Goal: Entertainment & Leisure: Browse casually

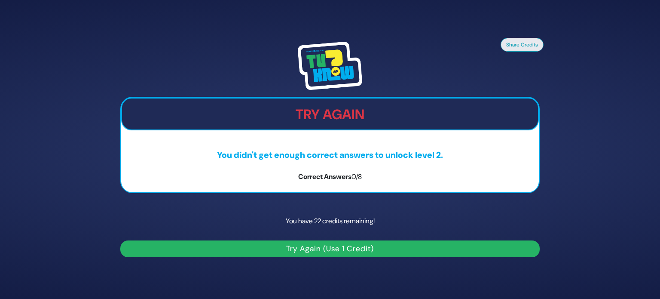
click at [320, 250] on button "Try Again (Use 1 Credit)" at bounding box center [329, 248] width 419 height 17
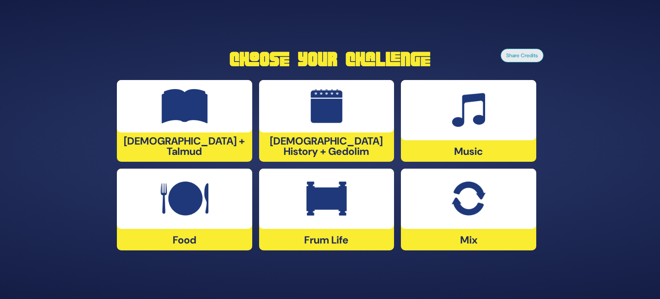
click at [480, 213] on img at bounding box center [468, 198] width 34 height 34
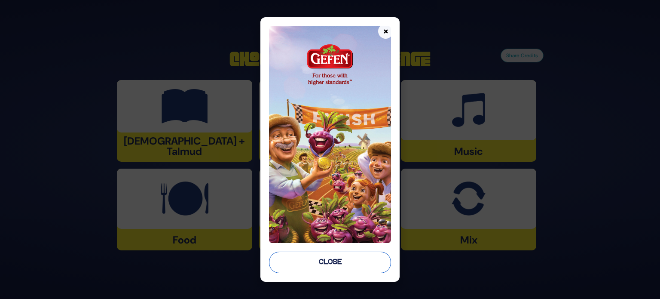
click at [324, 265] on button "Close" at bounding box center [330, 261] width 122 height 21
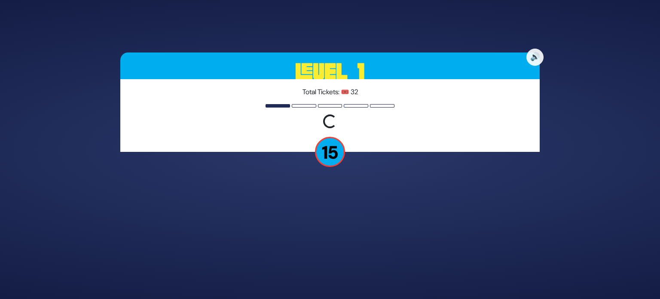
click at [329, 153] on p "15" at bounding box center [330, 152] width 30 height 30
click at [304, 102] on div "Total Tickets: 🎟️ 32 Loading question..." at bounding box center [329, 115] width 419 height 73
click at [326, 147] on p "15" at bounding box center [330, 152] width 30 height 30
click at [533, 53] on button "🔊" at bounding box center [535, 57] width 18 height 18
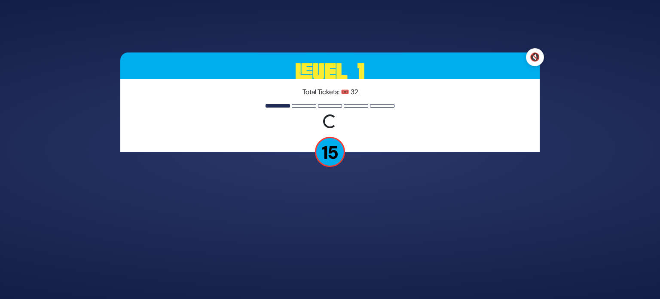
click at [536, 58] on button "🔇" at bounding box center [535, 57] width 18 height 18
click at [536, 58] on button "🔊" at bounding box center [535, 57] width 18 height 18
click at [536, 58] on button "🔇" at bounding box center [535, 57] width 18 height 18
click at [334, 154] on p "15" at bounding box center [330, 152] width 30 height 30
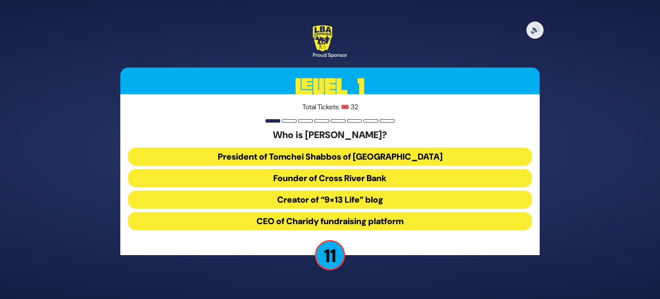
click at [352, 158] on button "President of Tomchei Shabbos of Rockland County" at bounding box center [330, 156] width 404 height 18
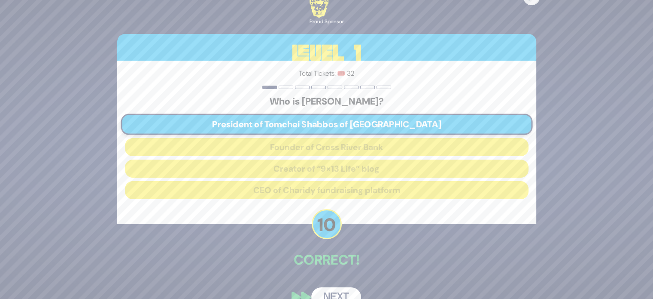
scroll to position [18, 0]
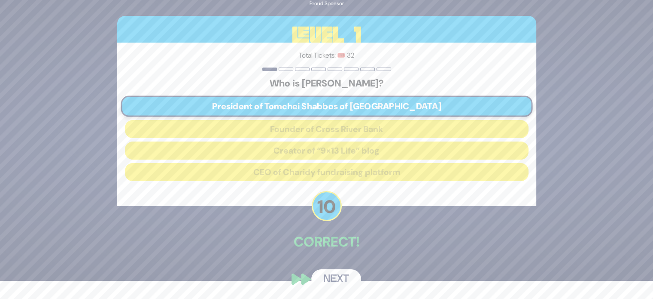
click at [337, 279] on button "Next" at bounding box center [336, 279] width 50 height 20
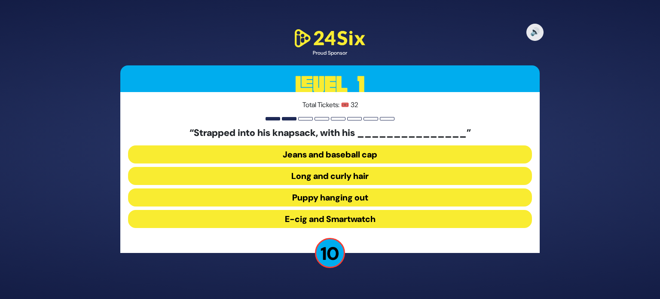
click at [340, 158] on button "Jeans and baseball cap" at bounding box center [330, 154] width 404 height 18
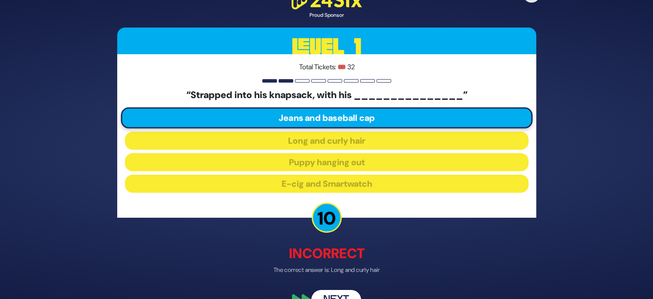
click at [338, 294] on button "Next" at bounding box center [336, 300] width 50 height 20
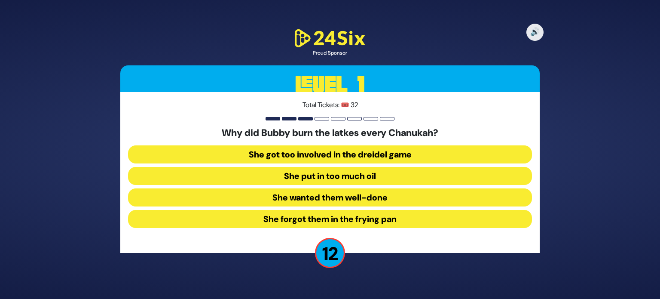
click at [335, 174] on button "She put in too much oil" at bounding box center [330, 176] width 404 height 18
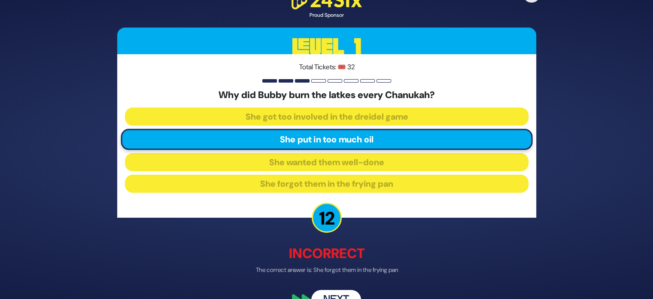
click at [332, 293] on button "Next" at bounding box center [336, 300] width 50 height 20
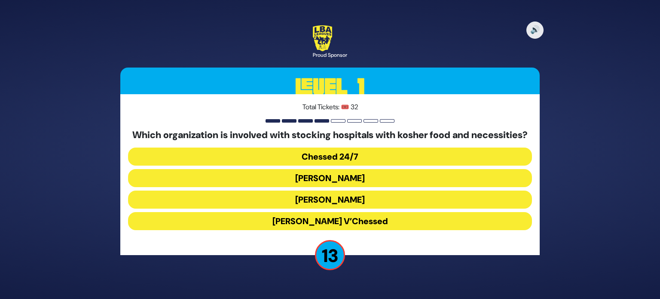
click at [338, 164] on button "Chessed 24/7" at bounding box center [330, 156] width 404 height 18
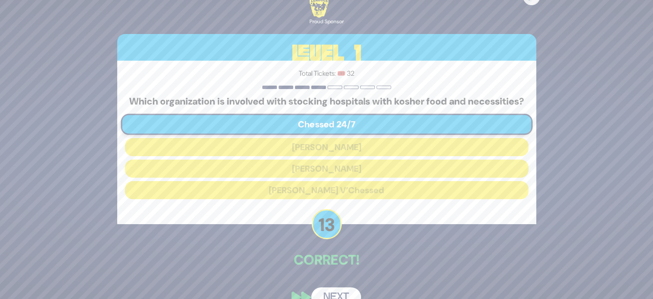
click at [338, 294] on button "Next" at bounding box center [336, 297] width 50 height 20
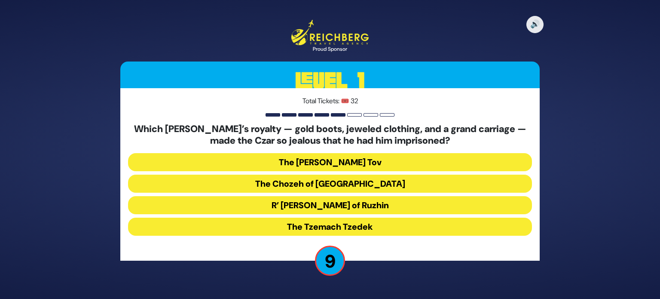
click at [335, 164] on button "The Baal Shem Tov" at bounding box center [330, 162] width 404 height 18
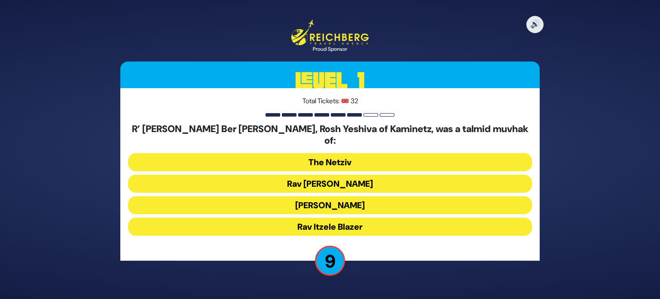
click at [347, 156] on button "The Netziv" at bounding box center [330, 162] width 404 height 18
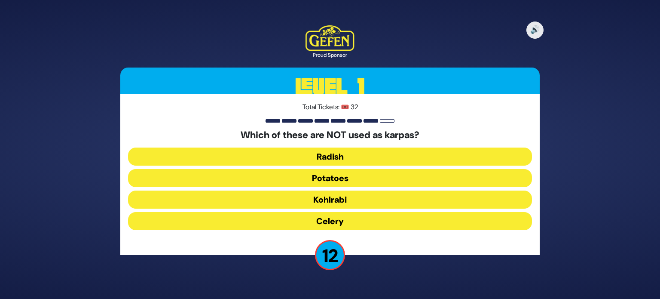
click at [335, 202] on button "Kohlrabi" at bounding box center [330, 199] width 404 height 18
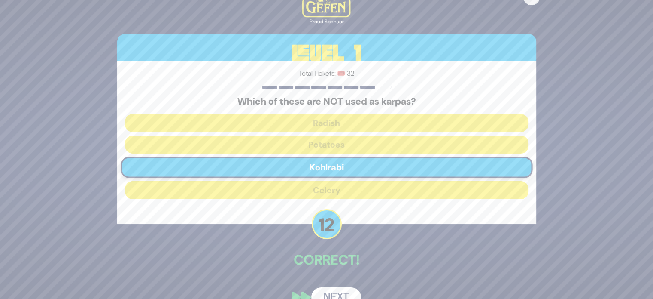
click at [334, 293] on button "Next" at bounding box center [336, 297] width 50 height 20
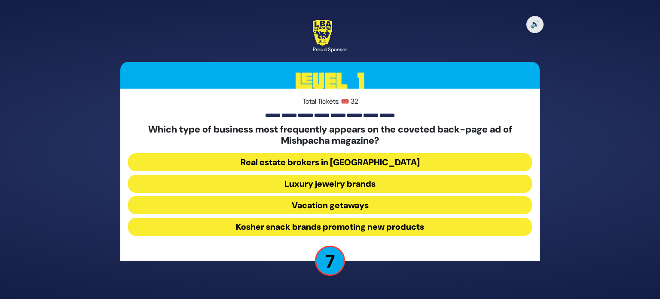
click at [322, 165] on button "Real estate brokers in Yerushalayim" at bounding box center [330, 162] width 404 height 18
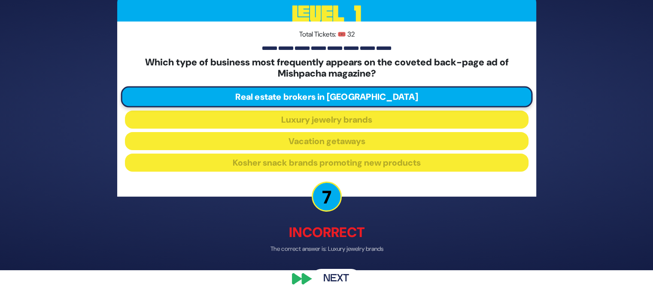
scroll to position [28, 0]
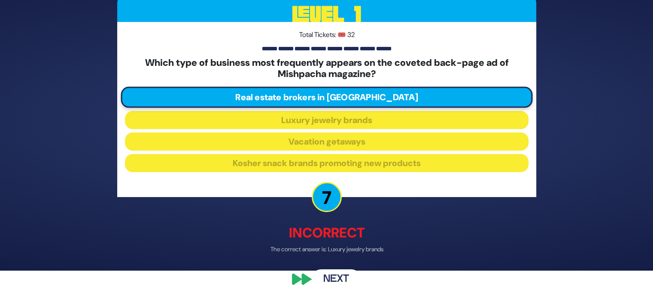
click at [333, 278] on button "Next" at bounding box center [336, 279] width 50 height 20
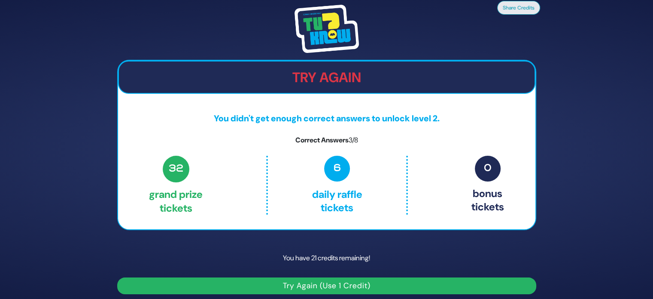
scroll to position [5, 0]
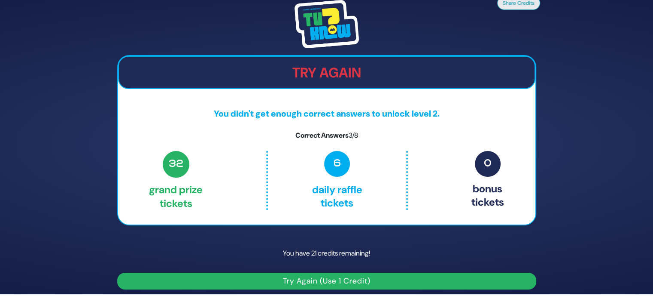
click at [346, 281] on button "Try Again (Use 1 Credit)" at bounding box center [326, 280] width 419 height 17
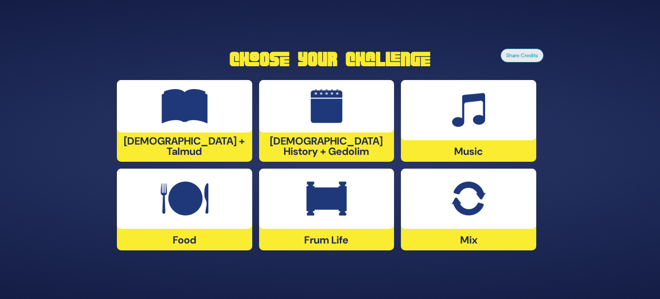
click at [322, 206] on img at bounding box center [326, 198] width 40 height 34
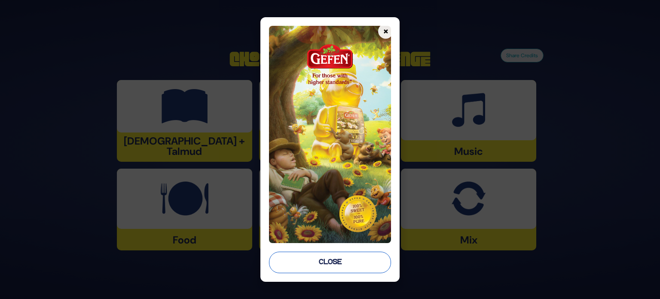
click at [354, 261] on button "Close" at bounding box center [330, 261] width 122 height 21
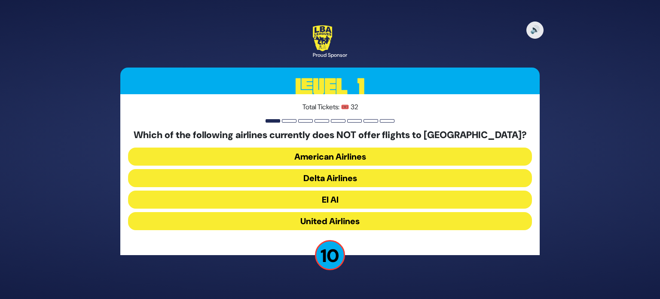
click at [335, 150] on button "American Airlines" at bounding box center [330, 156] width 404 height 18
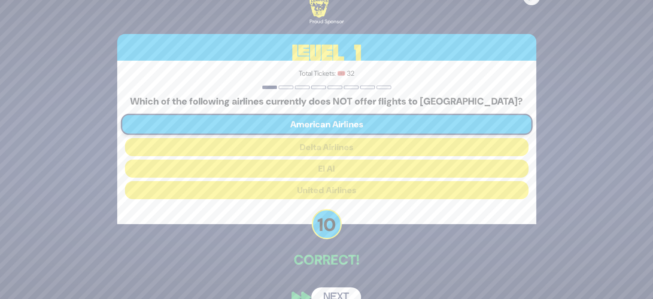
click at [339, 293] on button "Next" at bounding box center [336, 297] width 50 height 20
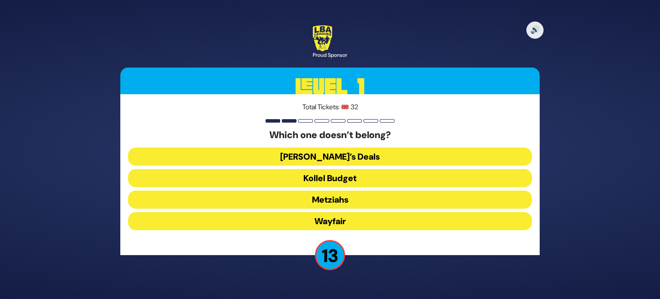
click at [328, 221] on button "Wayfair" at bounding box center [330, 221] width 404 height 18
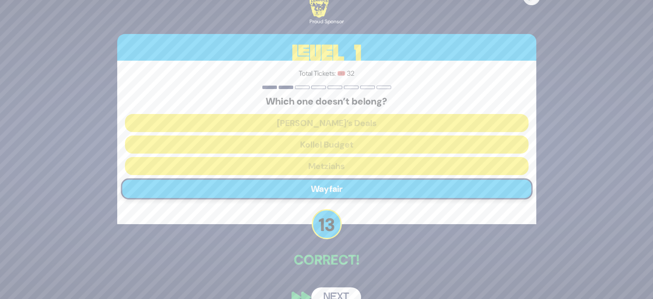
click at [332, 292] on button "Next" at bounding box center [336, 297] width 50 height 20
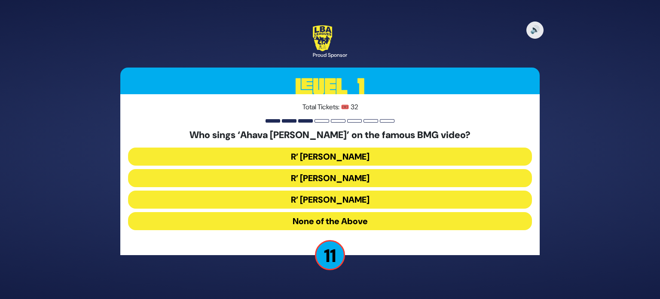
click at [342, 178] on button "R’ Ephraim Wachsman" at bounding box center [330, 178] width 404 height 18
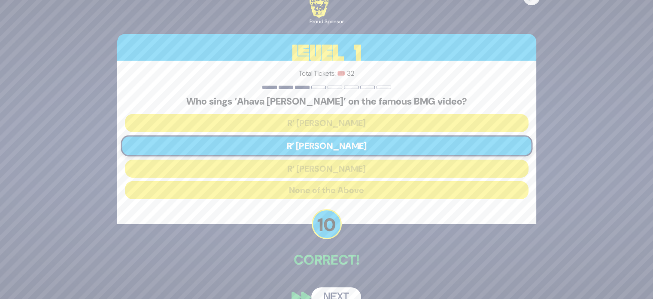
click at [336, 292] on button "Next" at bounding box center [336, 297] width 50 height 20
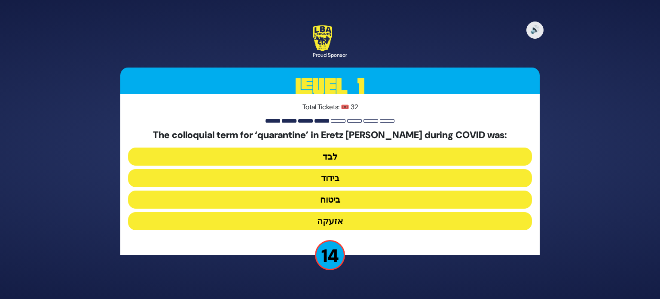
click at [329, 183] on button "בידוד" at bounding box center [330, 178] width 404 height 18
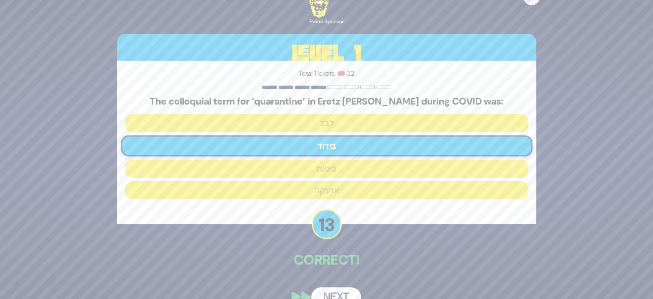
click at [335, 297] on button "Next" at bounding box center [336, 297] width 50 height 20
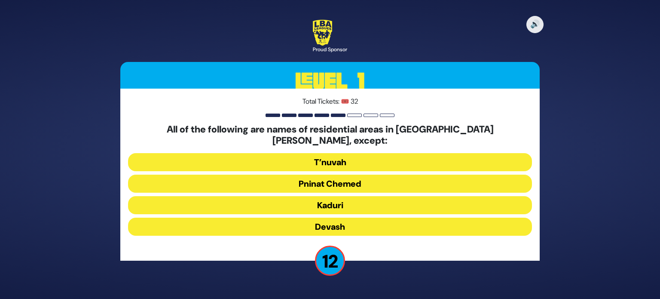
click at [342, 220] on button "Devash" at bounding box center [330, 226] width 404 height 18
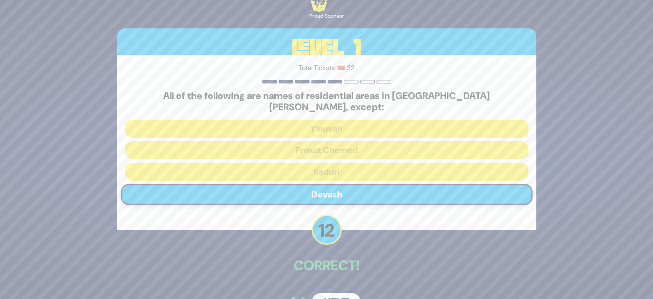
click at [328, 293] on button "Next" at bounding box center [336, 303] width 50 height 20
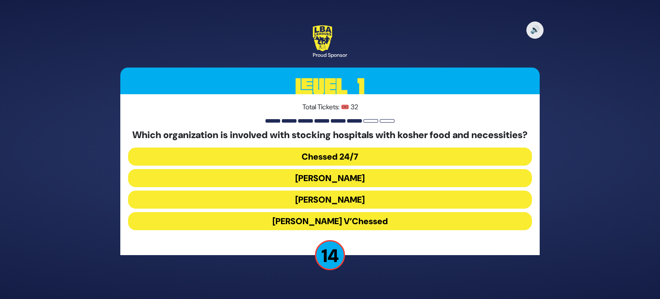
click at [354, 165] on button "Chessed 24/7" at bounding box center [330, 156] width 404 height 18
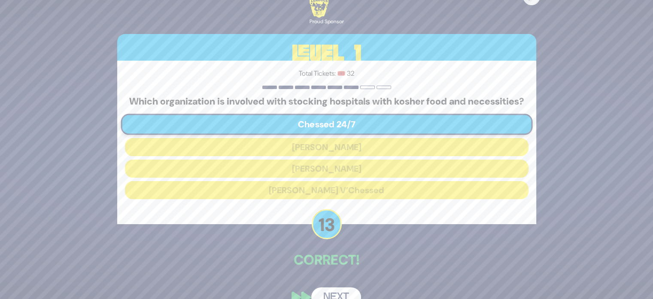
click at [337, 295] on button "Next" at bounding box center [336, 297] width 50 height 20
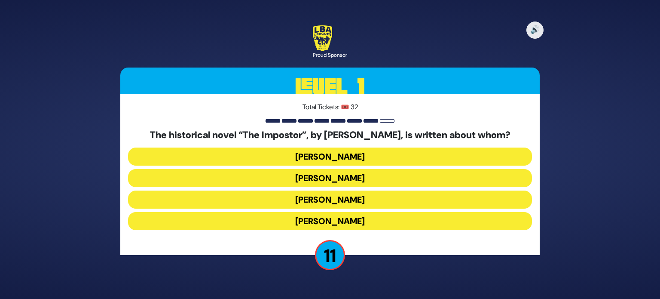
click at [342, 191] on button "Shabbesai Tzvi" at bounding box center [330, 199] width 404 height 18
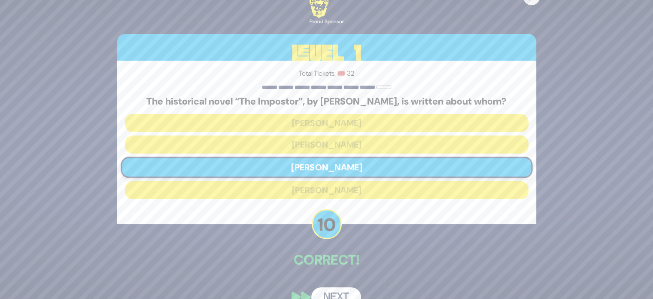
click at [337, 292] on button "Next" at bounding box center [336, 297] width 50 height 20
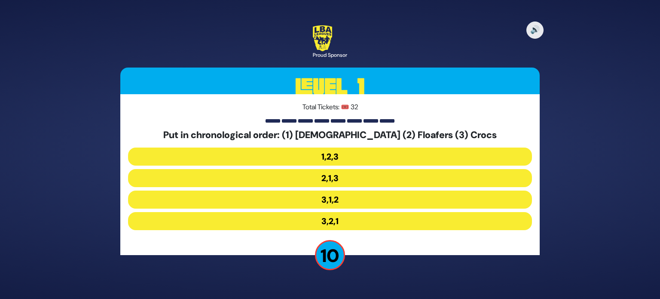
click at [335, 194] on button "3,1,2" at bounding box center [330, 199] width 404 height 18
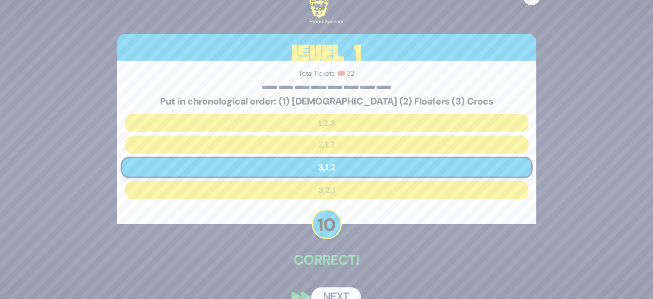
scroll to position [18, 0]
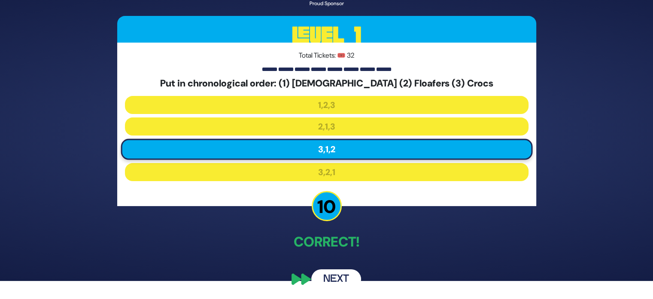
click at [337, 273] on button "Next" at bounding box center [336, 279] width 50 height 20
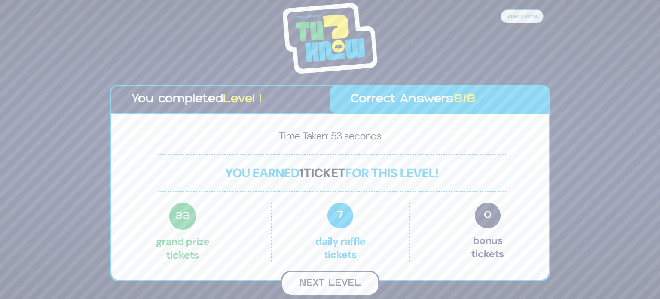
click at [335, 278] on button "Next Level" at bounding box center [330, 282] width 98 height 25
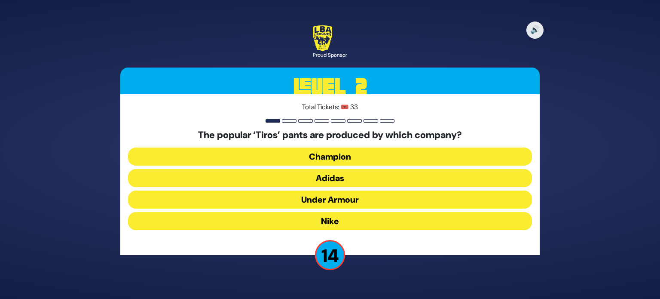
click at [342, 181] on button "Adidas" at bounding box center [330, 178] width 404 height 18
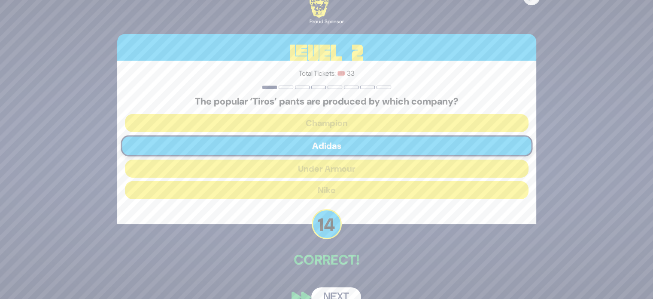
click at [336, 292] on button "Next" at bounding box center [336, 297] width 50 height 20
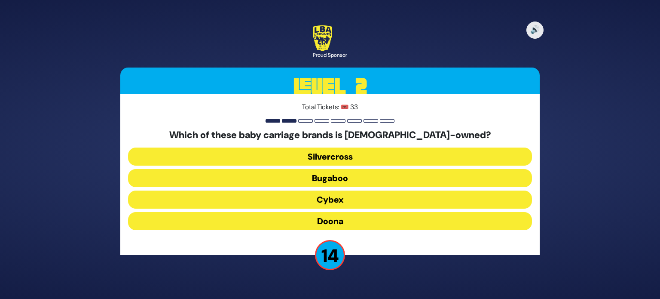
click at [337, 219] on button "Doona" at bounding box center [330, 221] width 404 height 18
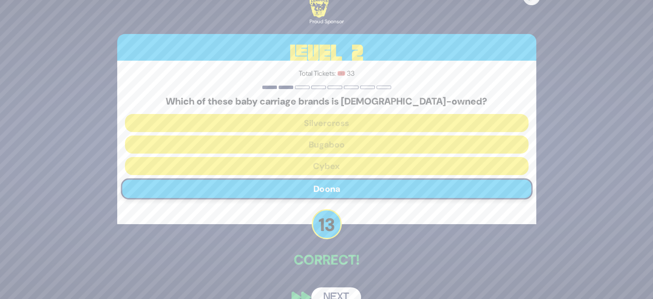
click at [338, 293] on button "Next" at bounding box center [336, 297] width 50 height 20
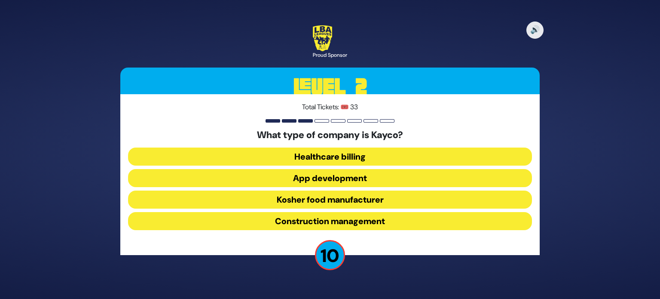
click at [358, 222] on button "Construction management" at bounding box center [330, 221] width 404 height 18
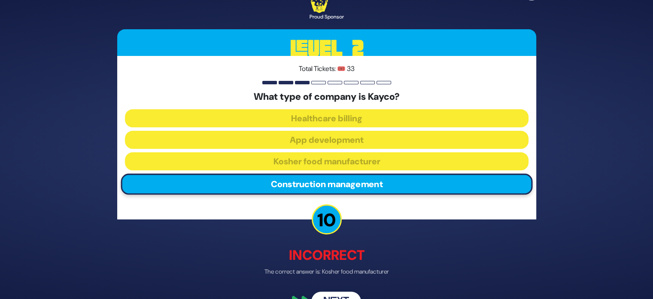
click at [337, 294] on button "Next" at bounding box center [336, 302] width 50 height 20
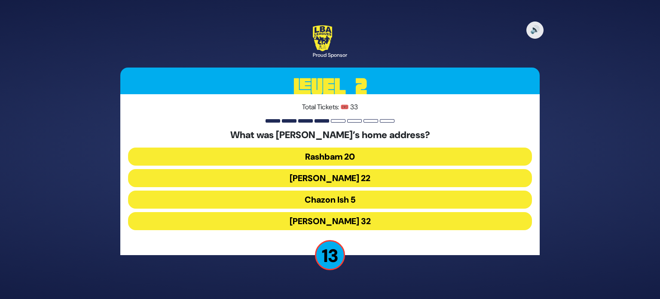
click at [344, 222] on button "Rabbi Akiva 32" at bounding box center [330, 221] width 404 height 18
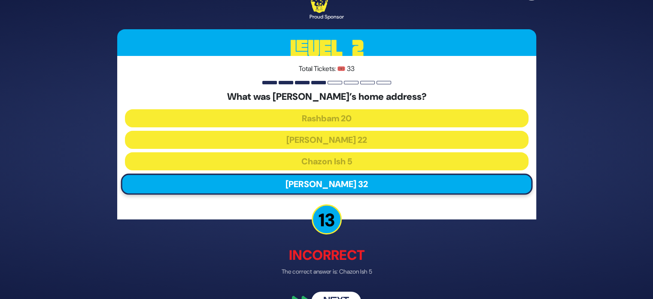
click at [338, 295] on button "Next" at bounding box center [336, 302] width 50 height 20
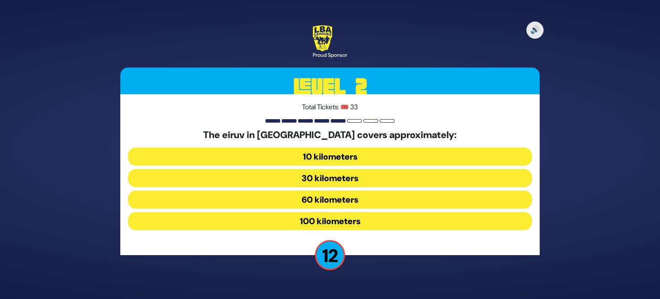
click at [340, 181] on button "30 kilometers" at bounding box center [330, 178] width 404 height 18
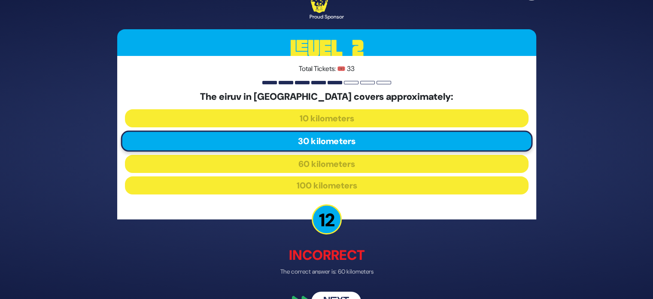
click at [333, 295] on button "Next" at bounding box center [336, 302] width 50 height 20
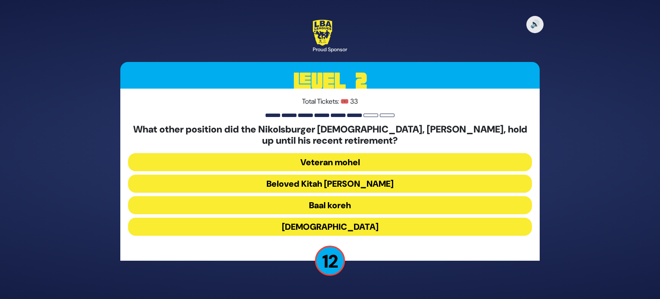
click at [342, 184] on button "Beloved Kitah Aleph Rebbi" at bounding box center [330, 183] width 404 height 18
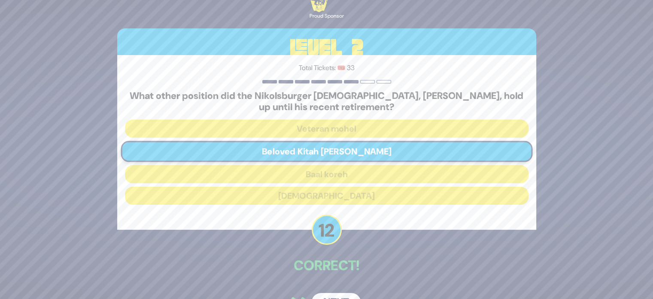
click at [335, 294] on button "Next" at bounding box center [336, 303] width 50 height 20
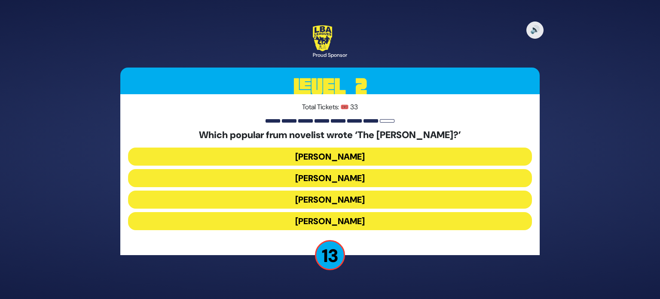
click at [332, 158] on button "Nachman Seltzer" at bounding box center [330, 156] width 404 height 18
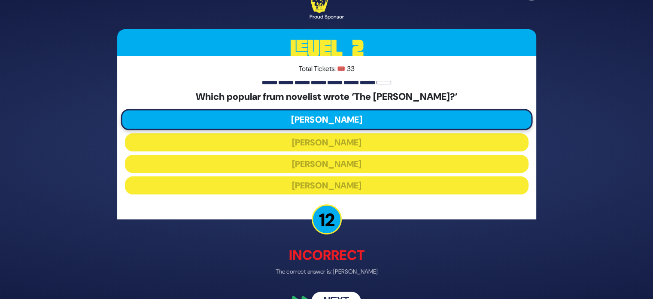
click at [332, 292] on button "Next" at bounding box center [336, 302] width 50 height 20
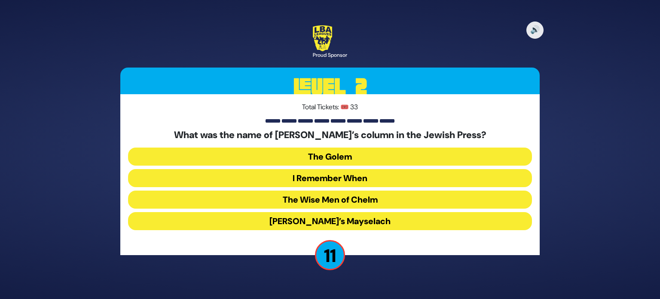
click at [325, 155] on button "The Golem" at bounding box center [330, 156] width 404 height 18
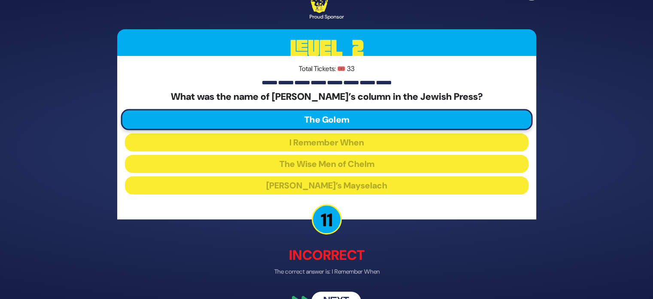
click at [333, 293] on button "Next" at bounding box center [336, 302] width 50 height 20
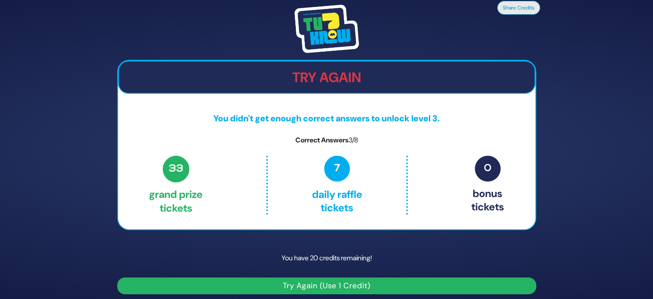
scroll to position [5, 0]
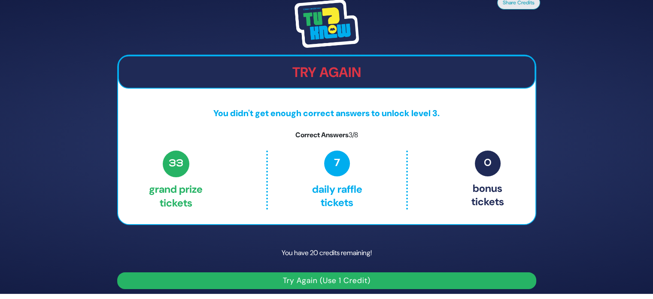
click at [334, 279] on button "Try Again (Use 1 Credit)" at bounding box center [326, 280] width 419 height 17
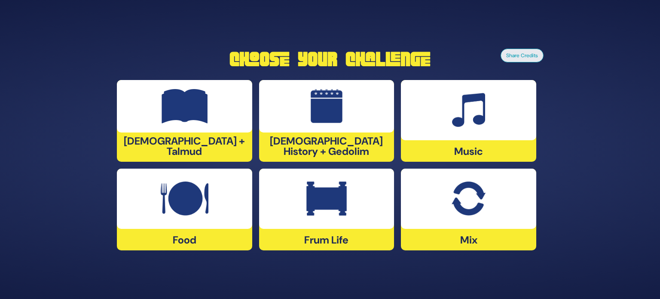
click at [210, 206] on div at bounding box center [184, 198] width 135 height 60
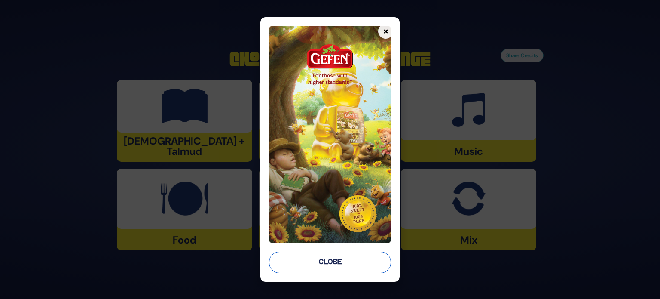
click at [319, 268] on button "Close" at bounding box center [330, 261] width 122 height 21
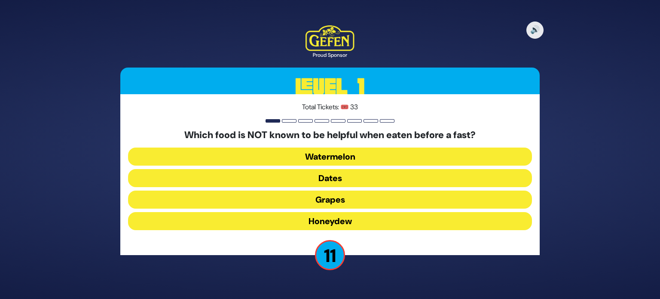
click at [329, 181] on button "Dates" at bounding box center [330, 178] width 404 height 18
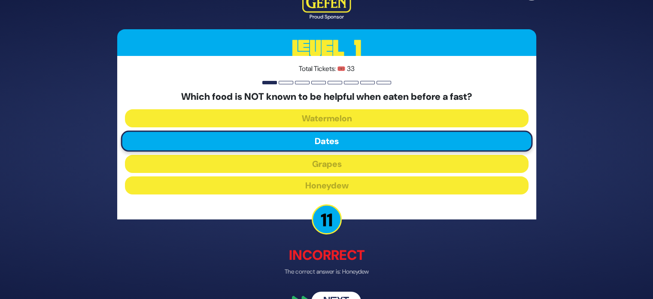
click at [339, 294] on button "Next" at bounding box center [336, 302] width 50 height 20
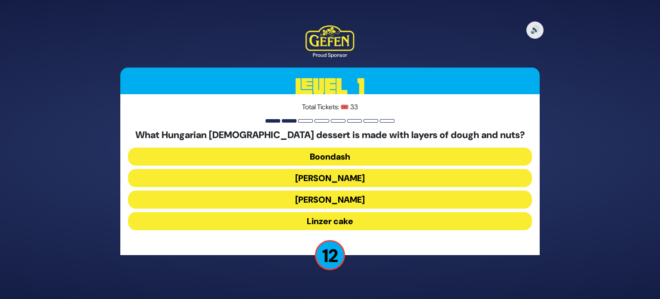
click at [344, 220] on button "Linzer cake" at bounding box center [330, 221] width 404 height 18
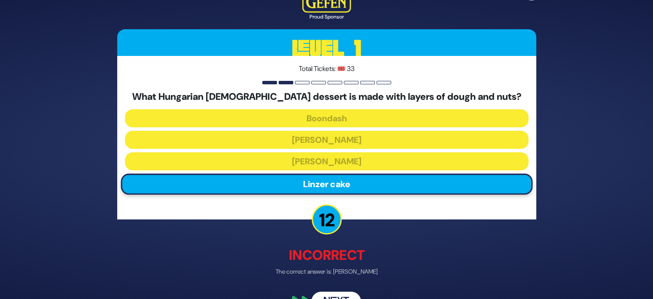
click at [332, 295] on button "Next" at bounding box center [336, 302] width 50 height 20
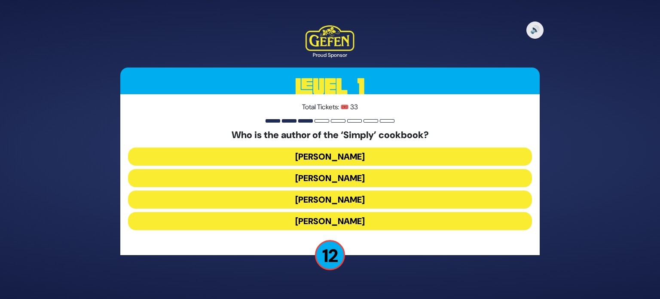
click at [366, 220] on button "Rivky Kleinman" at bounding box center [330, 221] width 404 height 18
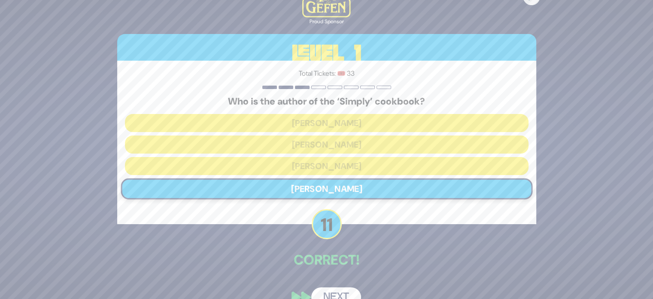
click at [333, 293] on button "Next" at bounding box center [336, 297] width 50 height 20
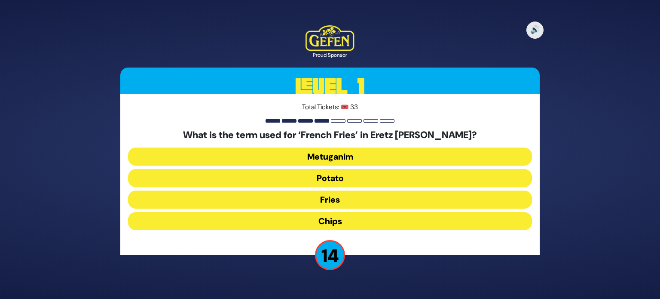
click at [326, 228] on button "Chips" at bounding box center [330, 221] width 404 height 18
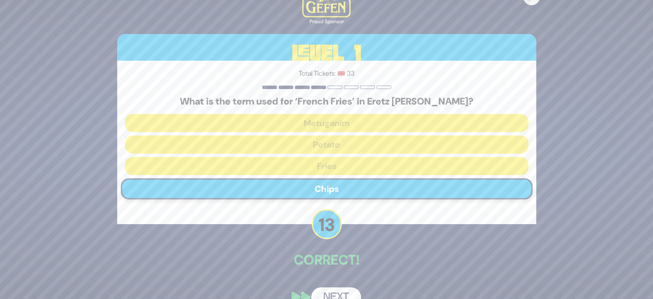
click at [333, 293] on button "Next" at bounding box center [336, 297] width 50 height 20
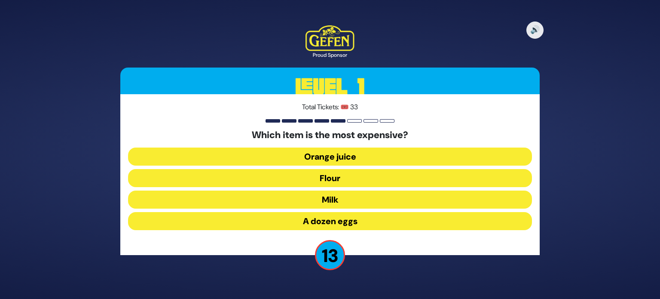
click at [334, 224] on button "A dozen eggs" at bounding box center [330, 221] width 404 height 18
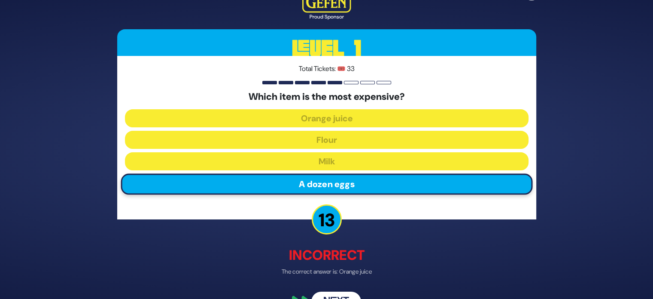
click at [338, 294] on button "Next" at bounding box center [336, 302] width 50 height 20
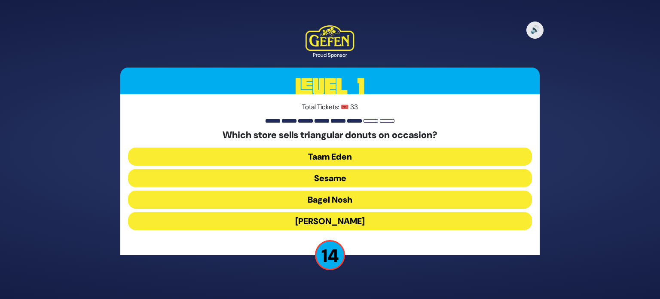
click at [347, 180] on button "Sesame" at bounding box center [330, 178] width 404 height 18
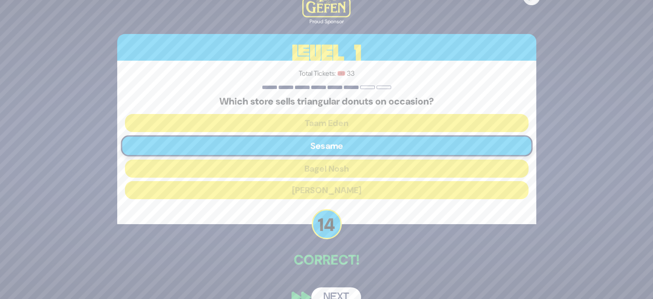
click at [335, 295] on button "Next" at bounding box center [336, 297] width 50 height 20
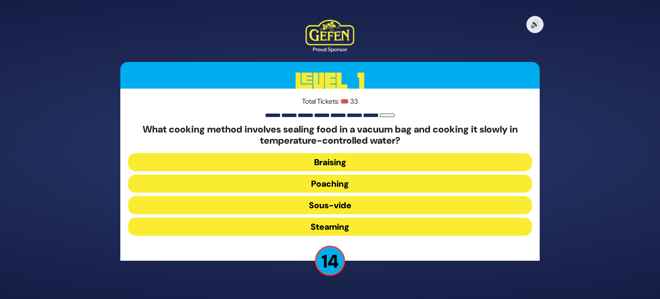
click at [332, 209] on button "Sous-vide" at bounding box center [330, 205] width 404 height 18
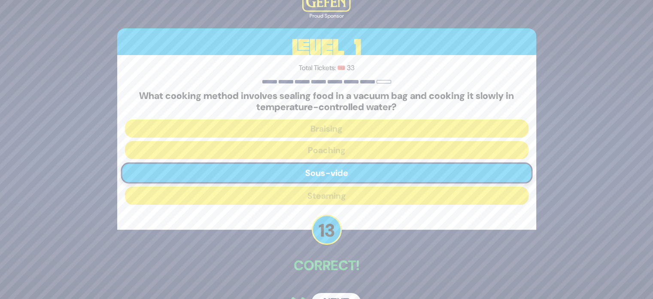
click at [341, 295] on button "Next" at bounding box center [336, 303] width 50 height 20
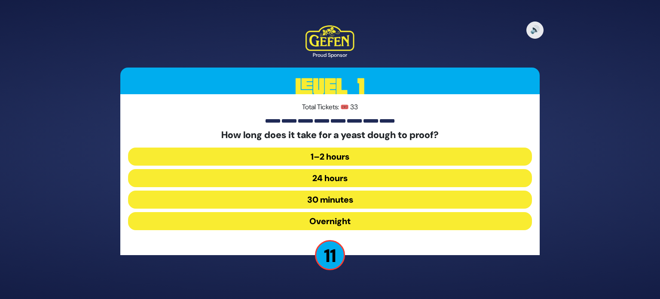
click at [344, 200] on button "30 minutes" at bounding box center [330, 199] width 404 height 18
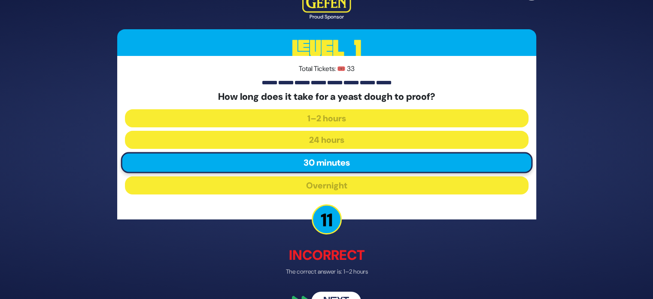
click at [340, 293] on button "Next" at bounding box center [336, 302] width 50 height 20
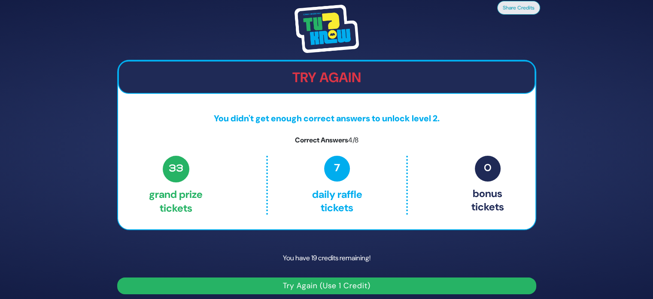
scroll to position [5, 0]
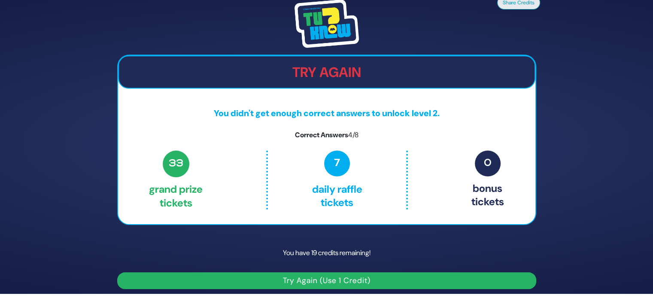
click at [337, 277] on button "Try Again (Use 1 Credit)" at bounding box center [326, 280] width 419 height 17
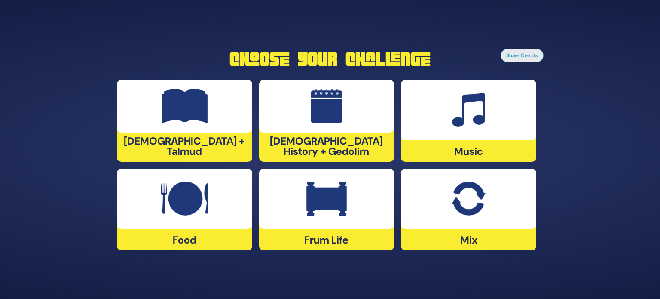
click at [457, 126] on img at bounding box center [468, 110] width 33 height 34
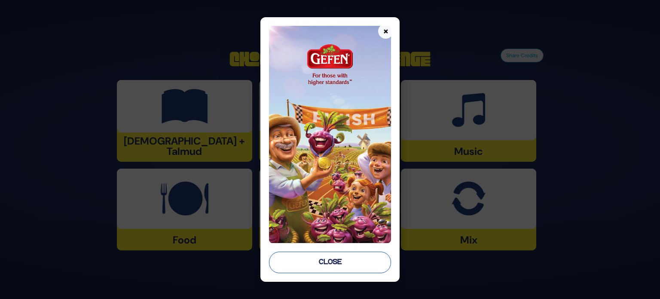
click at [308, 259] on button "Close" at bounding box center [330, 261] width 122 height 21
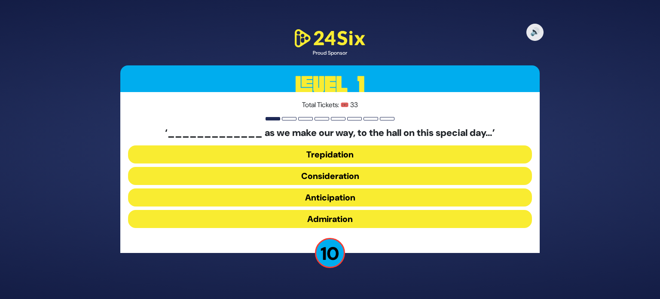
click at [316, 220] on button "Admiration" at bounding box center [330, 219] width 404 height 18
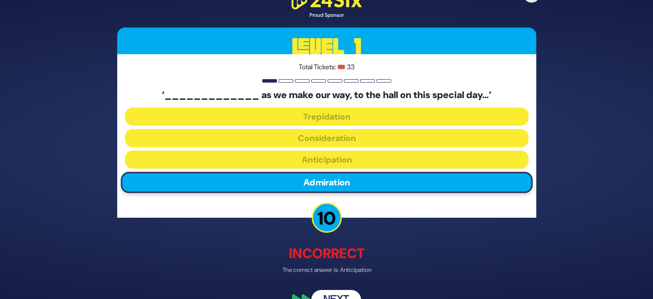
click at [331, 292] on button "Next" at bounding box center [336, 300] width 50 height 20
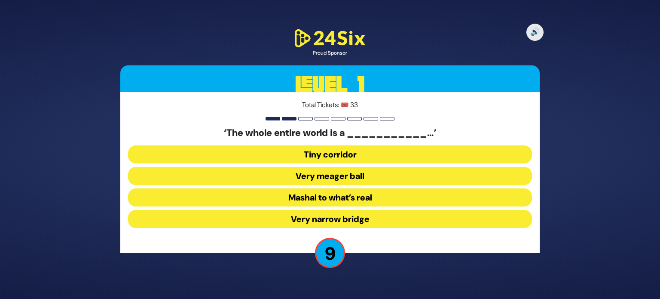
click at [335, 154] on button "Tiny corridor" at bounding box center [330, 154] width 404 height 18
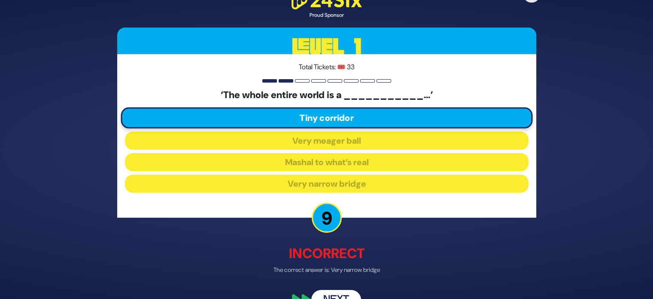
click at [342, 292] on button "Next" at bounding box center [336, 300] width 50 height 20
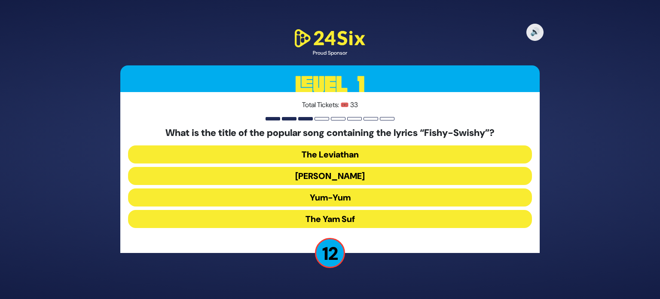
click at [327, 197] on button "Yum-Yum" at bounding box center [330, 197] width 404 height 18
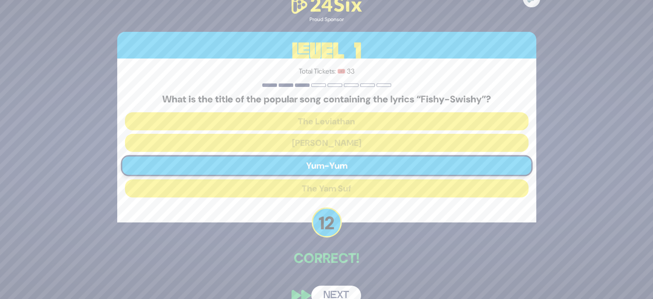
click at [331, 287] on button "Next" at bounding box center [336, 295] width 50 height 20
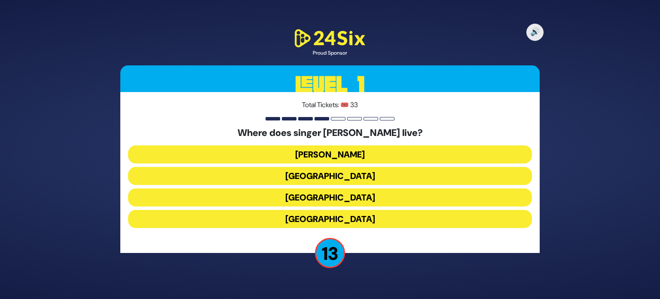
click at [337, 177] on button "[GEOGRAPHIC_DATA]" at bounding box center [330, 176] width 404 height 18
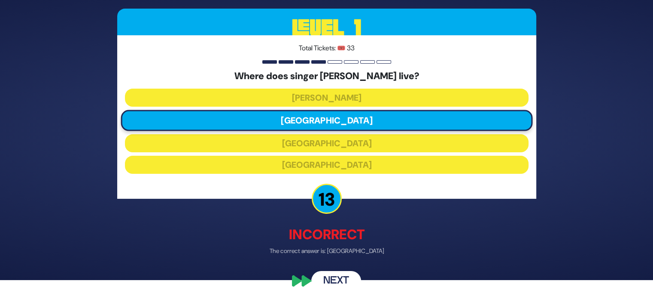
scroll to position [21, 0]
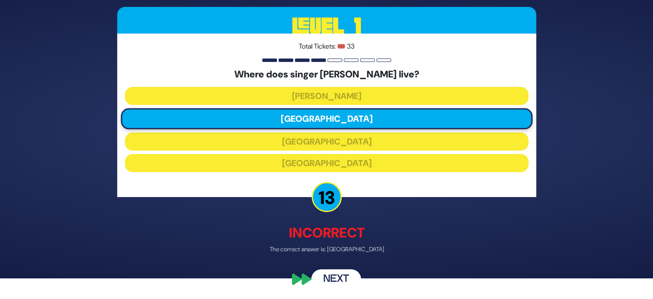
click at [338, 274] on button "Next" at bounding box center [336, 279] width 50 height 20
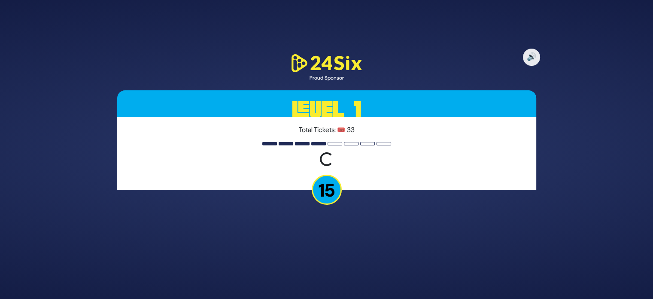
scroll to position [0, 0]
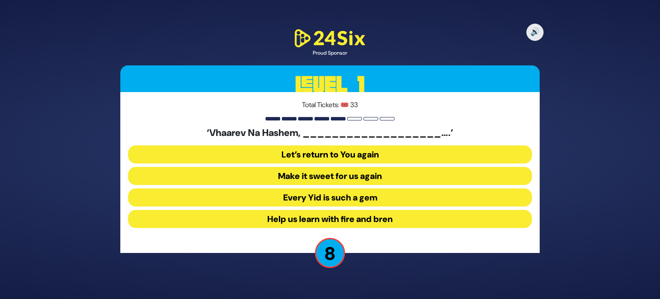
click at [337, 177] on button "Make it sweet for us again" at bounding box center [330, 176] width 404 height 18
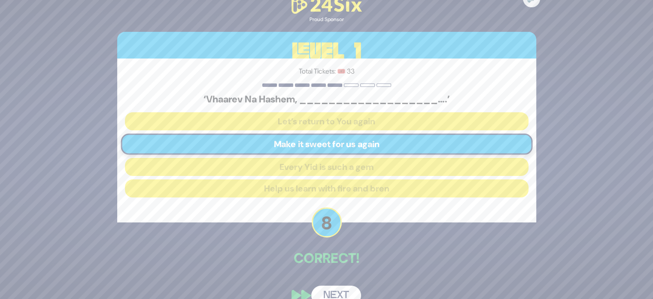
click at [326, 285] on button "Next" at bounding box center [336, 295] width 50 height 20
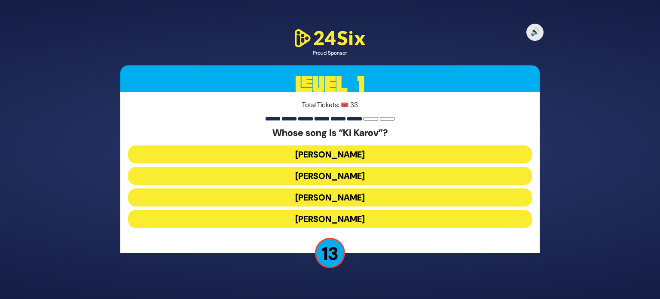
click at [352, 176] on button "Eitan Katz" at bounding box center [330, 176] width 404 height 18
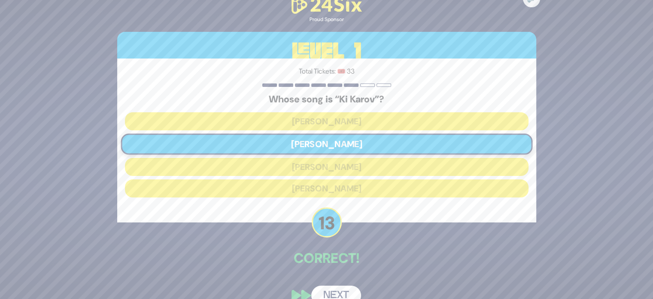
click at [330, 290] on button "Next" at bounding box center [336, 295] width 50 height 20
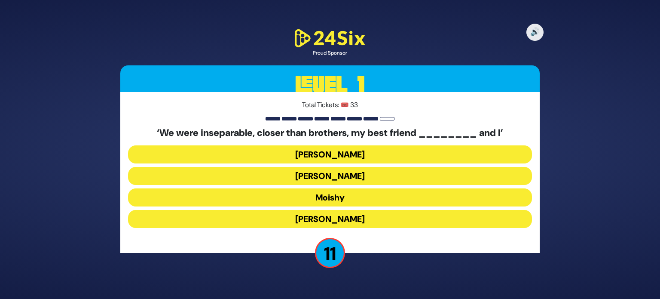
click at [331, 180] on button "Tammy" at bounding box center [330, 176] width 404 height 18
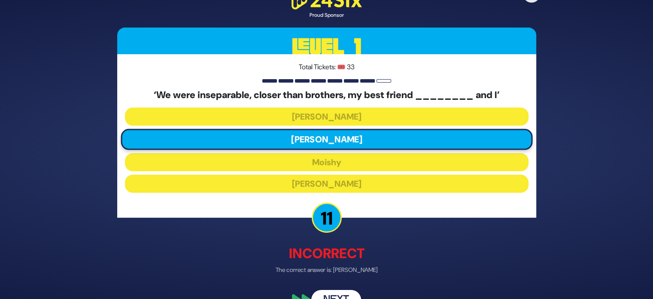
click at [335, 290] on button "Next" at bounding box center [336, 300] width 50 height 20
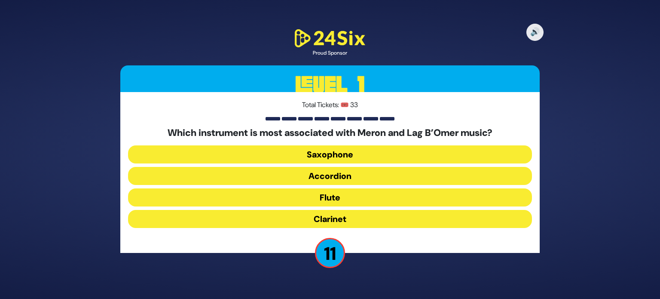
click at [325, 221] on button "Clarinet" at bounding box center [330, 219] width 404 height 18
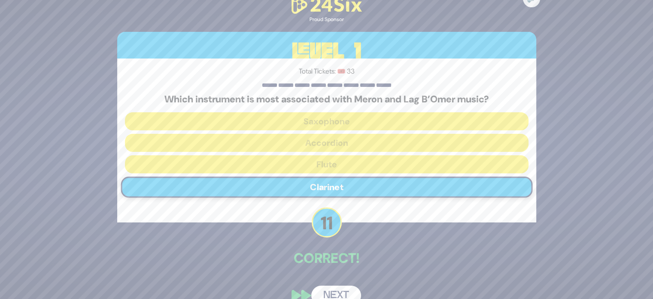
click at [333, 283] on div "🔊 Proud Sponsor Level 1 Total Tickets: 🎟️ 33 Which instrument is most associate…" at bounding box center [327, 150] width 440 height 332
click at [333, 288] on button "Next" at bounding box center [336, 295] width 50 height 20
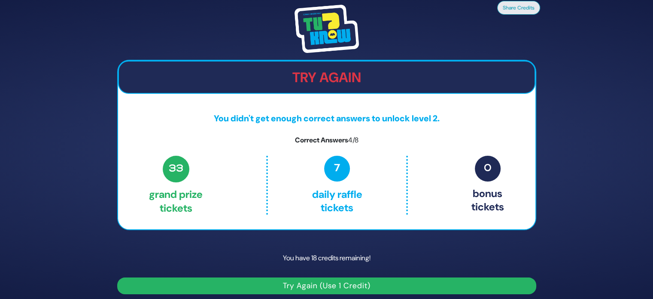
click at [357, 286] on button "Try Again (Use 1 Credit)" at bounding box center [326, 285] width 419 height 17
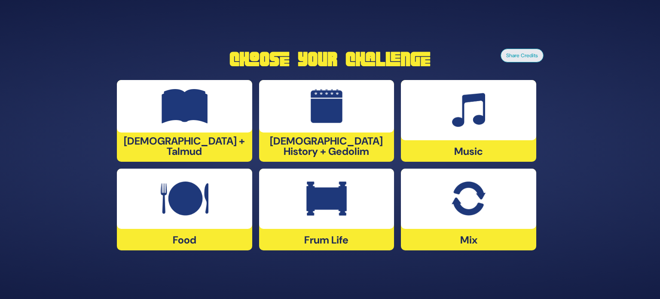
click at [476, 216] on div at bounding box center [468, 198] width 135 height 60
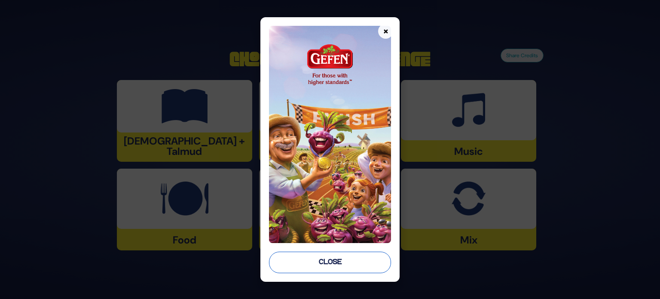
click at [314, 253] on button "Close" at bounding box center [330, 261] width 122 height 21
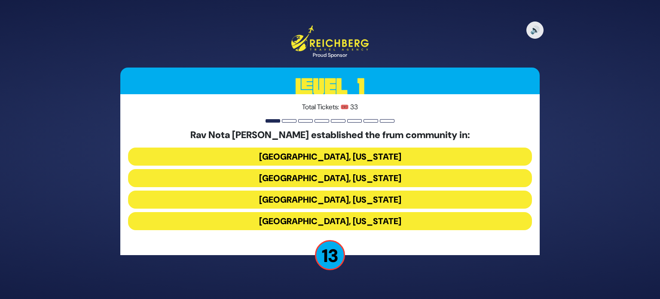
click at [352, 183] on button "Memphis, Tennessee" at bounding box center [330, 178] width 404 height 18
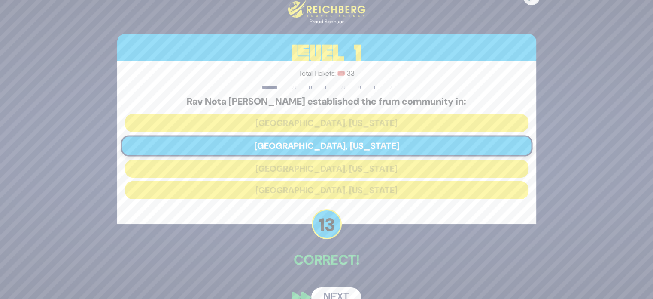
click at [334, 289] on button "Next" at bounding box center [336, 297] width 50 height 20
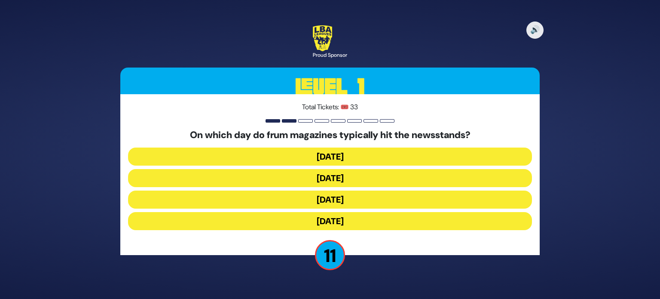
click at [320, 178] on button "Wednesday" at bounding box center [330, 178] width 404 height 18
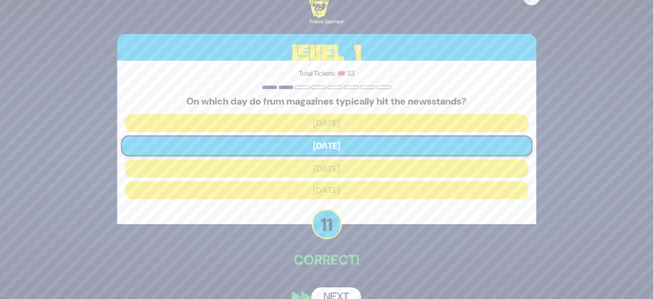
click at [338, 291] on button "Next" at bounding box center [336, 297] width 50 height 20
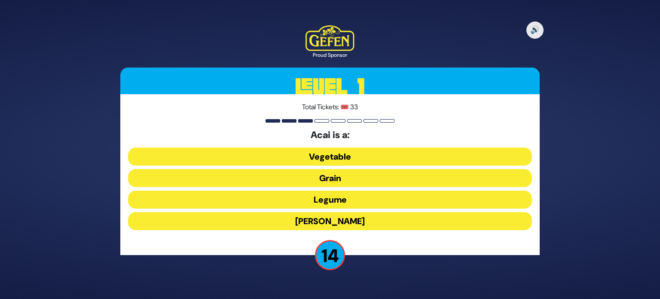
click at [325, 220] on button "Berry" at bounding box center [330, 221] width 404 height 18
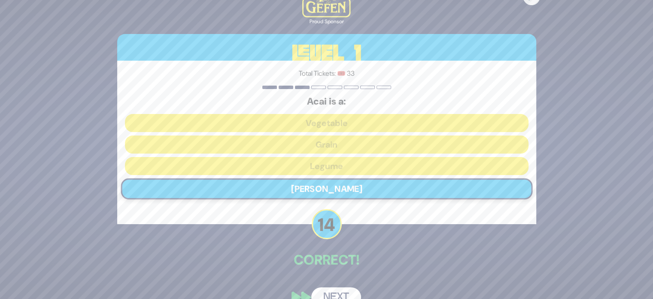
click at [335, 291] on button "Next" at bounding box center [336, 297] width 50 height 20
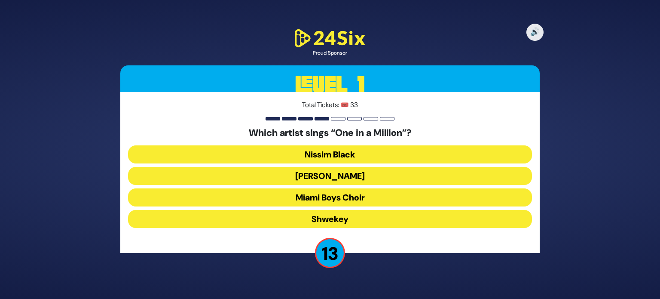
click at [335, 175] on button "Mordechai Shapiro" at bounding box center [330, 176] width 404 height 18
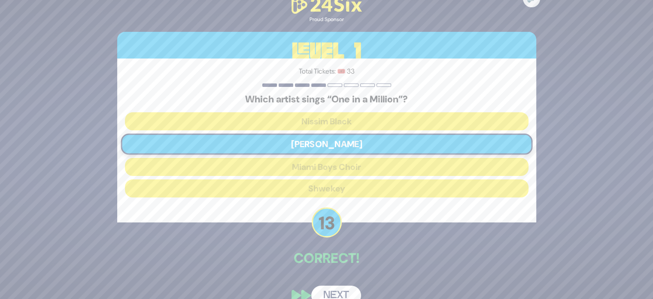
click at [332, 292] on button "Next" at bounding box center [336, 295] width 50 height 20
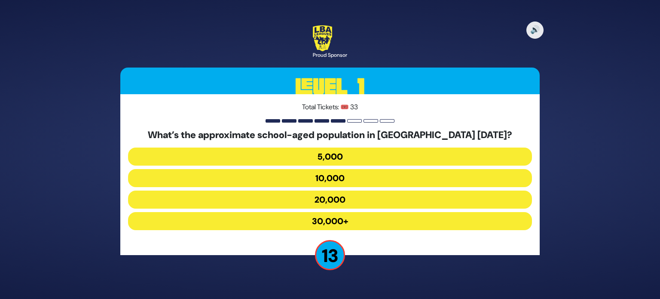
click at [347, 220] on button "30,000+" at bounding box center [330, 221] width 404 height 18
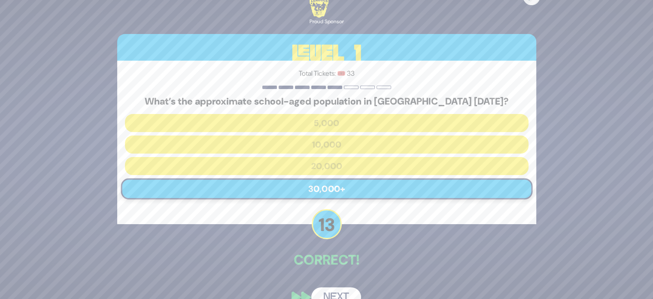
click at [333, 293] on button "Next" at bounding box center [336, 297] width 50 height 20
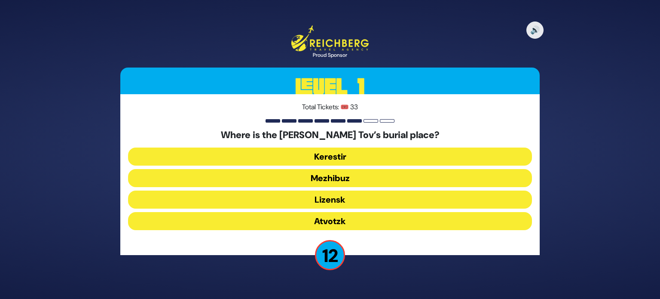
click at [334, 156] on button "Kerestir" at bounding box center [330, 156] width 404 height 18
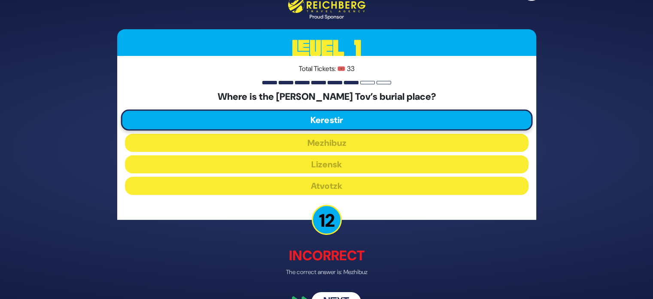
click at [336, 293] on button "Next" at bounding box center [336, 301] width 50 height 20
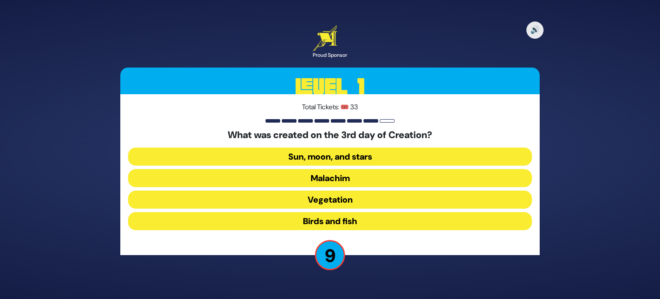
click at [328, 220] on button "Birds and fish" at bounding box center [330, 221] width 404 height 18
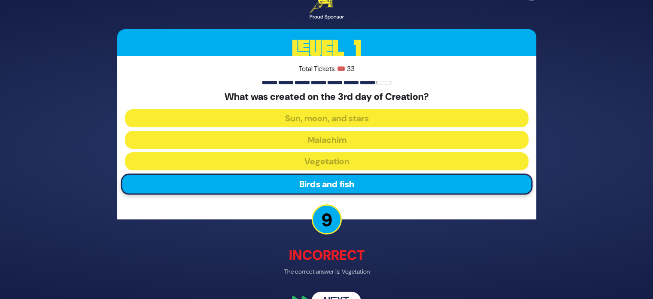
click at [335, 294] on button "Next" at bounding box center [336, 302] width 50 height 20
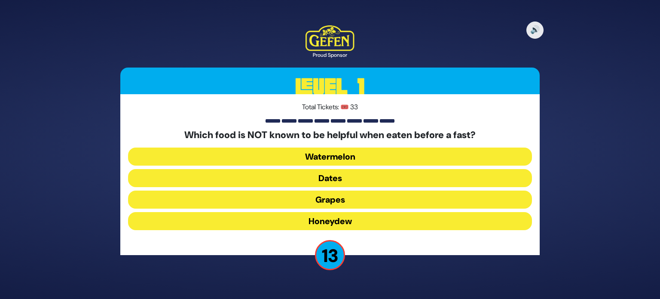
click at [336, 223] on button "Honeydew" at bounding box center [330, 221] width 404 height 18
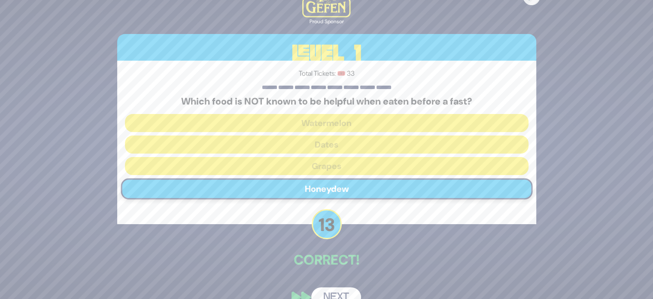
click at [342, 292] on button "Next" at bounding box center [336, 297] width 50 height 20
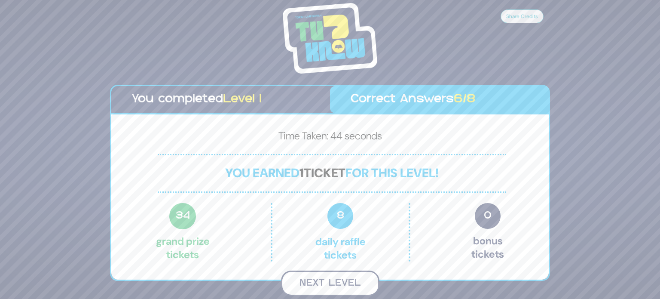
click at [325, 283] on button "Next Level" at bounding box center [330, 282] width 98 height 25
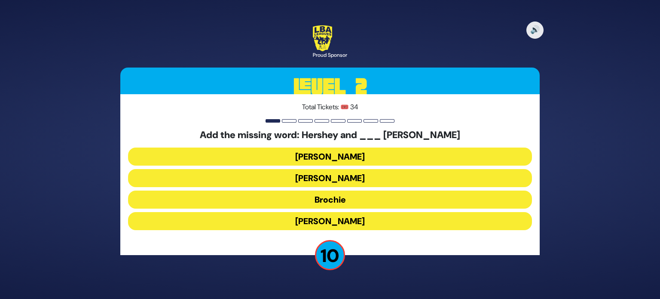
click at [338, 177] on button "Ethel" at bounding box center [330, 178] width 404 height 18
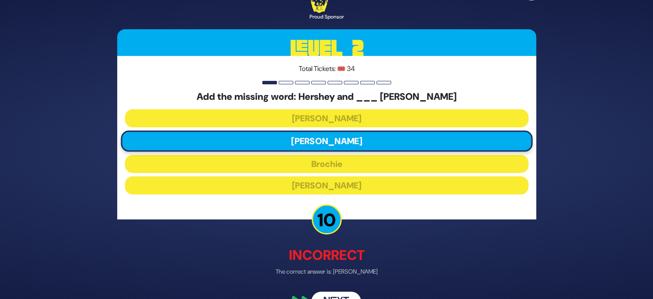
click at [331, 295] on button "Next" at bounding box center [336, 302] width 50 height 20
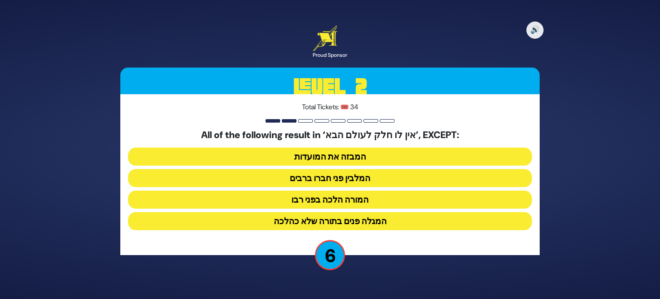
click at [333, 219] on button "המגלה פנים בתורה שלא כהלכה" at bounding box center [330, 221] width 404 height 18
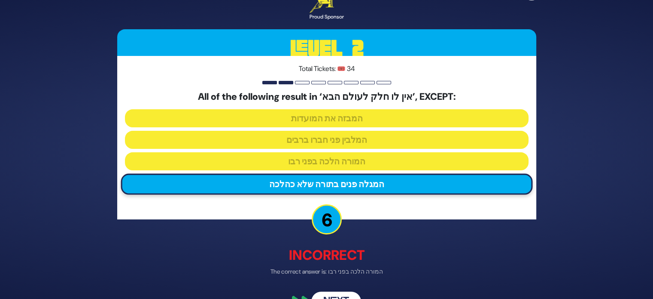
click at [330, 294] on button "Next" at bounding box center [336, 302] width 50 height 20
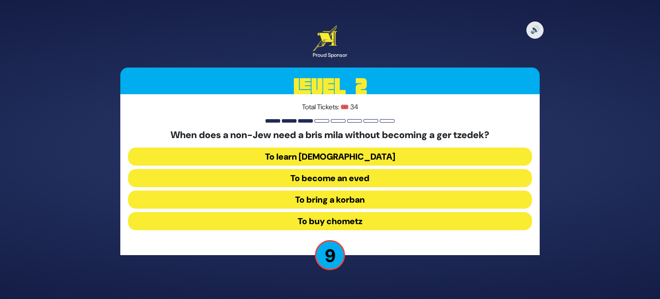
click at [333, 153] on button "To learn Torah" at bounding box center [330, 156] width 404 height 18
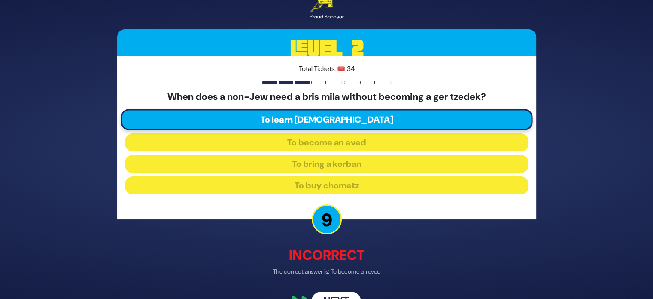
click at [330, 297] on button "Next" at bounding box center [336, 302] width 50 height 20
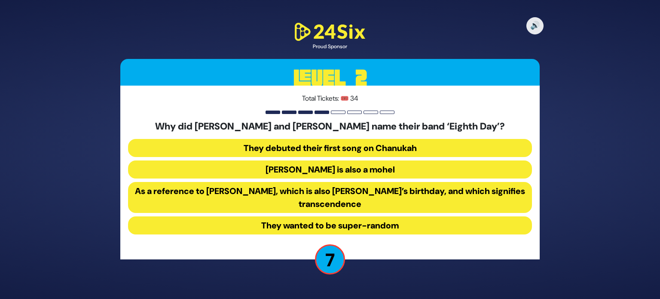
click at [308, 228] on button "They wanted to be super-random" at bounding box center [330, 225] width 404 height 18
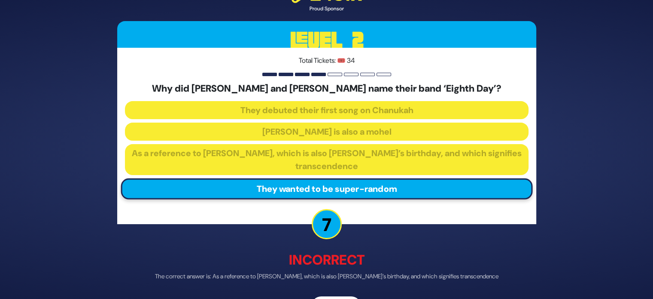
scroll to position [27, 0]
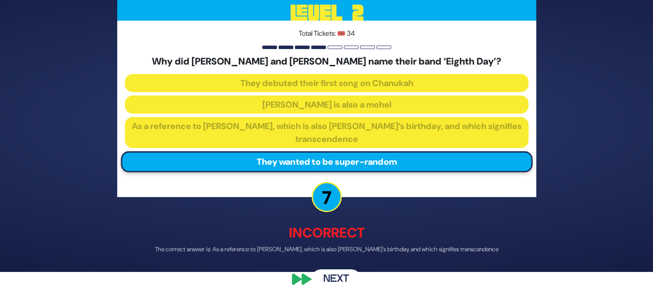
click at [332, 281] on button "Next" at bounding box center [336, 279] width 50 height 20
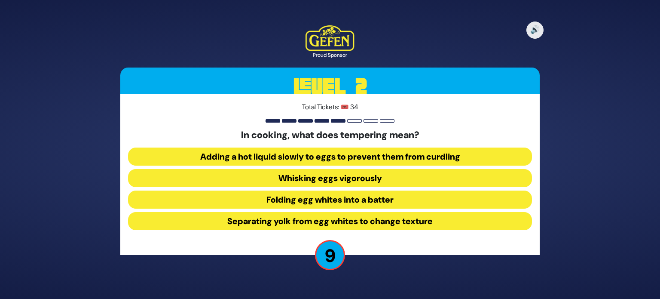
click at [337, 220] on button "Separating yolk from egg whites to change texture" at bounding box center [330, 221] width 404 height 18
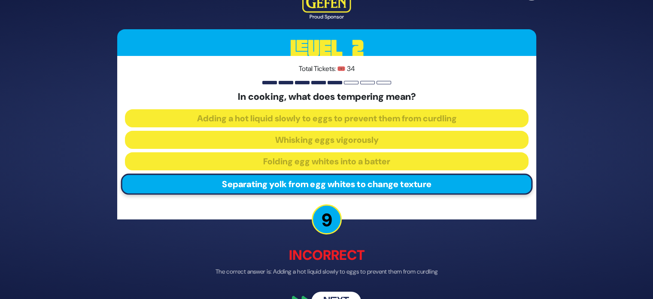
click at [334, 296] on button "Next" at bounding box center [336, 302] width 50 height 20
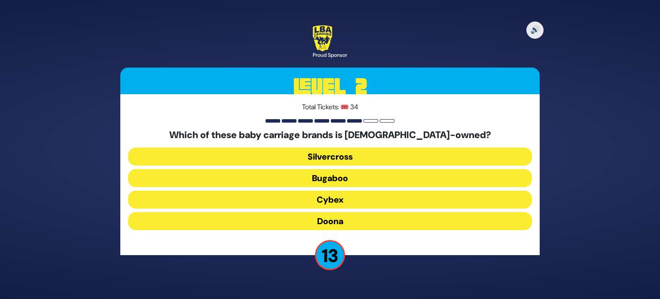
click at [331, 221] on button "Doona" at bounding box center [330, 221] width 404 height 18
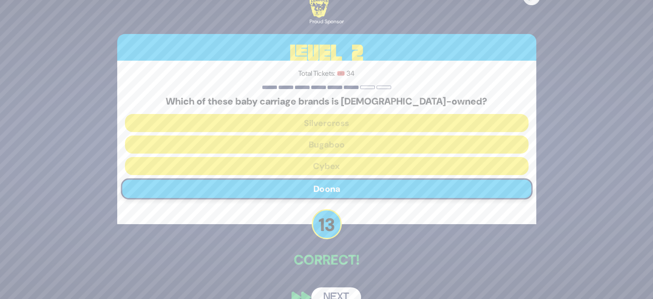
click at [339, 294] on button "Next" at bounding box center [336, 297] width 50 height 20
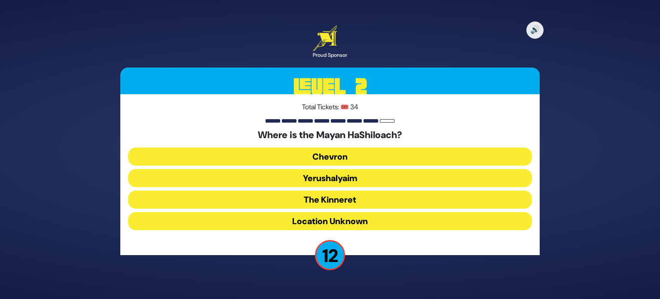
click at [340, 159] on button "Chevron" at bounding box center [330, 156] width 404 height 18
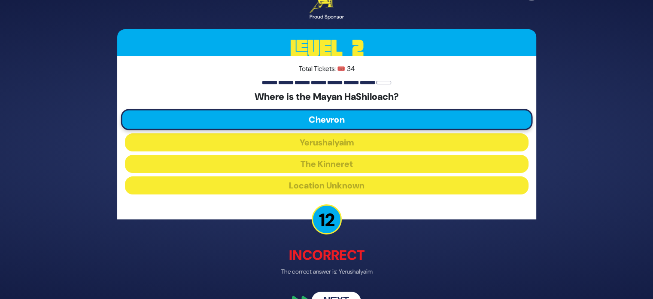
click at [344, 295] on button "Next" at bounding box center [336, 302] width 50 height 20
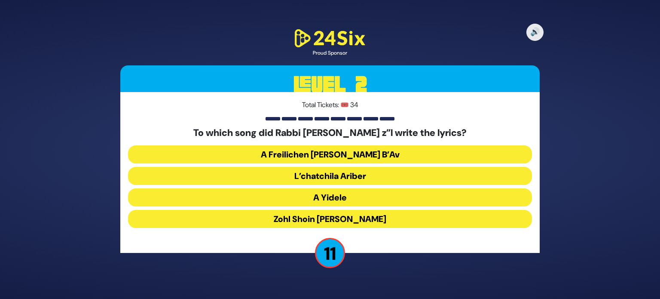
click at [361, 220] on button "Zohl Shoin Zein Di Geula" at bounding box center [330, 219] width 404 height 18
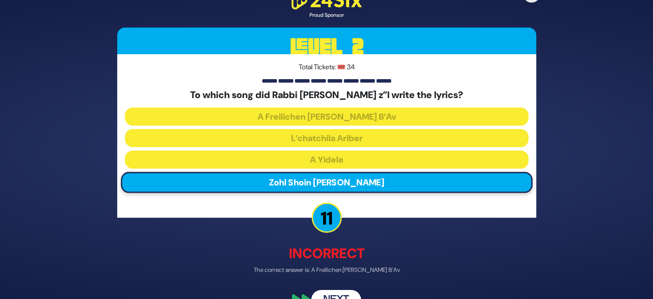
click at [339, 297] on button "Next" at bounding box center [336, 300] width 50 height 20
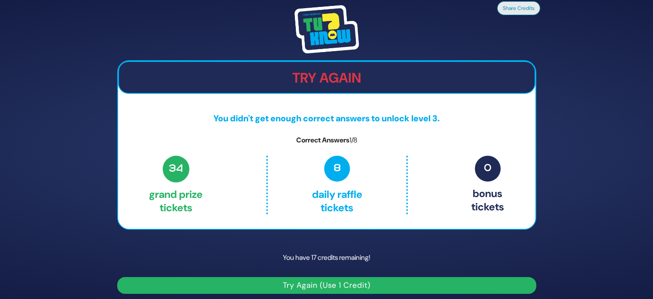
scroll to position [5, 0]
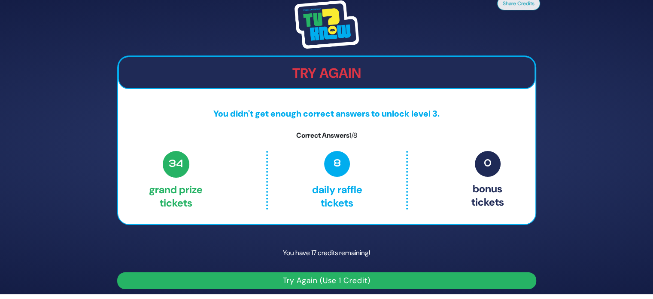
click at [328, 282] on button "Try Again (Use 1 Credit)" at bounding box center [326, 280] width 419 height 17
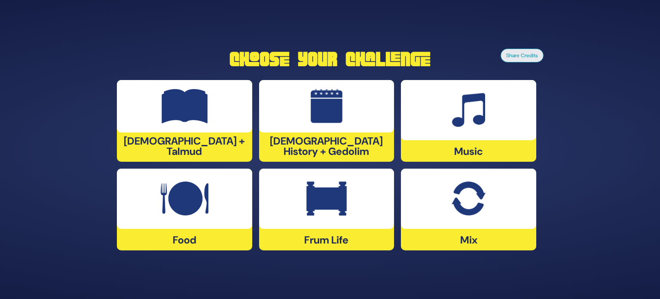
click at [206, 149] on div "[DEMOGRAPHIC_DATA] + Talmud" at bounding box center [184, 121] width 135 height 82
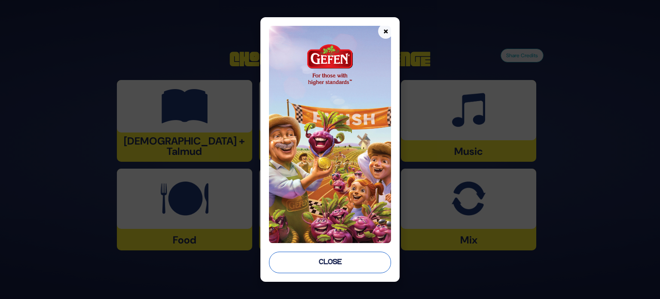
click at [342, 260] on button "Close" at bounding box center [330, 261] width 122 height 21
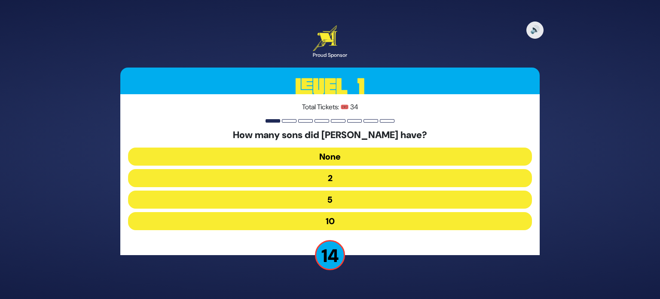
click at [336, 225] on button "10" at bounding box center [330, 221] width 404 height 18
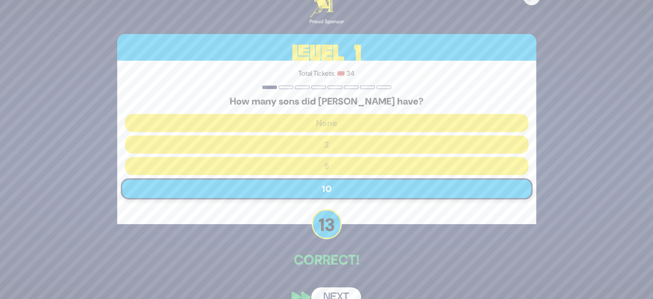
click at [338, 290] on button "Next" at bounding box center [336, 297] width 50 height 20
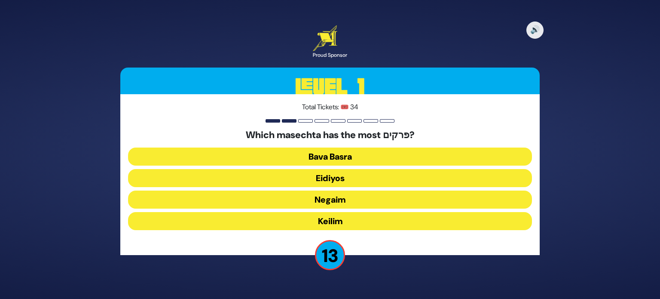
click at [330, 157] on button "Bava Basra" at bounding box center [330, 156] width 404 height 18
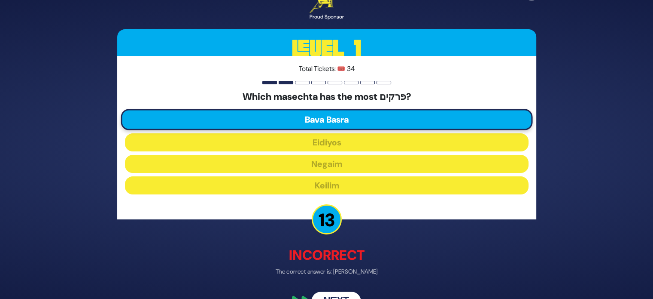
click at [339, 295] on button "Next" at bounding box center [336, 302] width 50 height 20
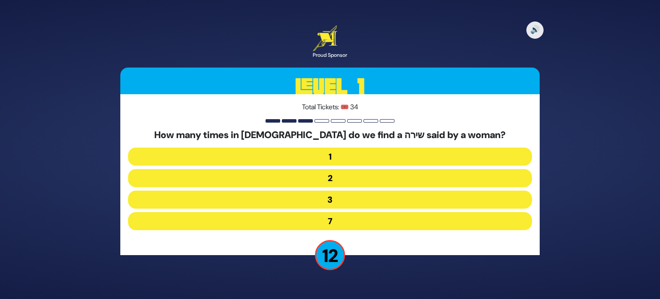
click at [340, 197] on button "3" at bounding box center [330, 199] width 404 height 18
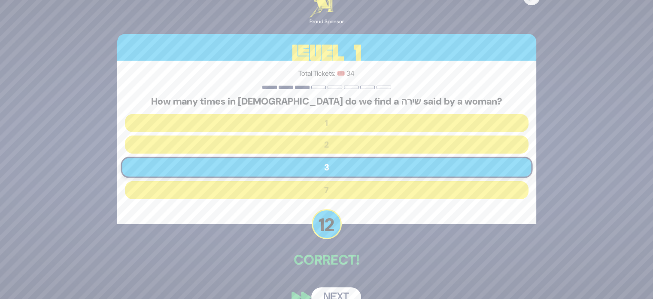
click at [324, 291] on button "Next" at bounding box center [336, 297] width 50 height 20
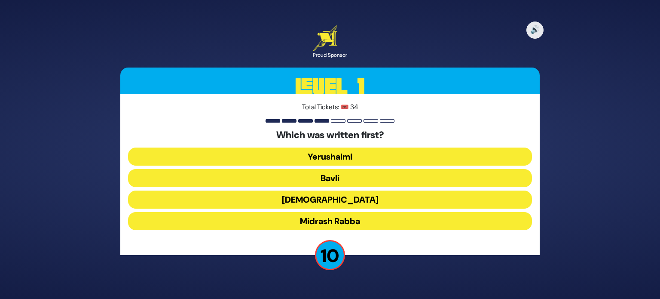
click at [325, 178] on button "Bavli" at bounding box center [330, 178] width 404 height 18
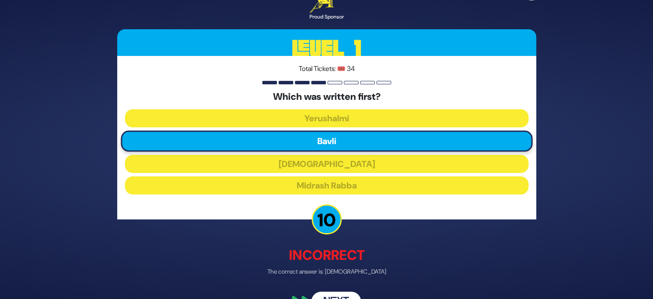
click at [336, 293] on button "Next" at bounding box center [336, 302] width 50 height 20
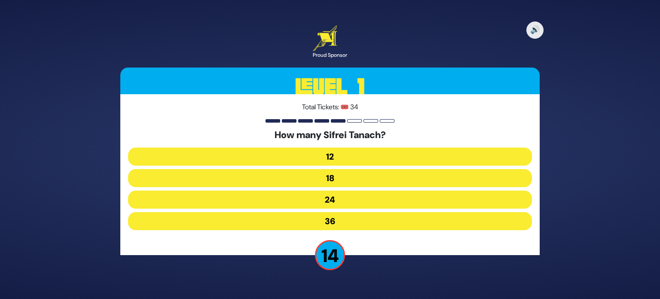
click at [338, 220] on button "36" at bounding box center [330, 221] width 404 height 18
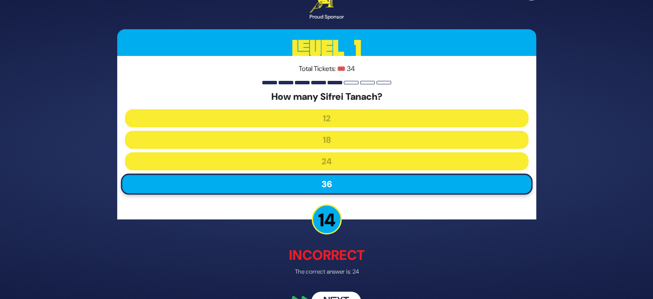
click at [335, 294] on button "Next" at bounding box center [336, 302] width 50 height 20
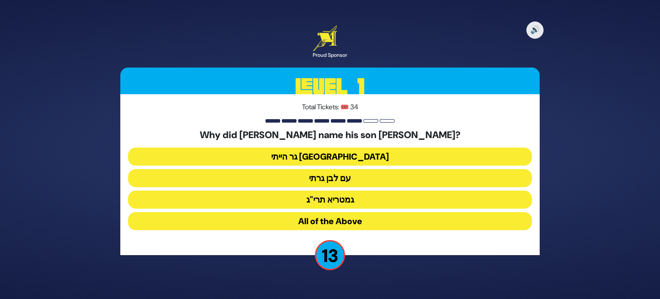
click at [336, 156] on button "גר הייתי [GEOGRAPHIC_DATA]" at bounding box center [330, 156] width 404 height 18
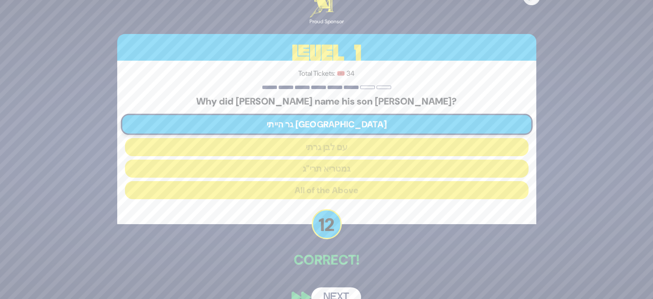
click at [335, 293] on button "Next" at bounding box center [336, 297] width 50 height 20
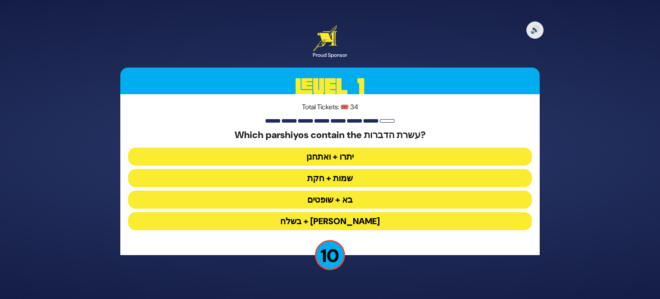
click at [348, 177] on button "שמות + חקת" at bounding box center [330, 178] width 404 height 18
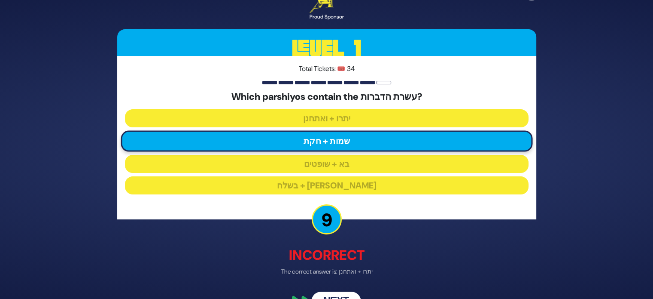
click at [334, 293] on button "Next" at bounding box center [336, 302] width 50 height 20
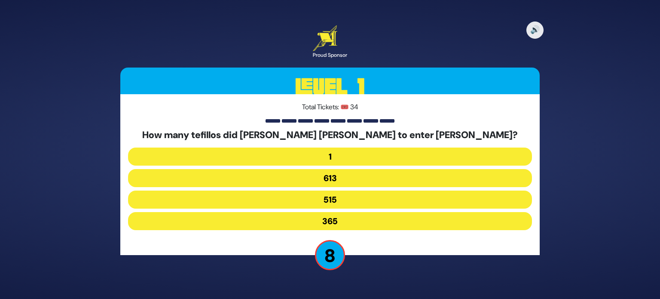
click at [337, 202] on button "515" at bounding box center [330, 199] width 404 height 18
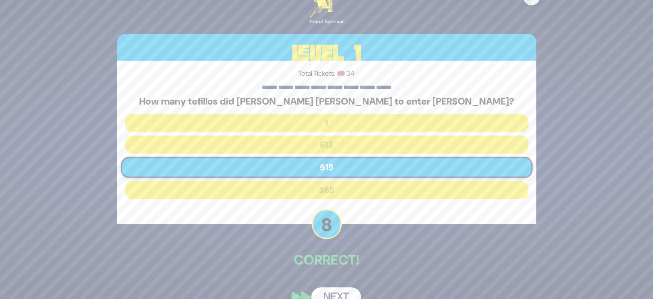
scroll to position [18, 0]
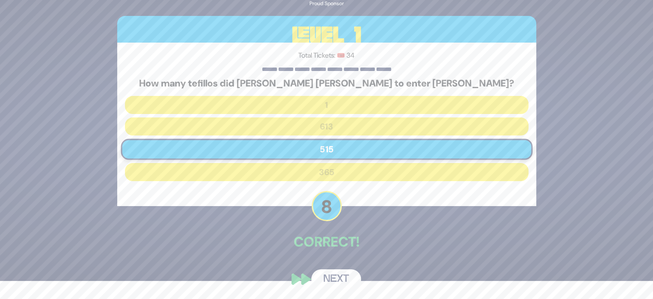
click at [340, 275] on button "Next" at bounding box center [336, 279] width 50 height 20
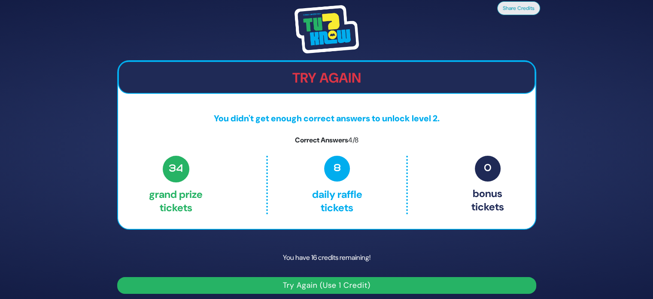
click at [345, 286] on button "Try Again (Use 1 Credit)" at bounding box center [326, 285] width 419 height 17
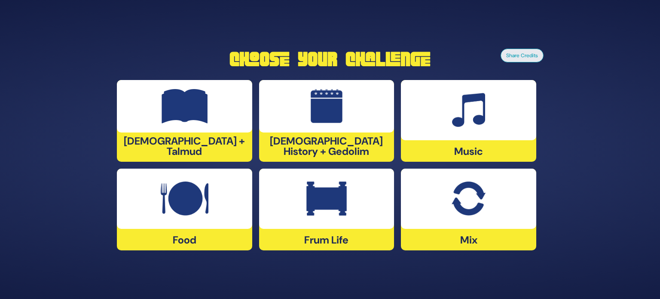
click at [190, 132] on div at bounding box center [184, 106] width 135 height 52
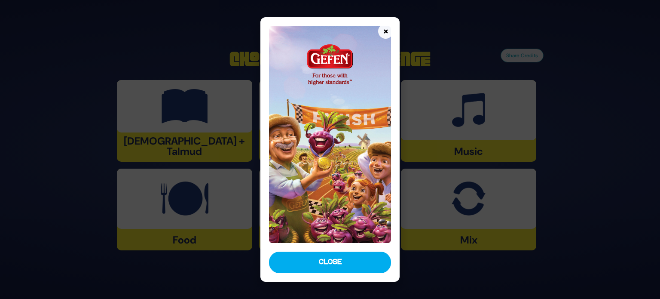
click at [310, 251] on div "× Close" at bounding box center [329, 149] width 139 height 265
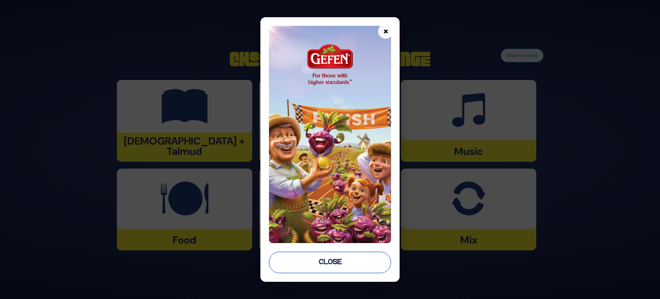
click at [317, 266] on button "Close" at bounding box center [330, 261] width 122 height 21
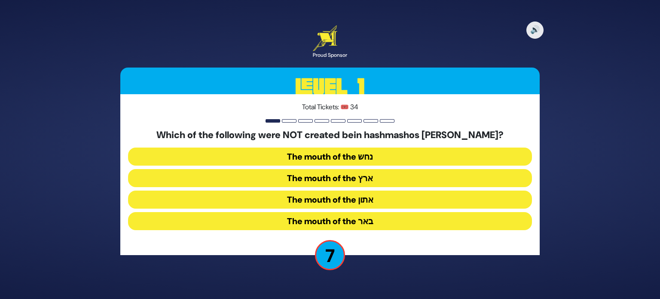
click at [347, 178] on button "The mouth of the ארץ" at bounding box center [330, 178] width 404 height 18
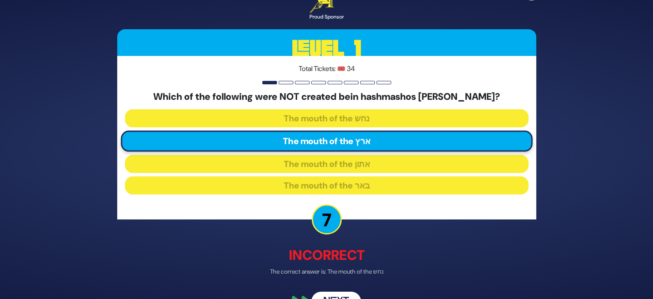
click at [337, 294] on button "Next" at bounding box center [336, 302] width 50 height 20
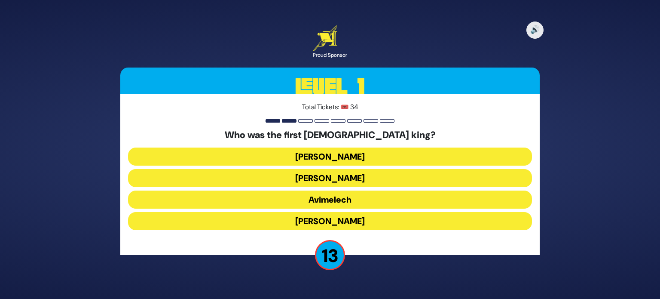
click at [334, 158] on button "[PERSON_NAME]" at bounding box center [330, 156] width 404 height 18
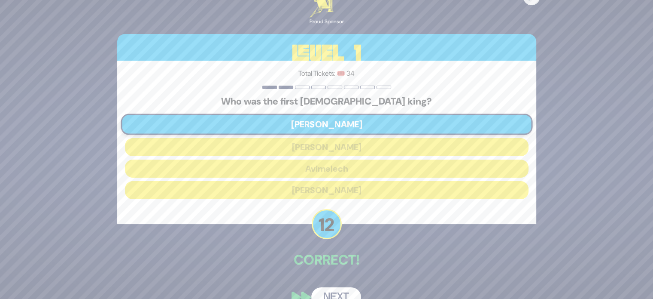
click at [333, 294] on button "Next" at bounding box center [336, 297] width 50 height 20
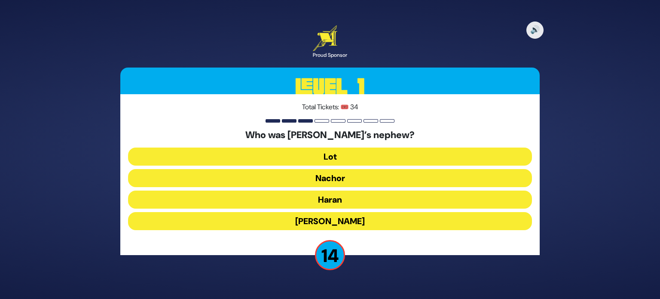
click at [345, 153] on button "Lot" at bounding box center [330, 156] width 404 height 18
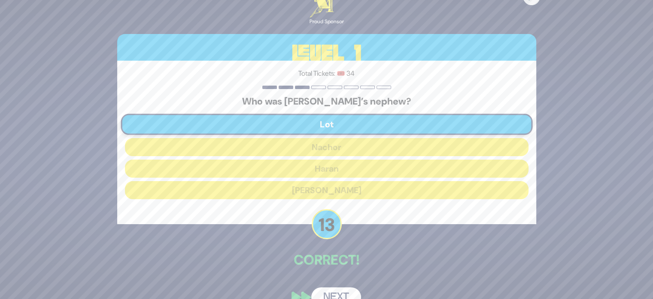
click at [340, 290] on button "Next" at bounding box center [336, 297] width 50 height 20
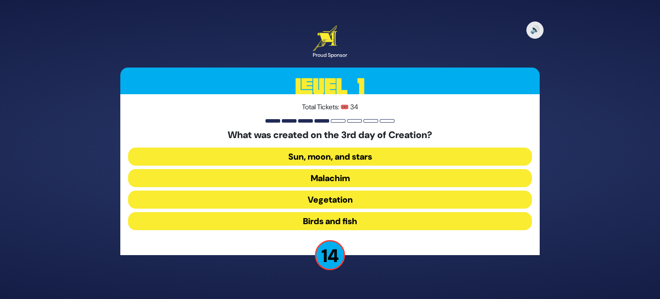
click at [337, 202] on button "Vegetation" at bounding box center [330, 199] width 404 height 18
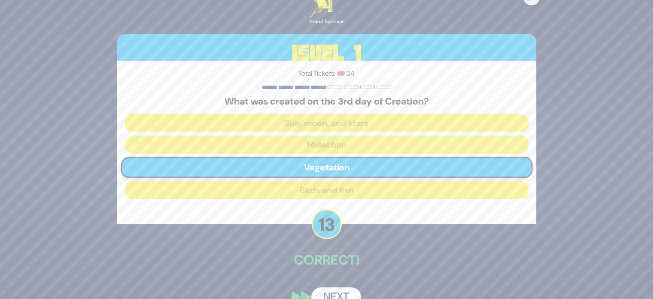
click at [332, 295] on button "Next" at bounding box center [336, 297] width 50 height 20
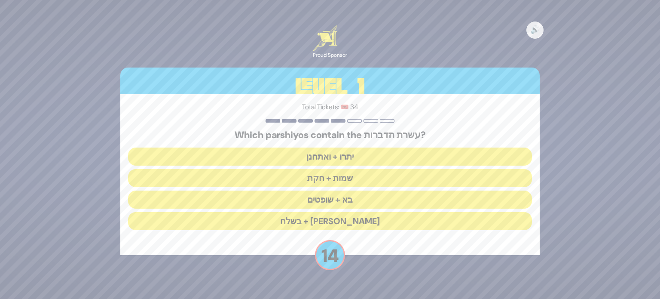
click at [343, 159] on button "יתרו + ואתחנן" at bounding box center [330, 156] width 404 height 18
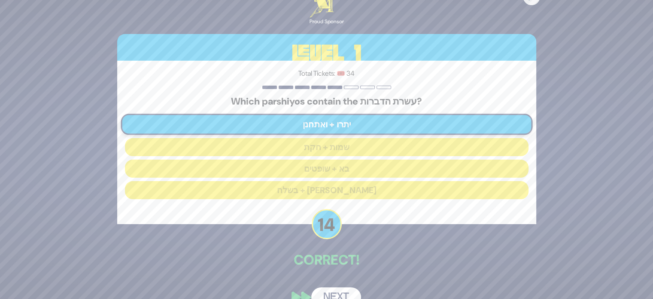
click at [339, 290] on button "Next" at bounding box center [336, 297] width 50 height 20
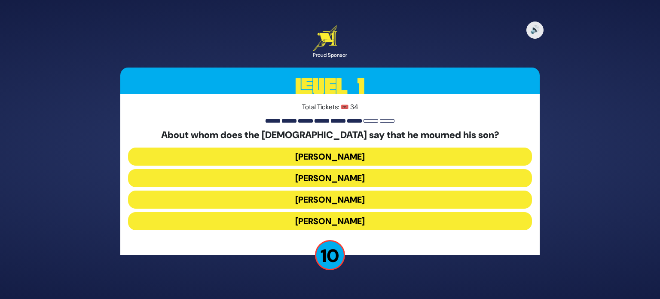
click at [337, 157] on button "[PERSON_NAME]" at bounding box center [330, 156] width 404 height 18
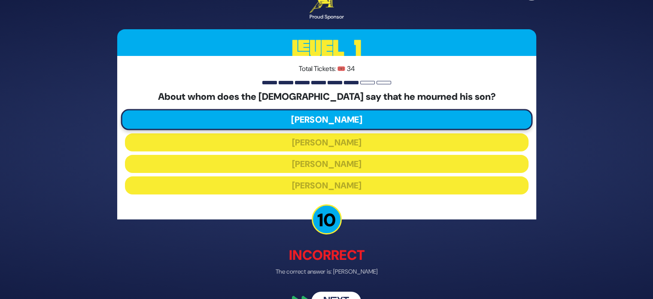
click at [333, 293] on button "Next" at bounding box center [336, 302] width 50 height 20
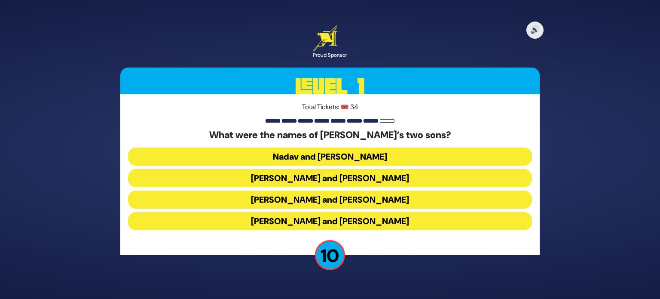
click at [320, 178] on button "[PERSON_NAME] and [PERSON_NAME]" at bounding box center [330, 178] width 404 height 18
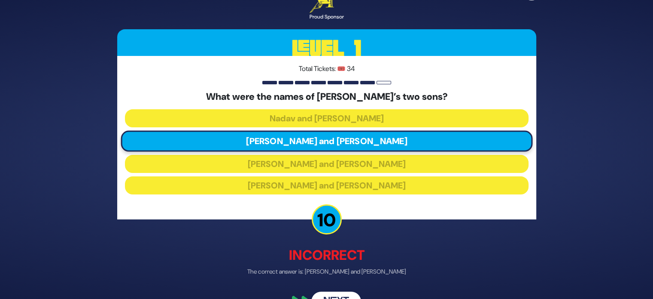
click at [331, 293] on button "Next" at bounding box center [336, 302] width 50 height 20
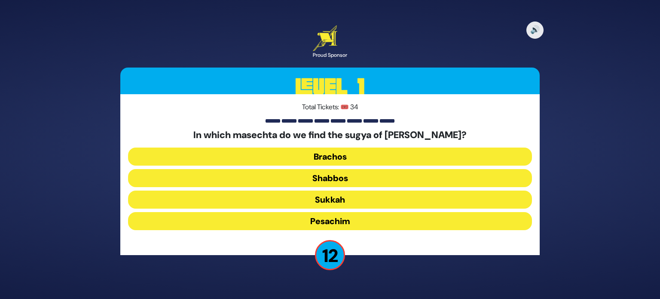
click at [337, 178] on button "Shabbos" at bounding box center [330, 178] width 404 height 18
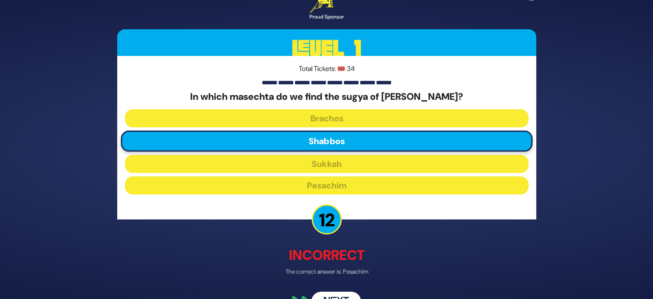
click at [338, 293] on button "Next" at bounding box center [336, 302] width 50 height 20
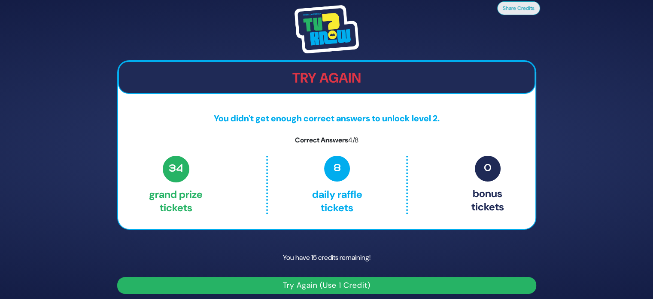
scroll to position [5, 0]
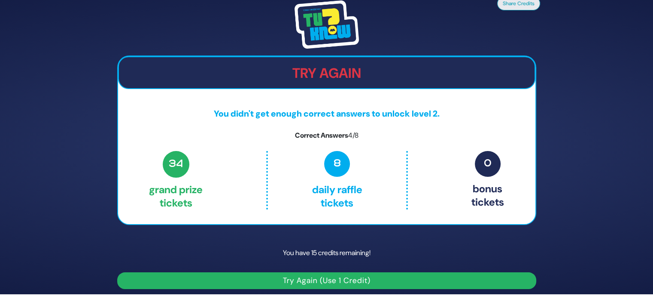
click at [347, 280] on button "Try Again (Use 1 Credit)" at bounding box center [326, 280] width 419 height 17
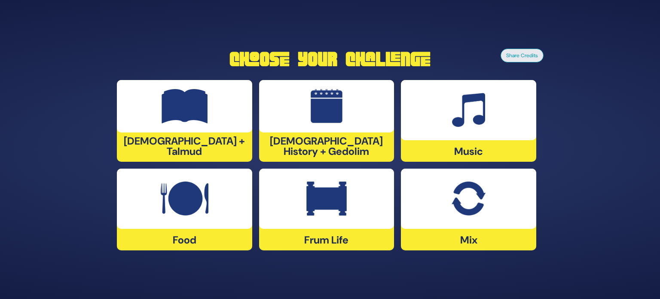
click at [204, 123] on img at bounding box center [185, 106] width 46 height 34
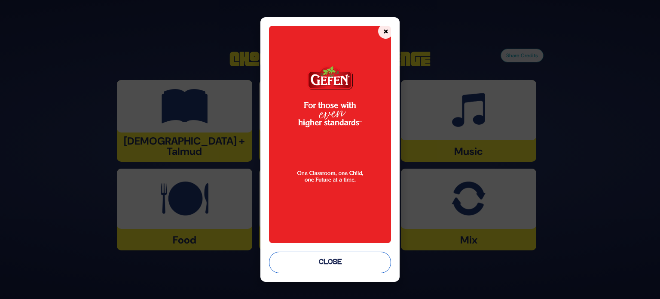
click at [339, 264] on button "Close" at bounding box center [330, 261] width 122 height 21
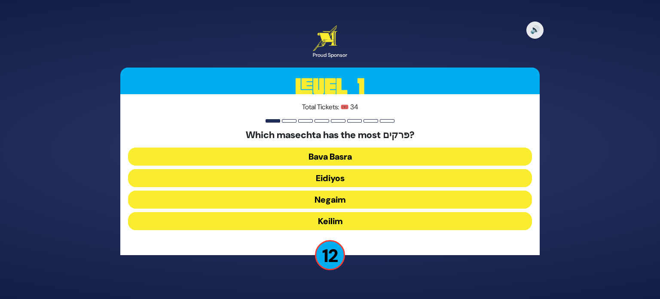
click at [330, 198] on button "Negaim" at bounding box center [330, 199] width 404 height 18
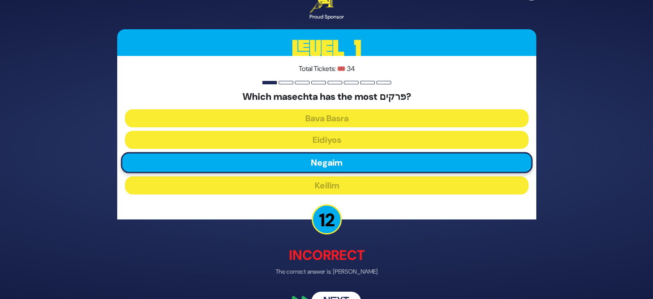
click at [337, 297] on button "Next" at bounding box center [336, 302] width 50 height 20
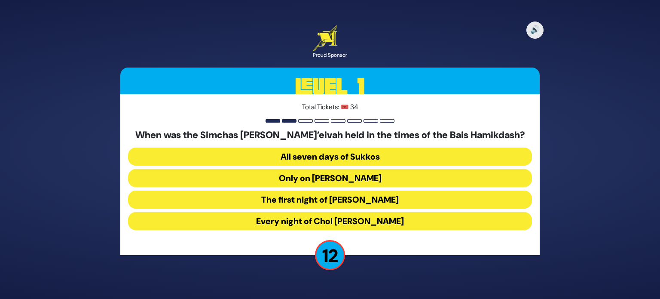
click at [339, 156] on button "All seven days of Sukkos" at bounding box center [330, 156] width 404 height 18
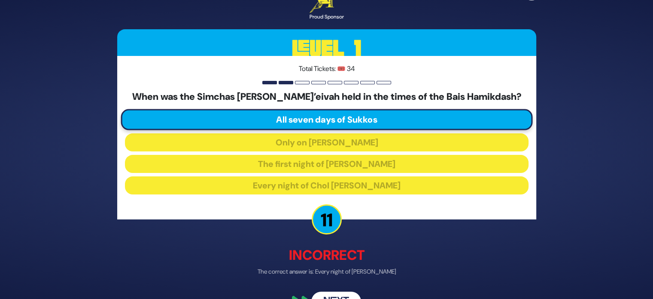
click at [335, 293] on button "Next" at bounding box center [336, 302] width 50 height 20
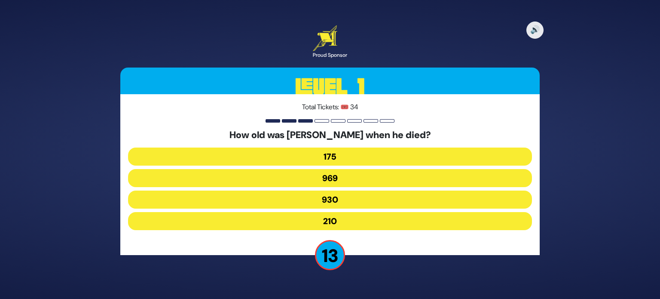
click at [330, 179] on button "969" at bounding box center [330, 178] width 404 height 18
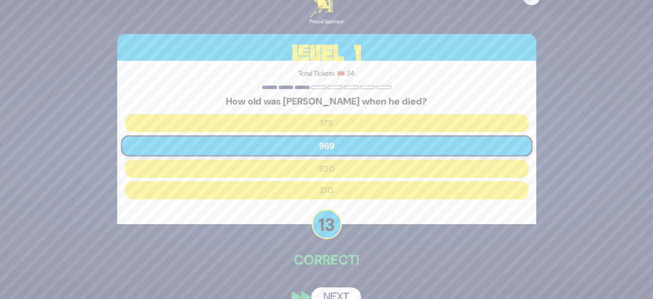
click at [342, 293] on button "Next" at bounding box center [336, 297] width 50 height 20
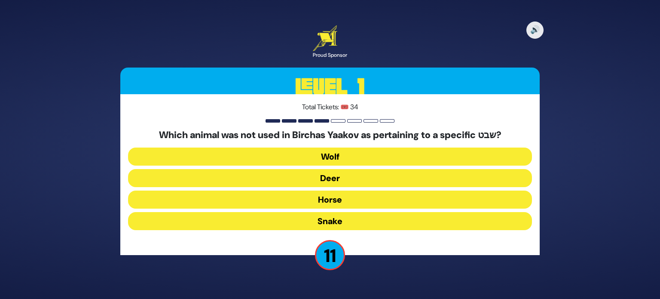
click at [328, 216] on button "Snake" at bounding box center [330, 221] width 404 height 18
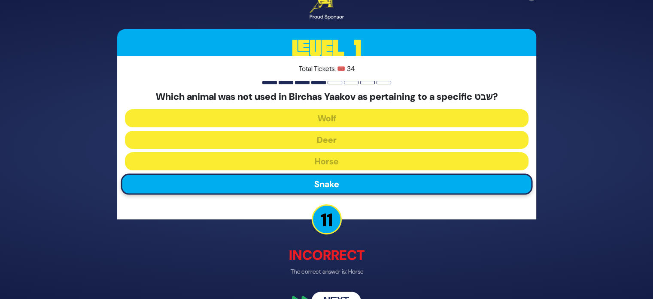
click at [347, 295] on button "Next" at bounding box center [336, 302] width 50 height 20
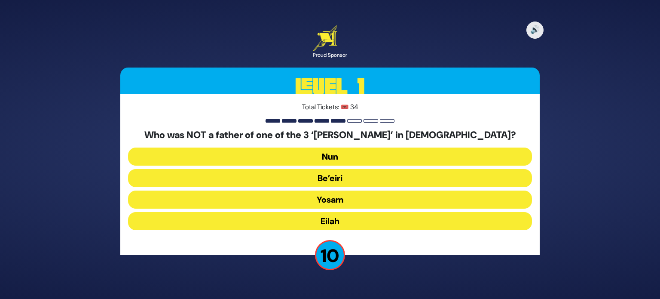
click at [339, 174] on button "Be’eiri" at bounding box center [330, 178] width 404 height 18
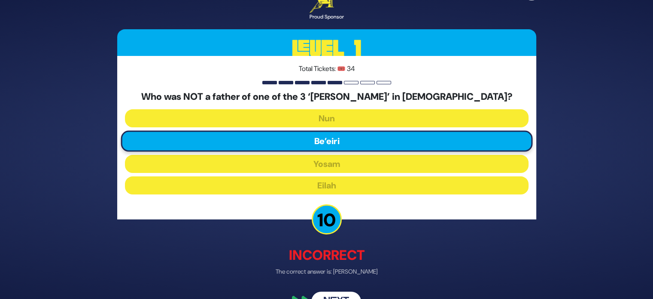
click at [332, 292] on button "Next" at bounding box center [336, 302] width 50 height 20
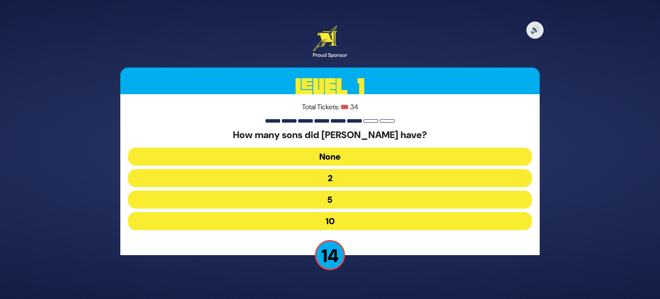
click at [334, 225] on button "10" at bounding box center [330, 221] width 404 height 18
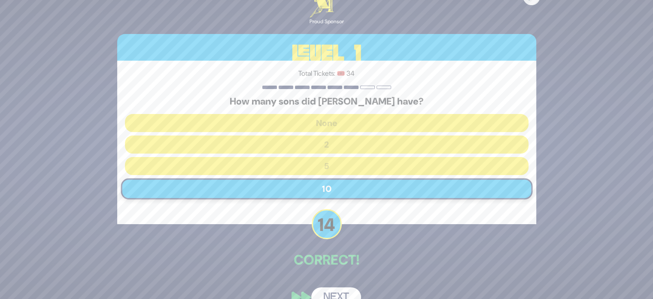
click at [329, 291] on button "Next" at bounding box center [336, 297] width 50 height 20
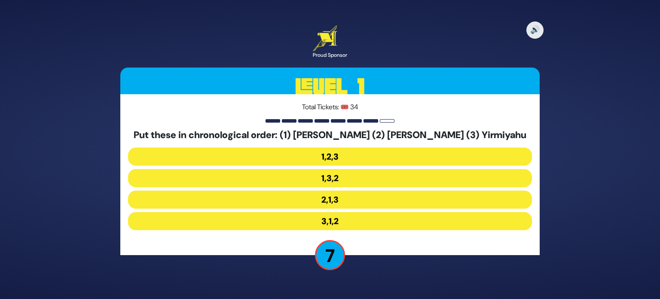
click at [339, 177] on button "1,3,2" at bounding box center [330, 178] width 404 height 18
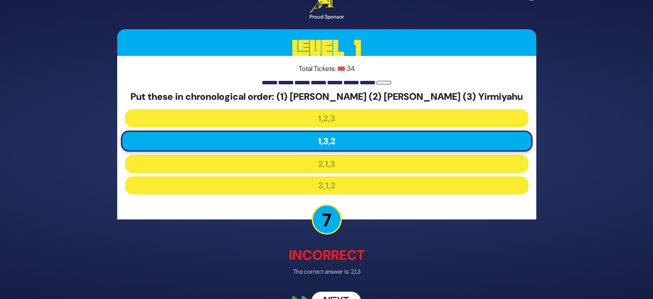
click at [337, 293] on button "Next" at bounding box center [336, 302] width 50 height 20
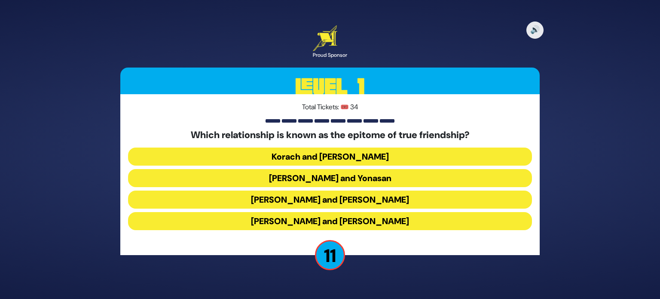
click at [319, 178] on button "[PERSON_NAME] and Yonasan" at bounding box center [330, 178] width 404 height 18
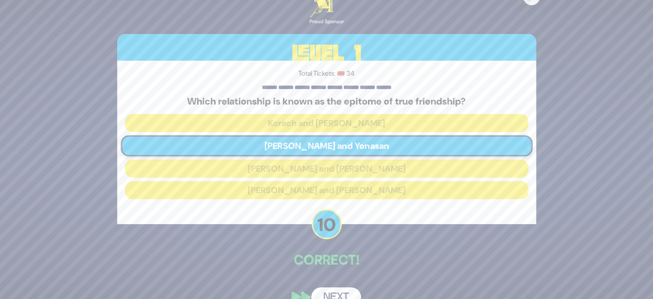
click at [336, 289] on button "Next" at bounding box center [336, 297] width 50 height 20
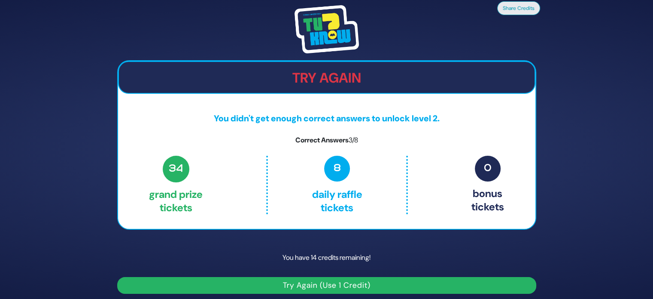
scroll to position [5, 0]
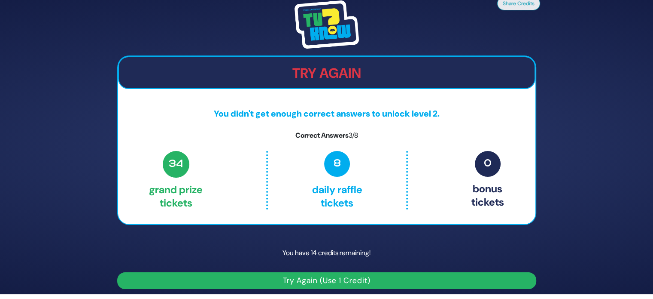
click at [334, 281] on button "Try Again (Use 1 Credit)" at bounding box center [326, 280] width 419 height 17
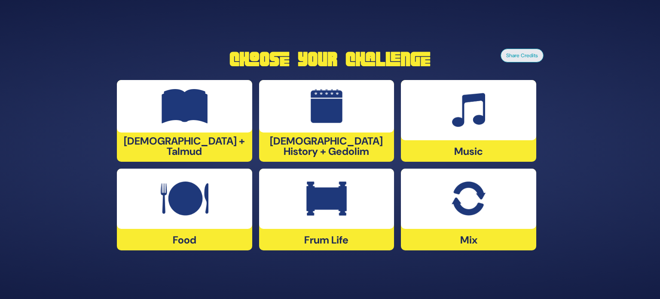
click at [180, 211] on img at bounding box center [185, 198] width 48 height 34
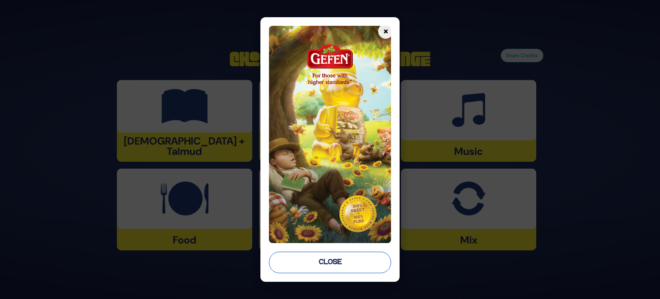
click at [352, 259] on button "Close" at bounding box center [330, 261] width 122 height 21
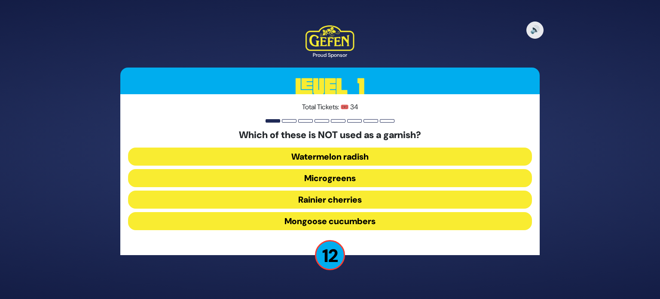
click at [349, 202] on button "Rainier cherries" at bounding box center [330, 199] width 404 height 18
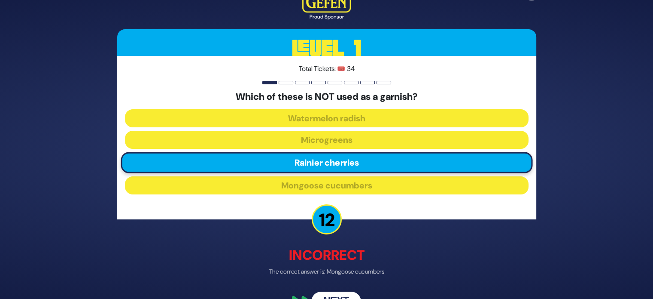
click at [336, 293] on button "Next" at bounding box center [336, 302] width 50 height 20
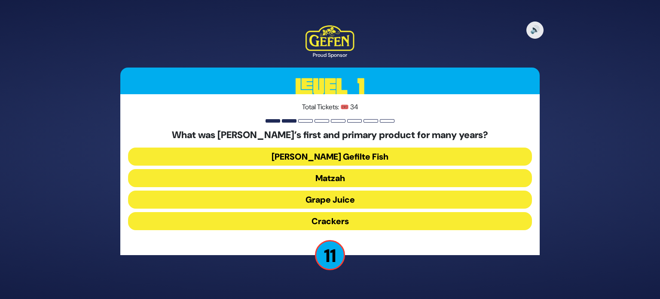
click at [363, 159] on button "[PERSON_NAME] Gefilte Fish" at bounding box center [330, 156] width 404 height 18
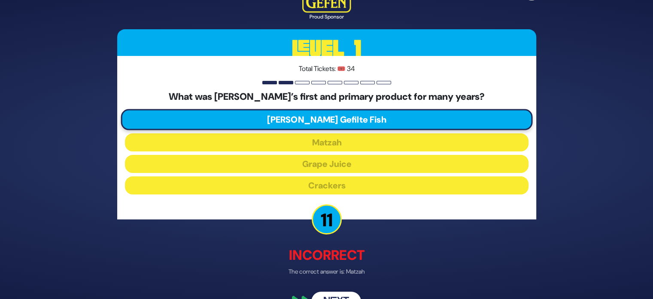
click at [338, 292] on button "Next" at bounding box center [336, 302] width 50 height 20
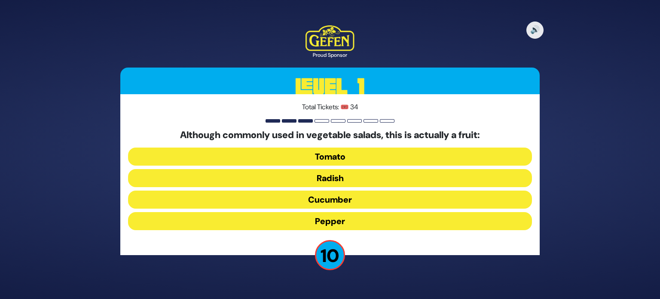
click at [334, 181] on button "Radish" at bounding box center [330, 178] width 404 height 18
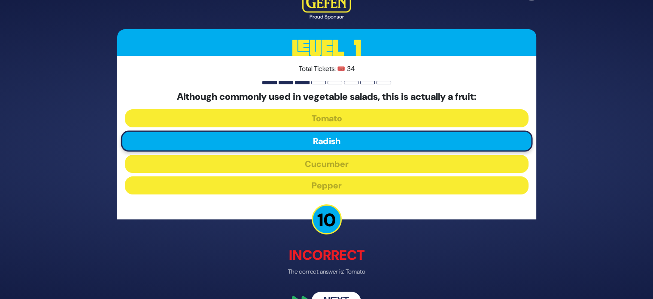
click at [335, 292] on button "Next" at bounding box center [336, 302] width 50 height 20
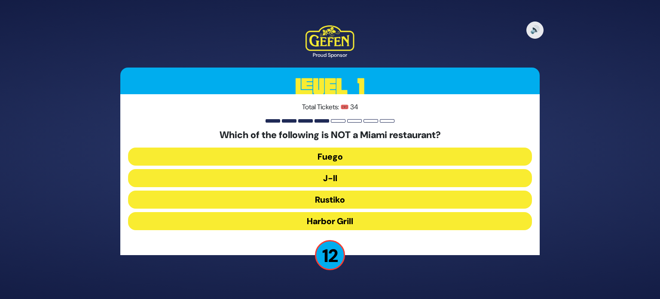
click at [337, 204] on button "Rustiko" at bounding box center [330, 199] width 404 height 18
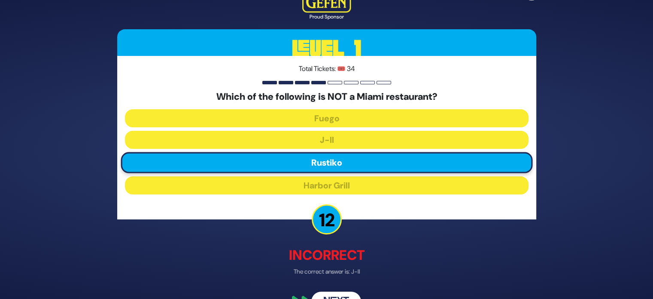
click at [336, 294] on button "Next" at bounding box center [336, 302] width 50 height 20
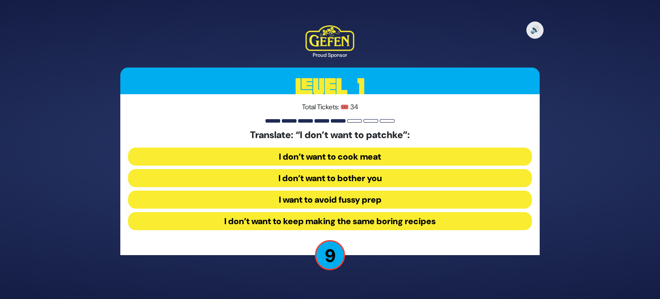
click at [323, 225] on button "I don’t want to keep making the same boring recipes" at bounding box center [330, 221] width 404 height 18
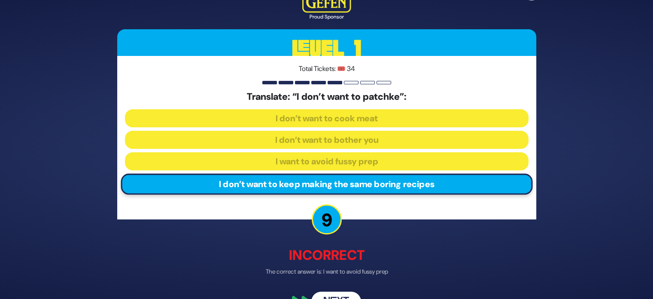
click at [340, 290] on div "🔊 Proud Sponsor Level 1 Total Tickets: 🎟️ 34 Translate: “I don’t want to patchk…" at bounding box center [327, 149] width 440 height 345
click at [338, 290] on div "🔊 Proud Sponsor Level 1 Total Tickets: 🎟️ 34 Translate: “I don’t want to patchk…" at bounding box center [327, 149] width 440 height 345
click at [335, 292] on button "Next" at bounding box center [336, 302] width 50 height 20
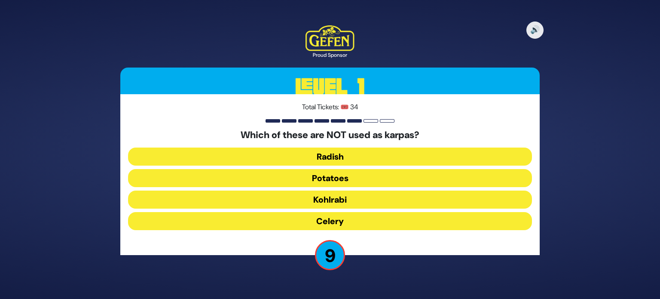
drag, startPoint x: 334, startPoint y: 199, endPoint x: 321, endPoint y: 199, distance: 12.9
click at [321, 199] on button "Kohlrabi" at bounding box center [330, 199] width 404 height 18
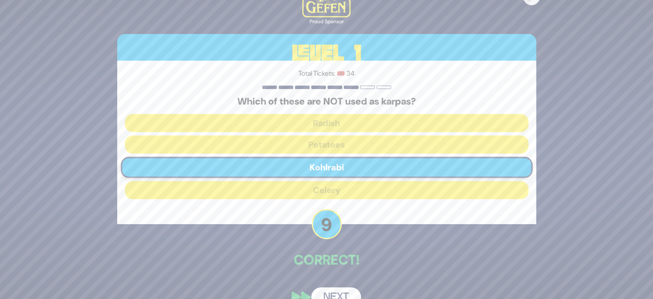
click at [327, 290] on button "Next" at bounding box center [336, 297] width 50 height 20
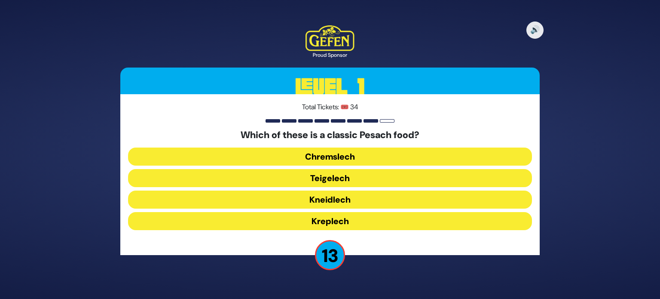
click at [323, 201] on button "Kneidlech" at bounding box center [330, 199] width 404 height 18
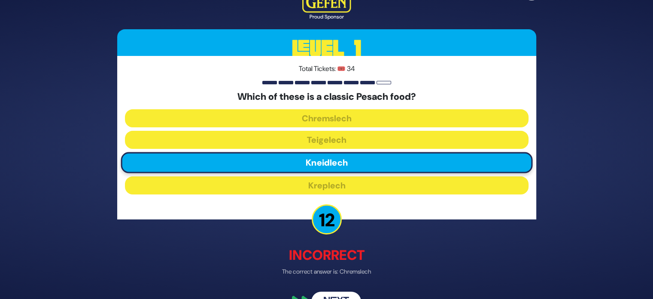
click at [336, 291] on div "🔊 Proud Sponsor Level 1 Total Tickets: 🎟️ 34 Which of these is a classic Pesach…" at bounding box center [327, 149] width 440 height 345
click at [330, 290] on div "🔊 Proud Sponsor Level 1 Total Tickets: 🎟️ 34 Which of these is a classic Pesach…" at bounding box center [327, 149] width 440 height 345
click at [330, 292] on button "Next" at bounding box center [336, 302] width 50 height 20
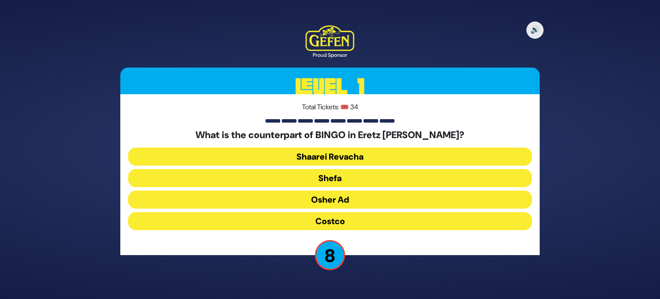
click at [333, 172] on button "Shefa" at bounding box center [330, 178] width 404 height 18
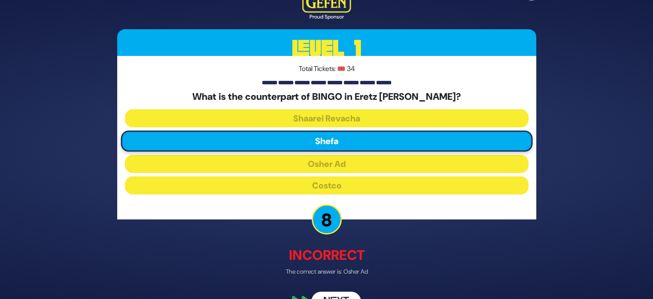
click at [332, 291] on div "🔊 Proud Sponsor Level 1 Total Tickets: 🎟️ 34 What is the counterpart of BINGO i…" at bounding box center [327, 149] width 440 height 345
click at [334, 296] on button "Next" at bounding box center [336, 302] width 50 height 20
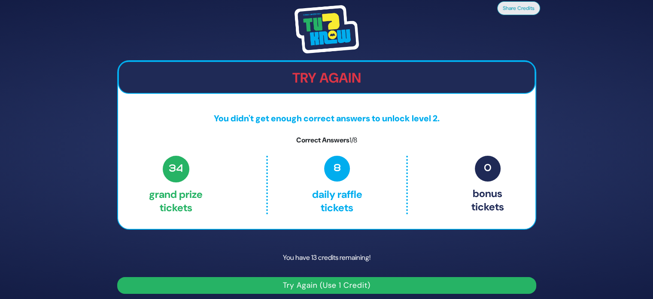
click at [332, 290] on button "Try Again (Use 1 Credit)" at bounding box center [326, 285] width 419 height 17
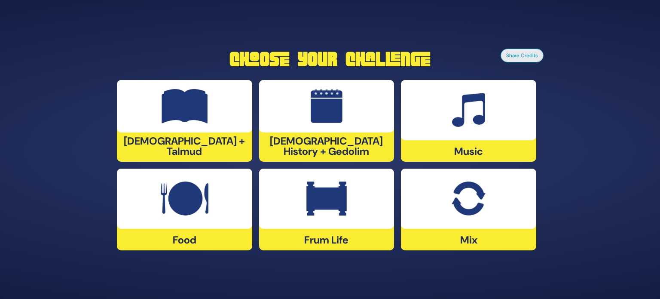
click at [330, 123] on img at bounding box center [327, 106] width 32 height 34
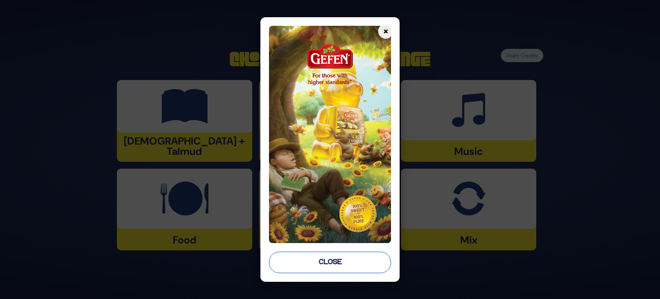
click at [330, 263] on button "Close" at bounding box center [330, 261] width 122 height 21
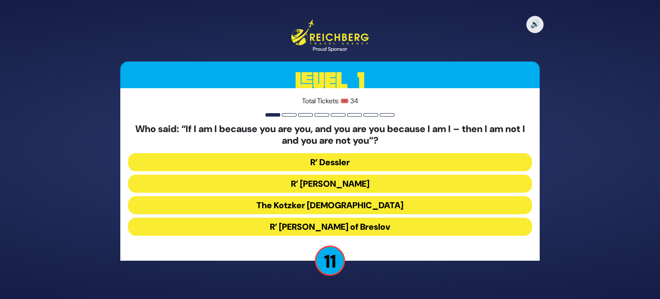
click at [348, 183] on button "R’ Yisrael Salanter" at bounding box center [330, 183] width 404 height 18
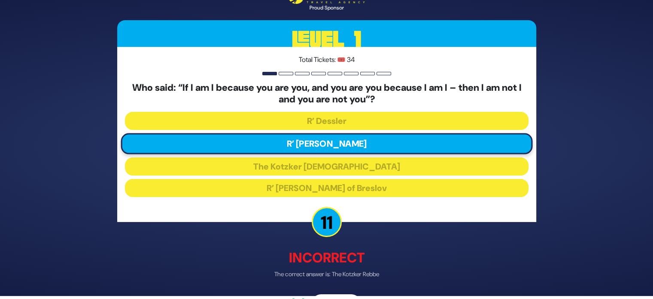
scroll to position [28, 0]
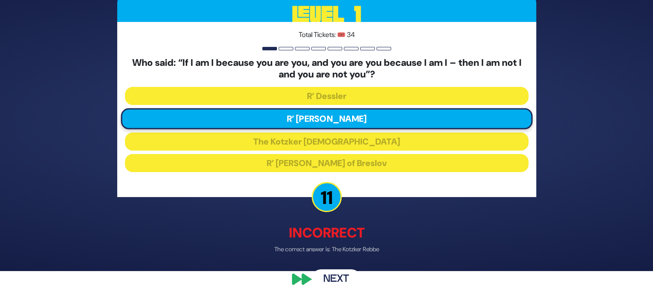
click at [540, 257] on div "🔊 Proud Sponsor Level 1 Total Tickets: 🎟️ 34 Who said: “If I am I because you a…" at bounding box center [327, 121] width 440 height 356
click at [333, 272] on button "Next" at bounding box center [336, 279] width 50 height 20
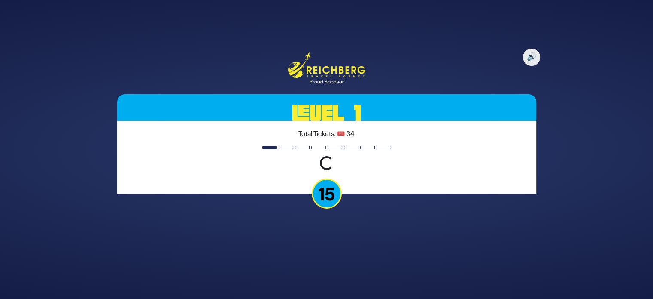
scroll to position [0, 0]
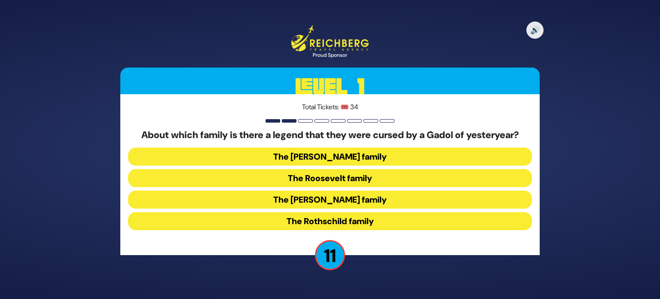
click at [333, 206] on button "The Kennedy family" at bounding box center [330, 199] width 404 height 18
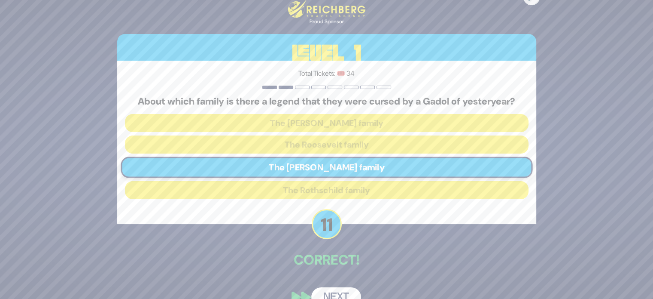
click at [331, 290] on button "Next" at bounding box center [336, 297] width 50 height 20
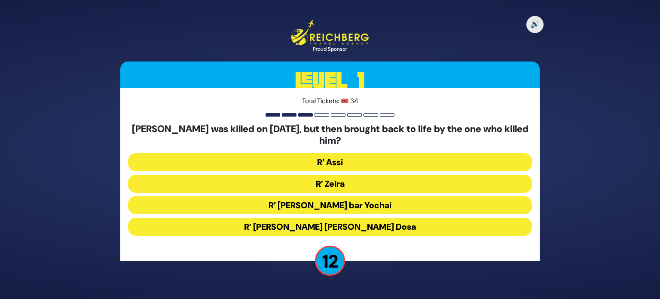
click at [342, 159] on button "R’ Assi" at bounding box center [330, 162] width 404 height 18
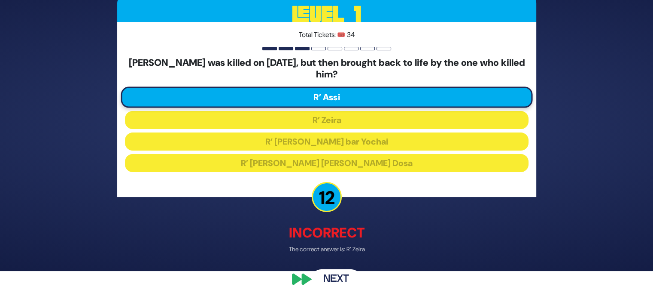
scroll to position [27, 0]
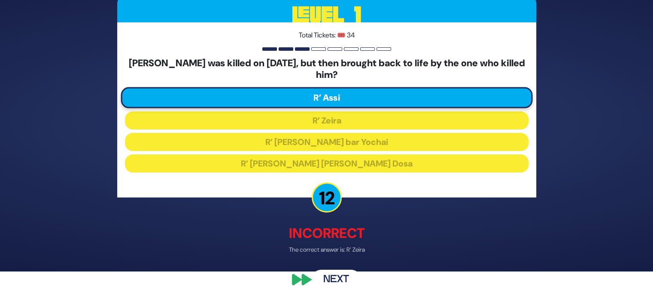
click at [337, 281] on button "Next" at bounding box center [336, 280] width 50 height 20
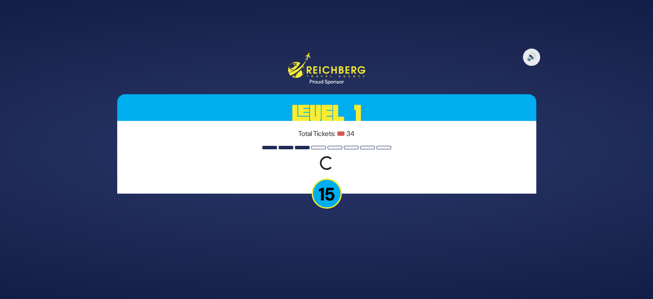
scroll to position [0, 0]
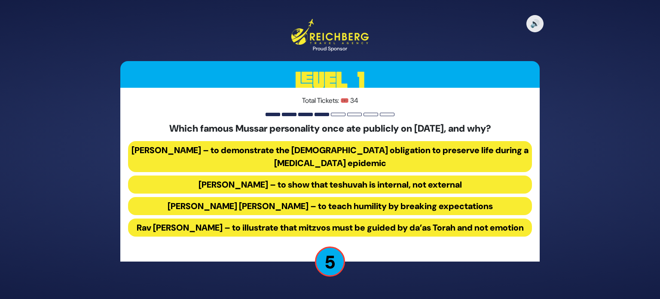
click at [366, 148] on button "Rav Yisroel Salanter – to demonstrate the halachic obligation to preserve life …" at bounding box center [330, 156] width 404 height 31
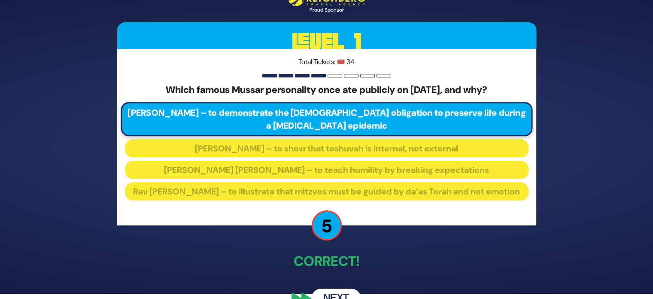
scroll to position [26, 0]
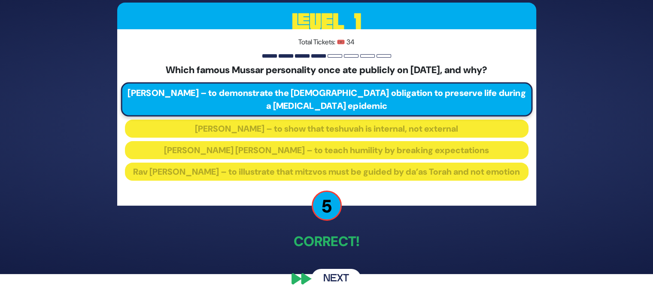
click at [329, 284] on button "Next" at bounding box center [336, 278] width 50 height 20
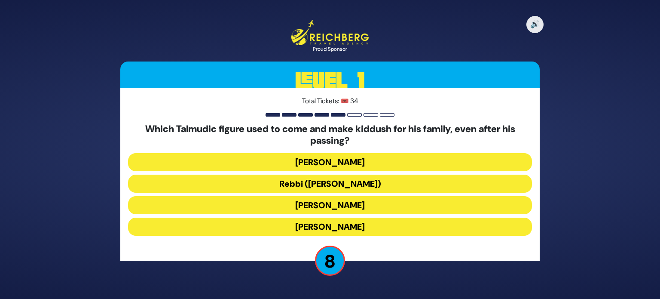
click at [340, 211] on button "Rabbi Akiva" at bounding box center [330, 205] width 404 height 18
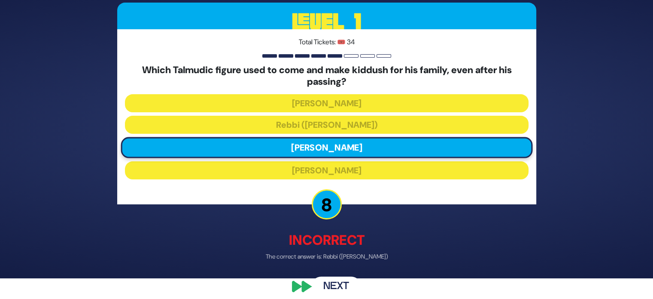
scroll to position [21, 0]
click at [338, 289] on button "Next" at bounding box center [336, 287] width 50 height 20
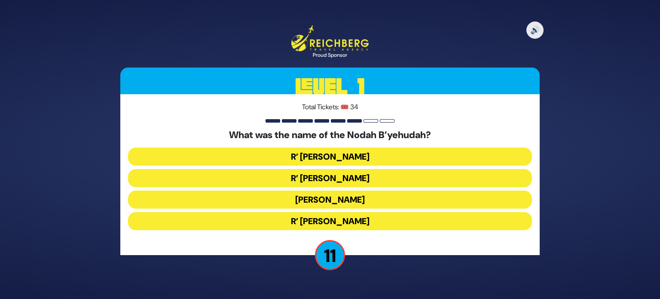
click at [341, 174] on button "R’ Yehuda Leib" at bounding box center [330, 178] width 404 height 18
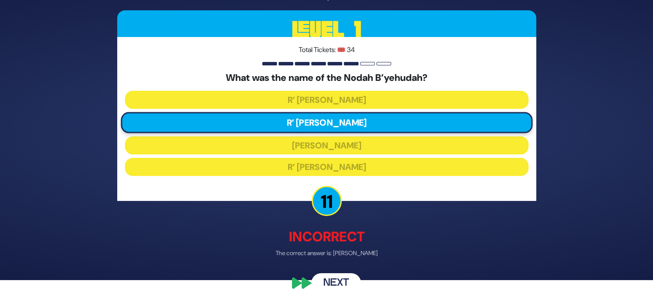
scroll to position [19, 0]
click at [341, 281] on button "Next" at bounding box center [336, 282] width 50 height 20
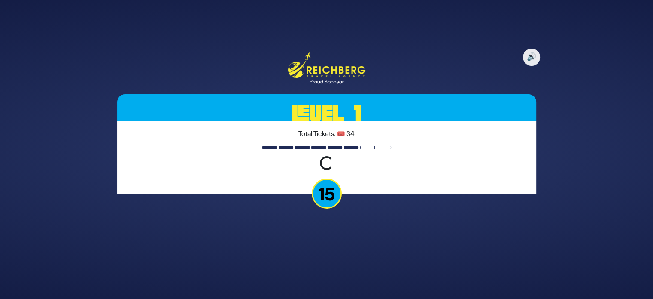
scroll to position [0, 0]
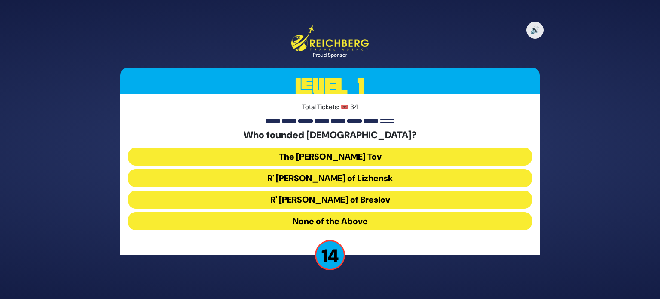
click at [375, 152] on button "The Baal Shem Tov" at bounding box center [330, 156] width 404 height 18
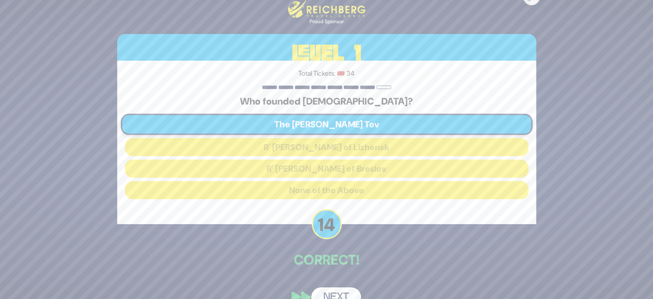
click at [330, 292] on button "Next" at bounding box center [336, 297] width 50 height 20
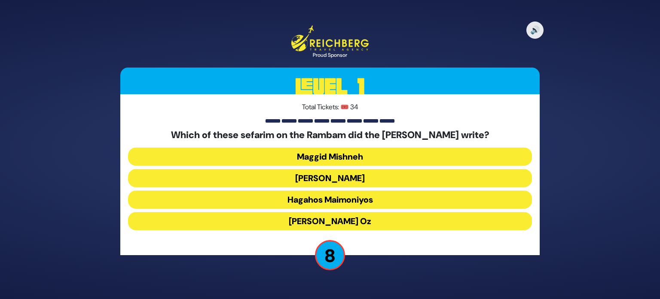
click at [325, 158] on button "Maggid Mishneh" at bounding box center [330, 156] width 404 height 18
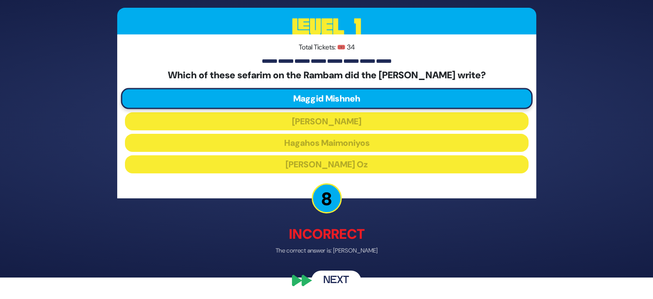
scroll to position [22, 0]
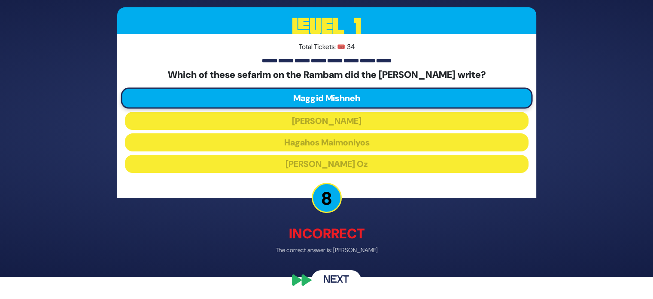
click at [340, 288] on button "Next" at bounding box center [336, 279] width 50 height 20
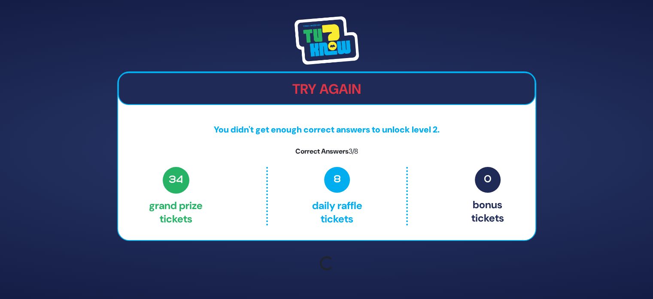
scroll to position [0, 0]
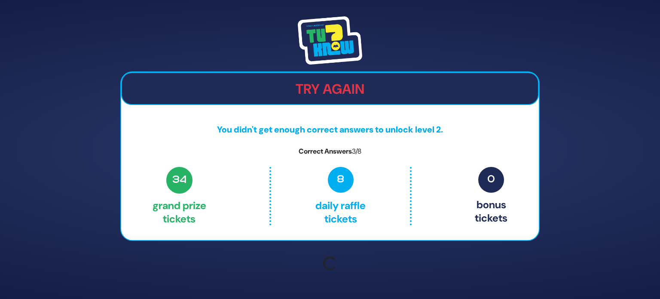
click at [342, 283] on div "Try Again You didn't get enough correct answers to unlock level 2. Correct Answ…" at bounding box center [330, 149] width 440 height 287
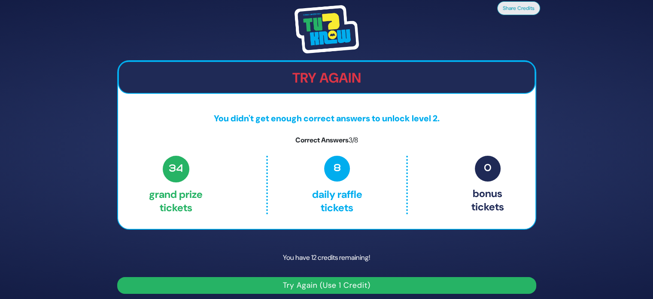
click at [344, 287] on button "Try Again (Use 1 Credit)" at bounding box center [326, 285] width 419 height 17
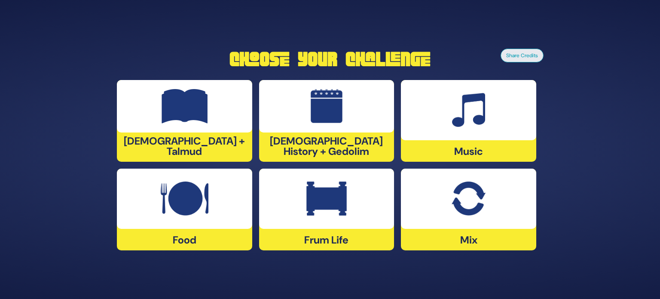
click at [363, 209] on div at bounding box center [326, 198] width 135 height 60
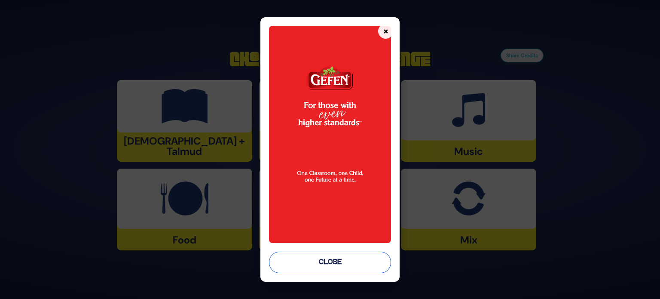
click at [344, 268] on button "Close" at bounding box center [330, 261] width 122 height 21
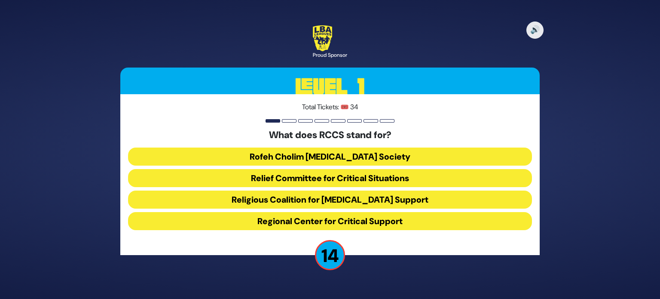
click at [357, 157] on button "Rofeh Cholim [MEDICAL_DATA] Society" at bounding box center [330, 156] width 404 height 18
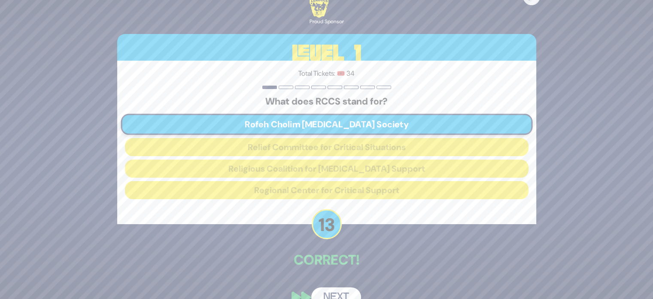
click at [342, 289] on button "Next" at bounding box center [336, 297] width 50 height 20
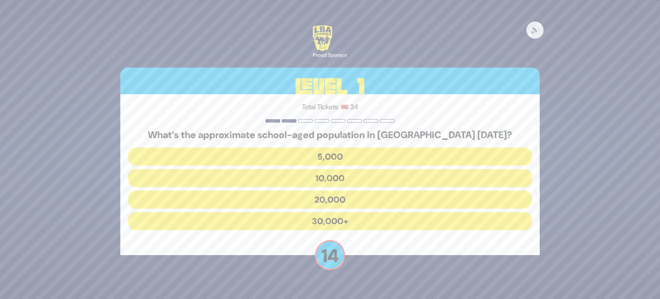
click at [326, 216] on button "30,000+" at bounding box center [330, 221] width 404 height 18
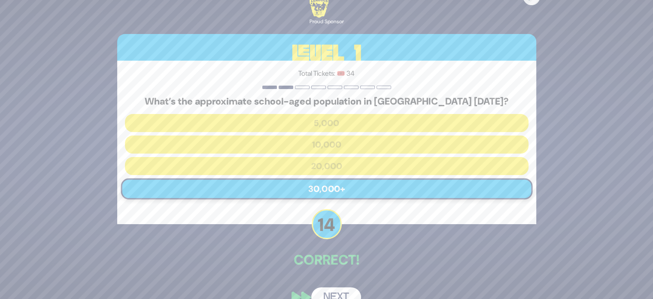
click at [342, 290] on button "Next" at bounding box center [336, 297] width 50 height 20
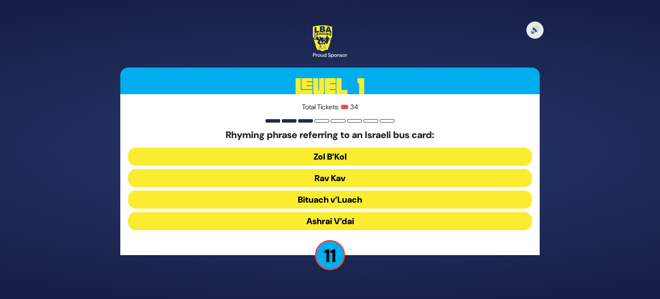
click at [350, 176] on button "Rav Kav" at bounding box center [330, 178] width 404 height 18
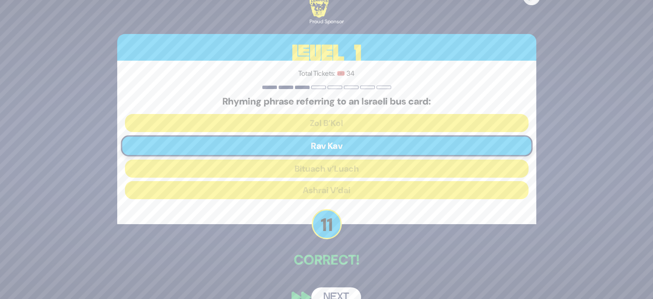
click at [342, 290] on button "Next" at bounding box center [336, 297] width 50 height 20
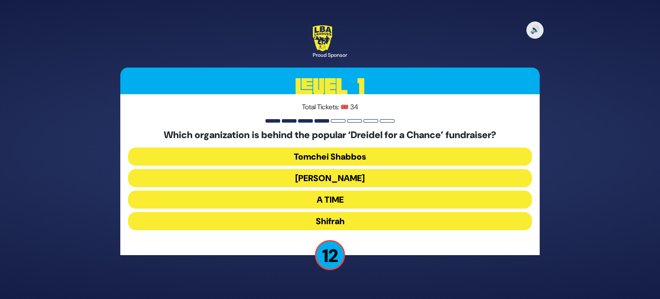
click at [342, 182] on button "Bonei Olam" at bounding box center [330, 178] width 404 height 18
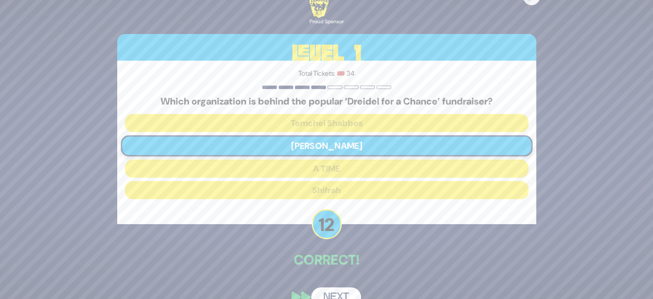
click at [338, 295] on button "Next" at bounding box center [336, 297] width 50 height 20
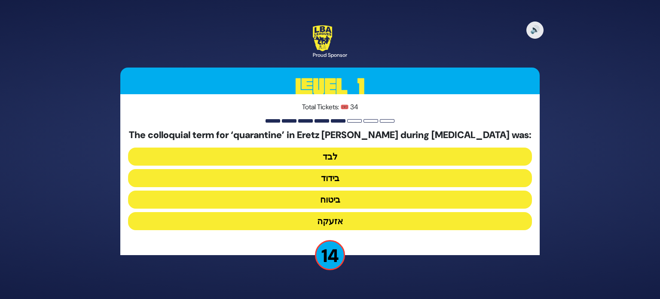
click at [338, 181] on button "בידוד" at bounding box center [330, 178] width 404 height 18
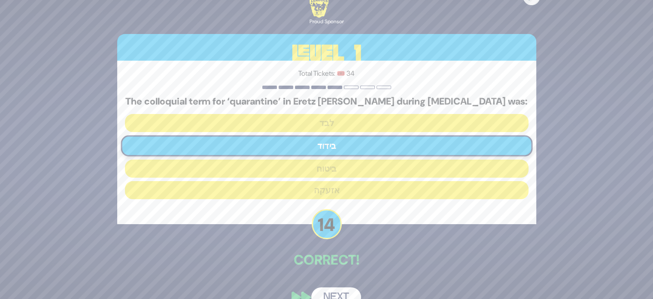
click at [342, 291] on button "Next" at bounding box center [336, 297] width 50 height 20
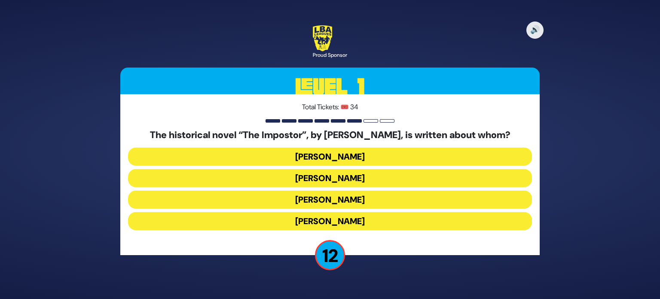
click at [344, 201] on button "Shabbesai Tzvi" at bounding box center [330, 199] width 404 height 18
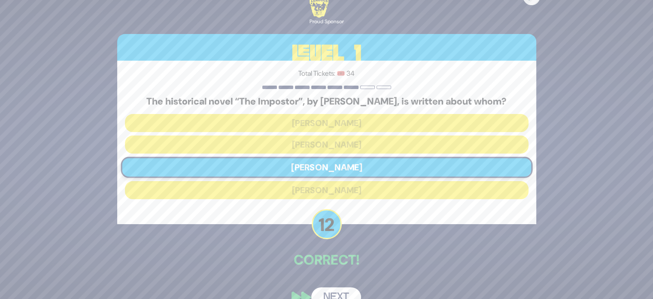
click at [340, 291] on button "Next" at bounding box center [336, 297] width 50 height 20
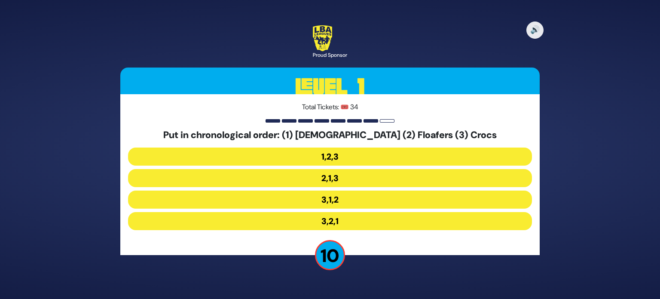
click at [340, 201] on button "3,1,2" at bounding box center [330, 199] width 404 height 18
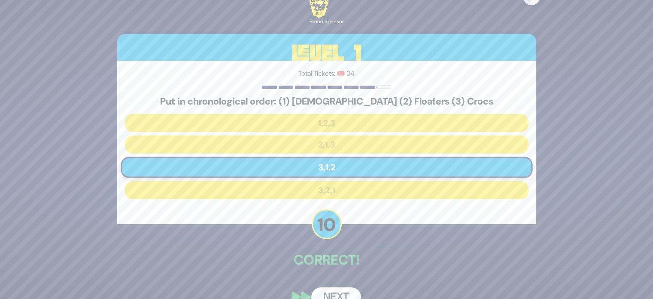
click at [340, 291] on button "Next" at bounding box center [336, 297] width 50 height 20
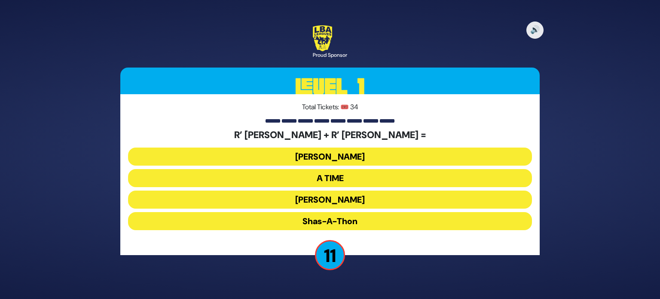
click at [346, 177] on button "A TIME" at bounding box center [330, 178] width 404 height 18
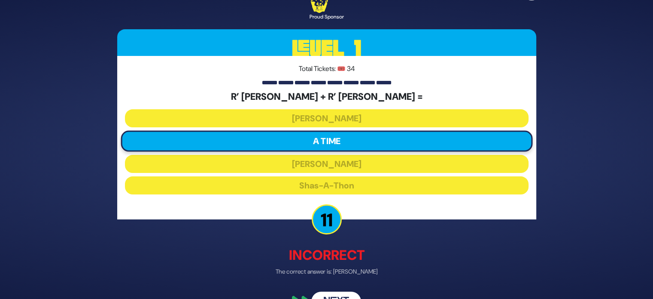
scroll to position [22, 0]
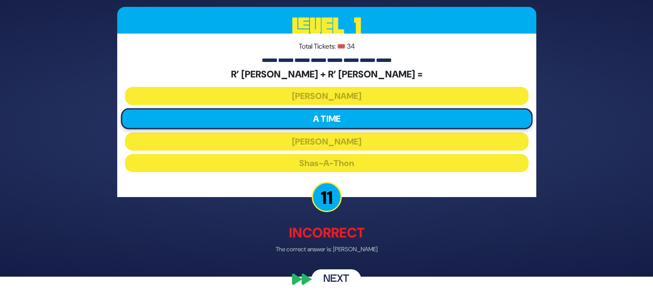
click at [344, 279] on button "Next" at bounding box center [336, 279] width 50 height 20
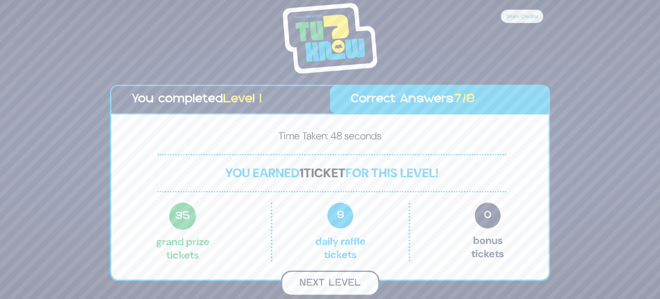
click at [345, 274] on button "Next Level" at bounding box center [330, 282] width 98 height 25
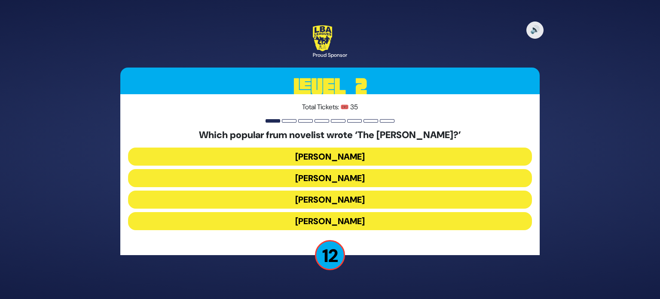
click at [354, 200] on button "Yair Weinstock" at bounding box center [330, 199] width 404 height 18
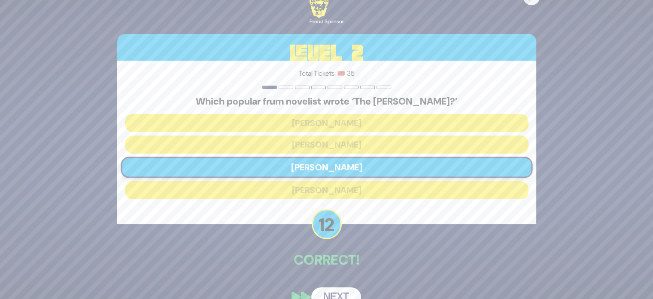
click at [335, 293] on button "Next" at bounding box center [336, 297] width 50 height 20
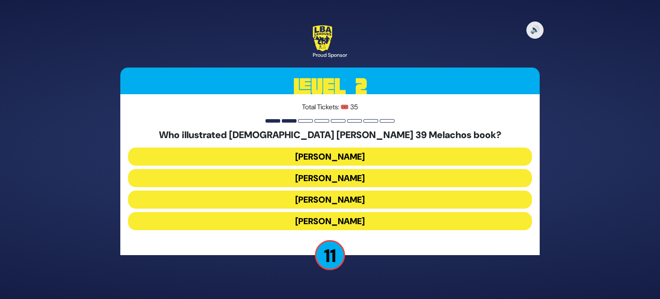
click at [327, 177] on button "Shepsil Scheinberg" at bounding box center [330, 178] width 404 height 18
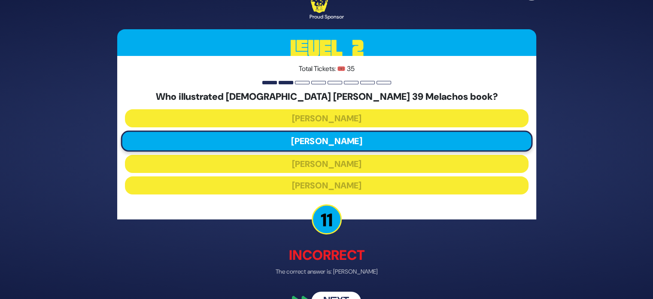
click at [333, 293] on button "Next" at bounding box center [336, 302] width 50 height 20
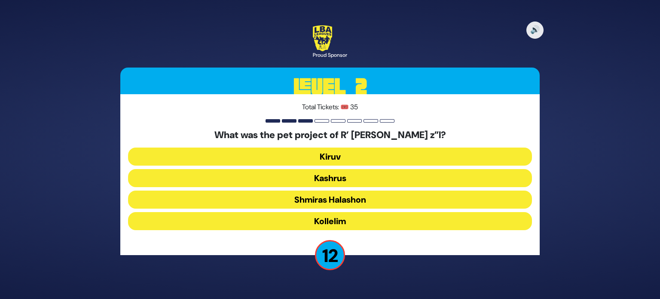
click at [337, 156] on button "Kiruv" at bounding box center [330, 156] width 404 height 18
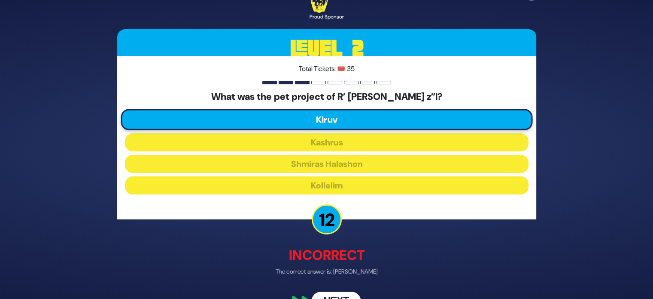
click at [338, 294] on button "Next" at bounding box center [336, 302] width 50 height 20
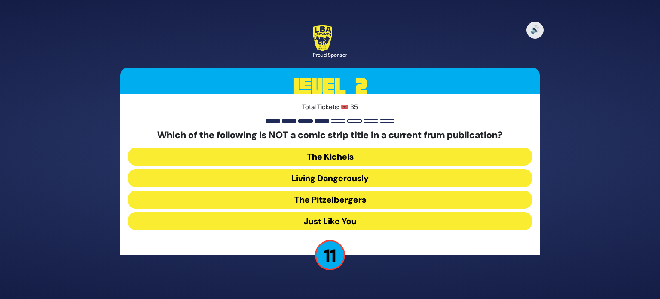
click at [364, 220] on button "Just Like You" at bounding box center [330, 221] width 404 height 18
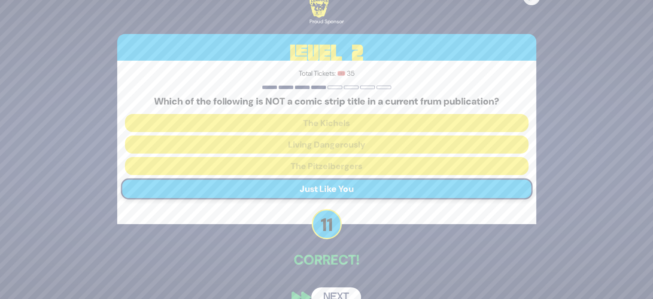
click at [336, 293] on button "Next" at bounding box center [336, 297] width 50 height 20
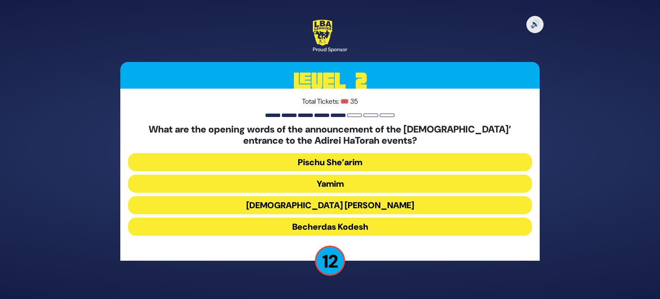
click at [354, 163] on button "Pischu She’arim" at bounding box center [330, 162] width 404 height 18
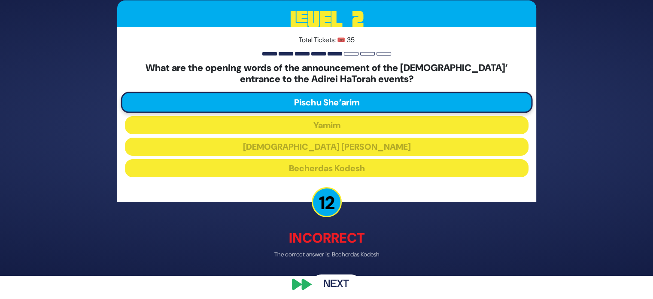
scroll to position [23, 0]
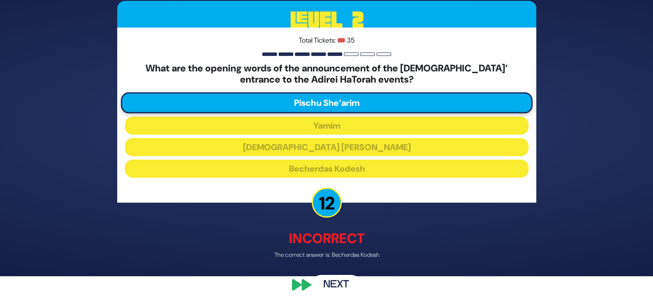
click at [335, 283] on button "Next" at bounding box center [336, 284] width 50 height 20
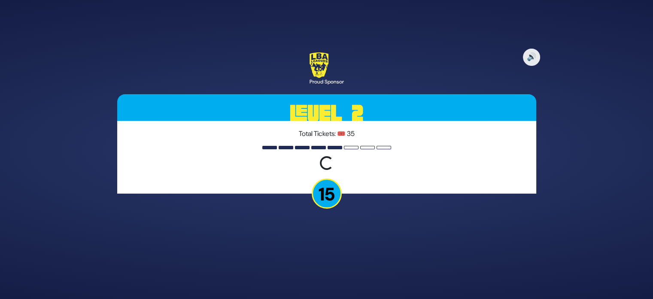
scroll to position [0, 0]
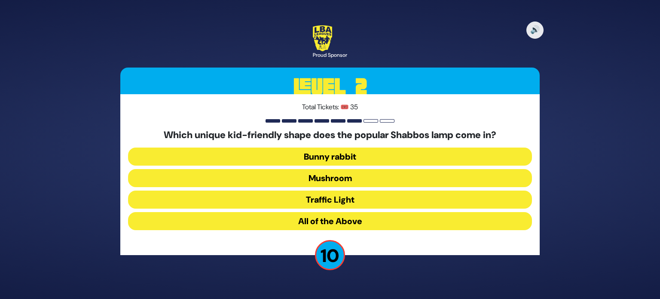
click at [332, 178] on button "Mushroom" at bounding box center [330, 178] width 404 height 18
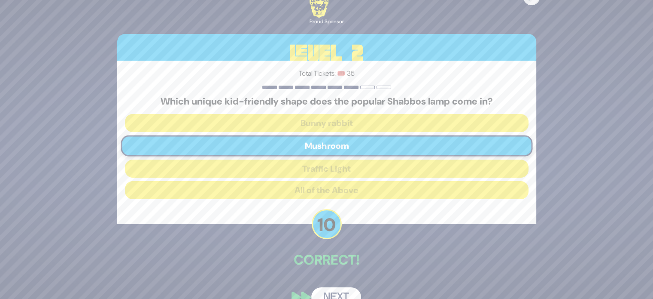
click at [332, 294] on button "Next" at bounding box center [336, 297] width 50 height 20
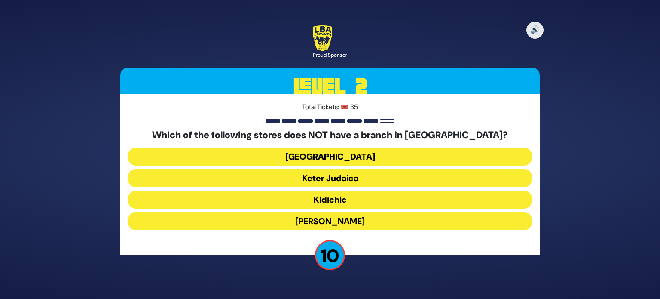
click at [332, 179] on button "Keter Judaica" at bounding box center [330, 178] width 404 height 18
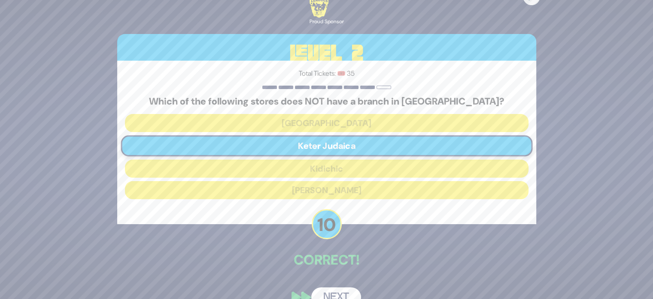
click at [333, 292] on button "Next" at bounding box center [336, 297] width 50 height 20
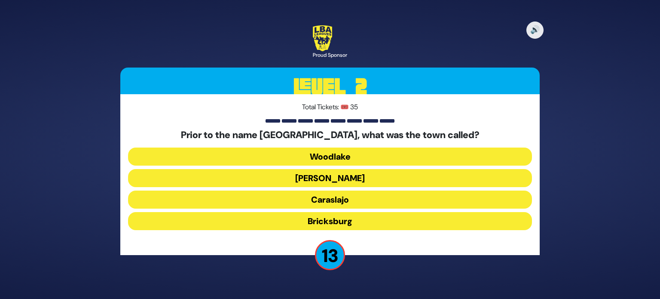
click at [338, 204] on button "Caraslajo" at bounding box center [330, 199] width 404 height 18
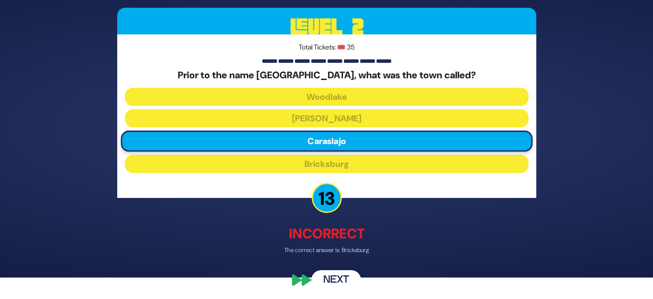
scroll to position [22, 0]
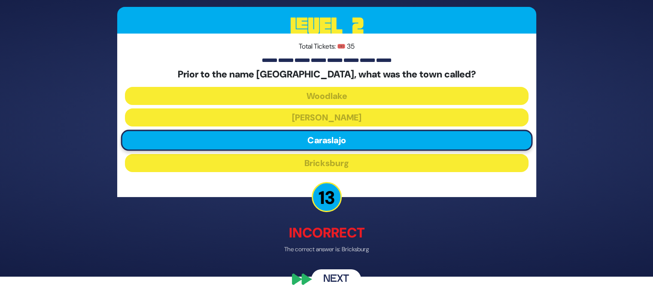
click at [337, 276] on button "Next" at bounding box center [336, 279] width 50 height 20
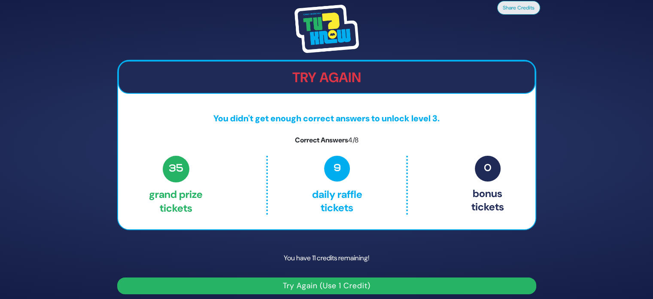
scroll to position [5, 0]
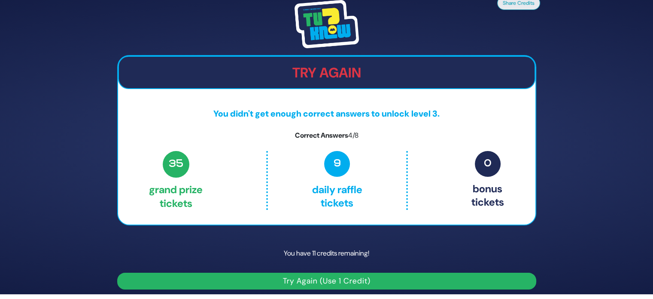
click at [336, 278] on button "Try Again (Use 1 Credit)" at bounding box center [326, 280] width 419 height 17
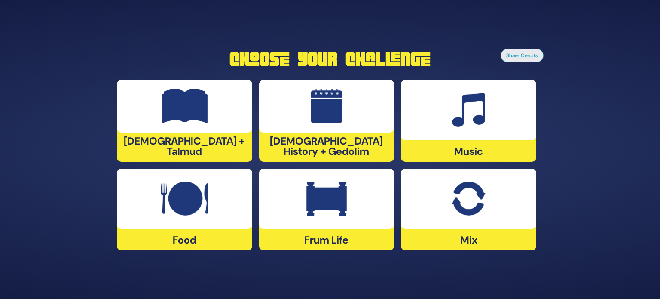
click at [332, 228] on div "Frum Life" at bounding box center [326, 209] width 135 height 82
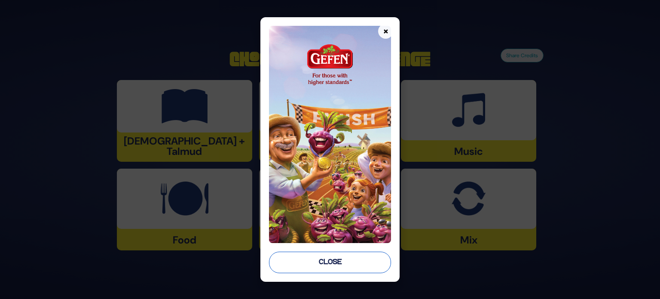
click at [332, 267] on button "Close" at bounding box center [330, 261] width 122 height 21
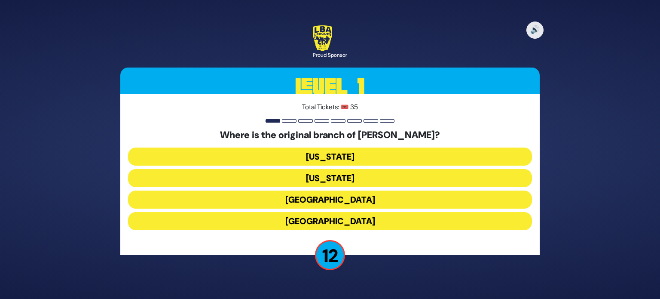
click at [332, 199] on button "[GEOGRAPHIC_DATA]" at bounding box center [330, 199] width 404 height 18
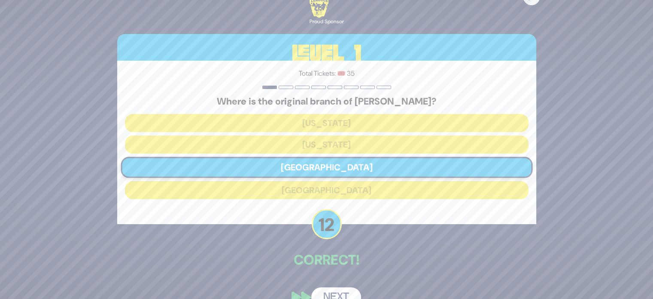
click at [335, 291] on button "Next" at bounding box center [336, 297] width 50 height 20
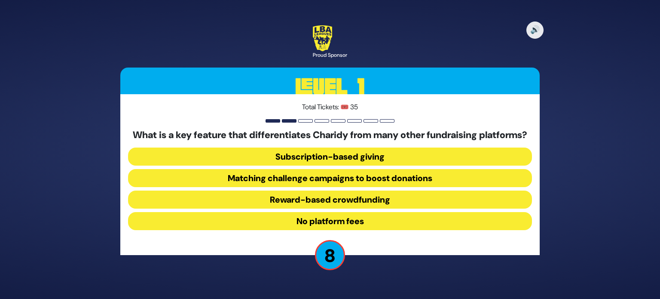
click at [329, 205] on button "Reward-based crowdfunding" at bounding box center [330, 199] width 404 height 18
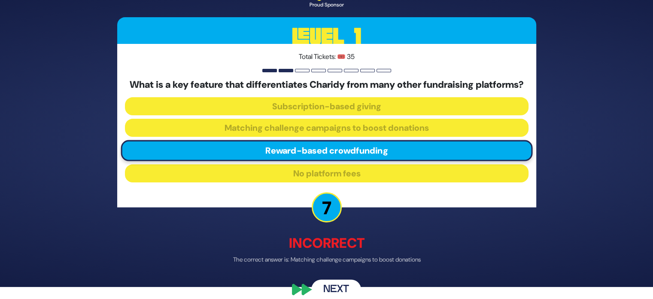
scroll to position [12, 0]
click at [328, 291] on button "Next" at bounding box center [336, 290] width 50 height 20
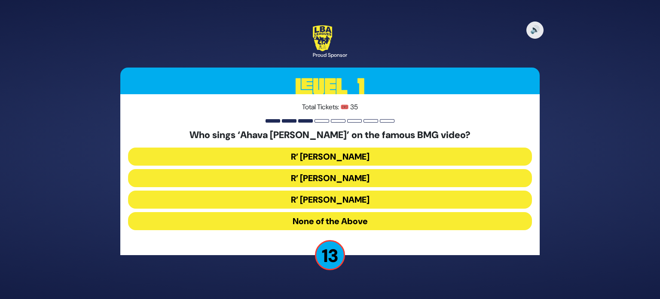
click at [349, 180] on button "R’ [PERSON_NAME]" at bounding box center [330, 178] width 404 height 18
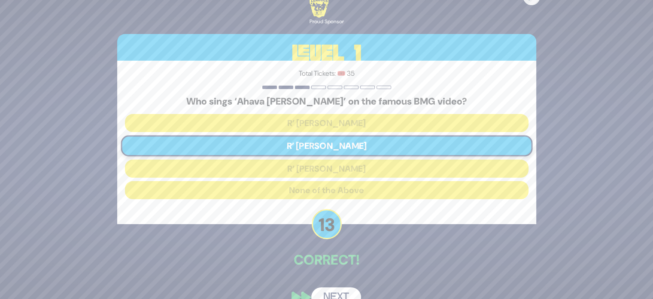
click at [345, 293] on button "Next" at bounding box center [336, 297] width 50 height 20
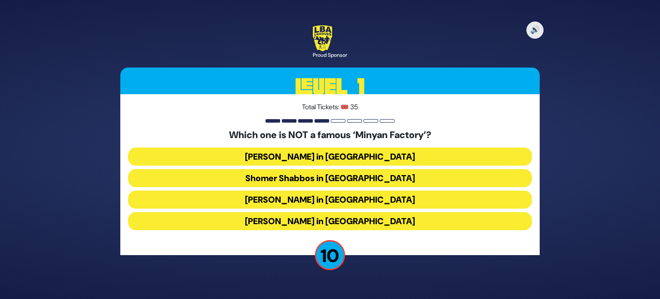
click at [328, 200] on button "[PERSON_NAME] in [GEOGRAPHIC_DATA]" at bounding box center [330, 199] width 404 height 18
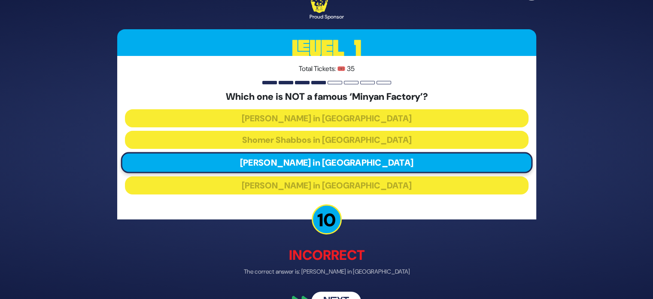
click at [335, 293] on button "Next" at bounding box center [336, 302] width 50 height 20
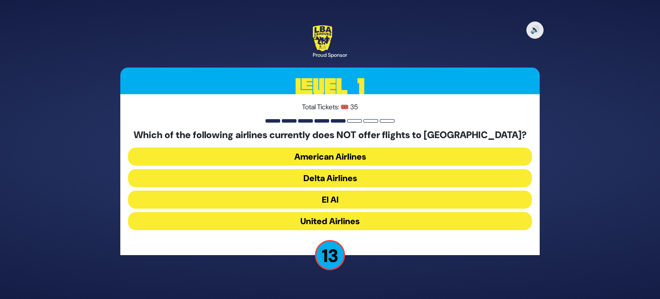
click at [329, 156] on button "American Airlines" at bounding box center [330, 156] width 404 height 18
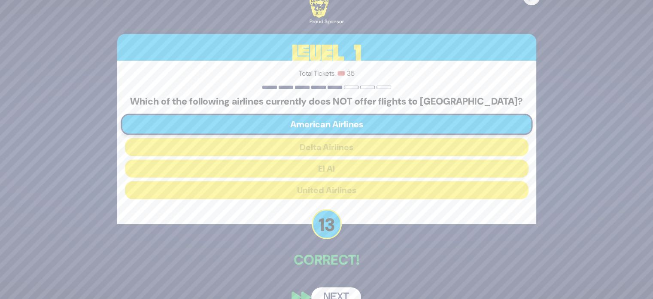
click at [345, 291] on button "Next" at bounding box center [336, 297] width 50 height 20
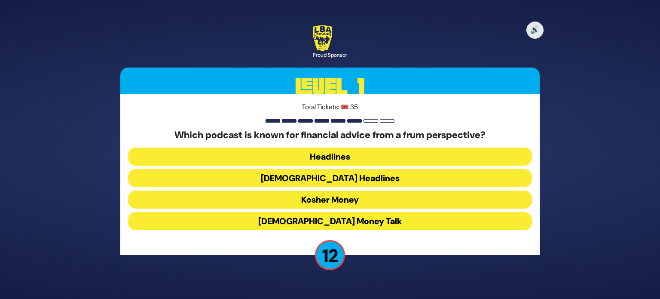
click at [345, 199] on button "Kosher Money" at bounding box center [330, 199] width 404 height 18
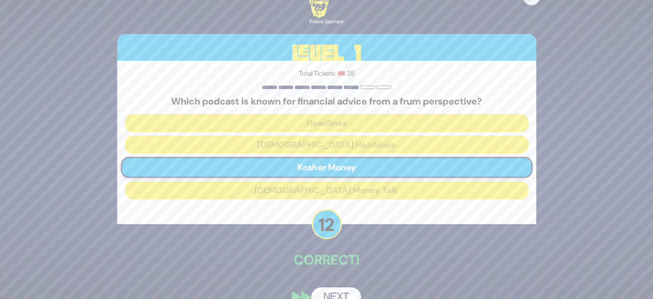
click at [334, 291] on button "Next" at bounding box center [336, 297] width 50 height 20
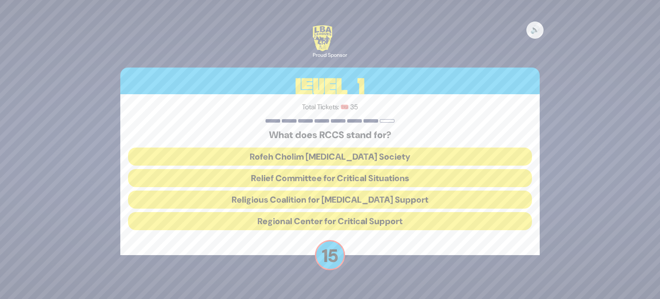
click at [323, 155] on button "Rofeh Cholim Cancer Society" at bounding box center [330, 156] width 404 height 18
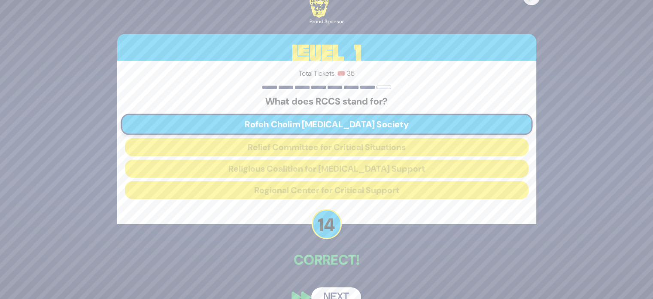
click at [335, 290] on button "Next" at bounding box center [336, 297] width 50 height 20
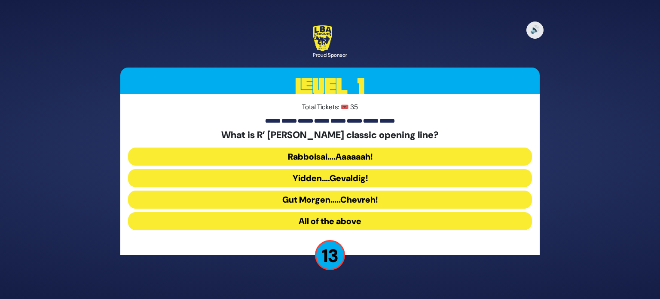
click at [337, 159] on button "Rabboisai….Aaaaaah!" at bounding box center [330, 156] width 404 height 18
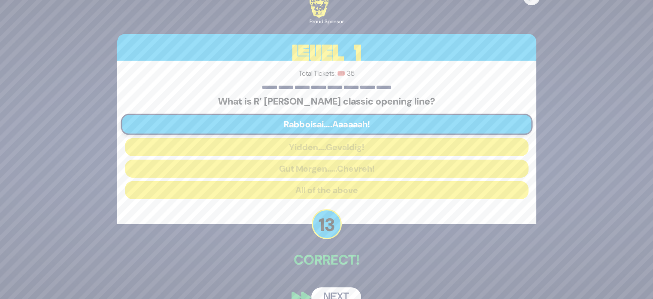
click at [343, 293] on button "Next" at bounding box center [336, 297] width 50 height 20
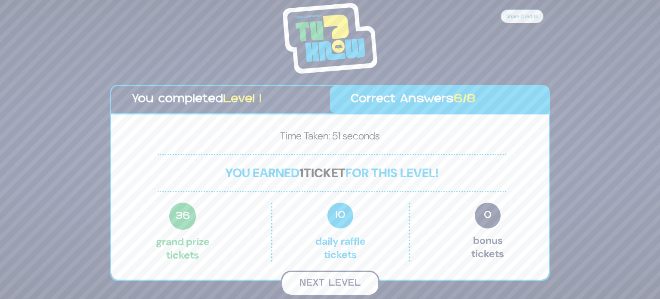
click at [344, 281] on button "Next Level" at bounding box center [330, 282] width 98 height 25
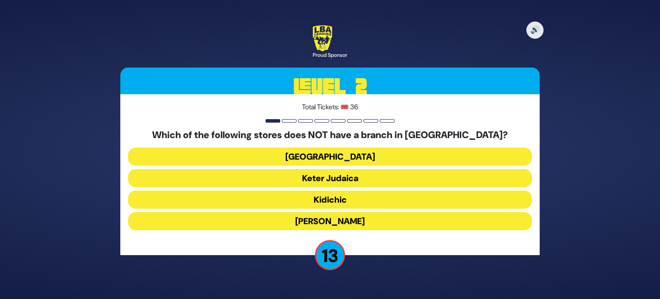
click at [339, 181] on button "Keter Judaica" at bounding box center [330, 178] width 404 height 18
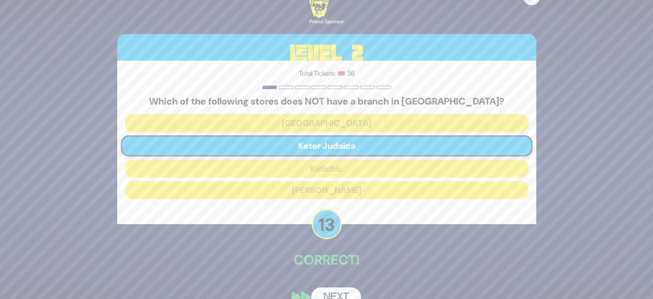
click at [336, 290] on button "Next" at bounding box center [336, 297] width 50 height 20
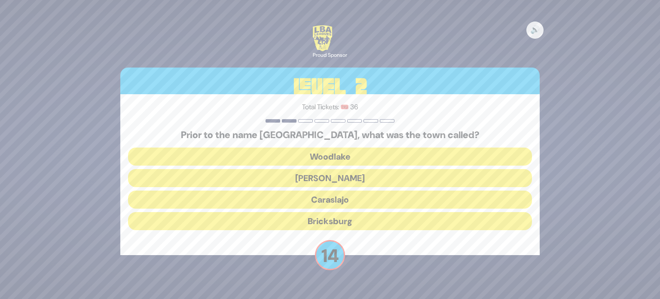
click at [331, 220] on button "Bricksburg" at bounding box center [330, 221] width 404 height 18
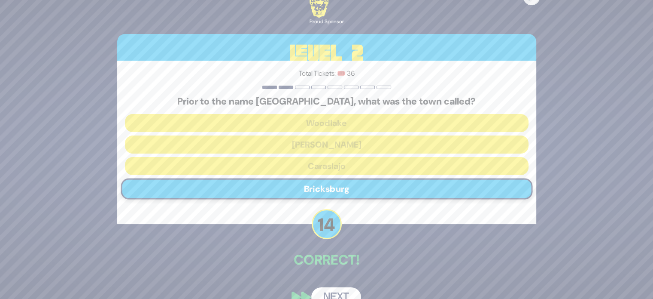
click at [340, 290] on button "Next" at bounding box center [336, 297] width 50 height 20
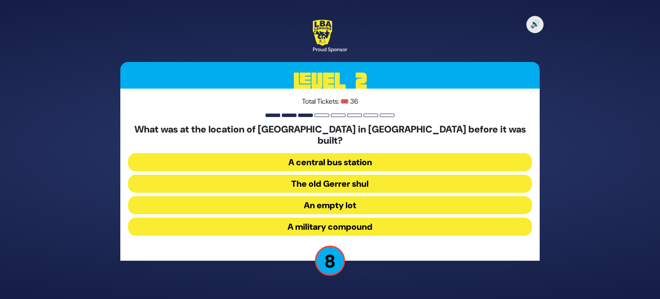
click at [323, 221] on button "A military compound" at bounding box center [330, 226] width 404 height 18
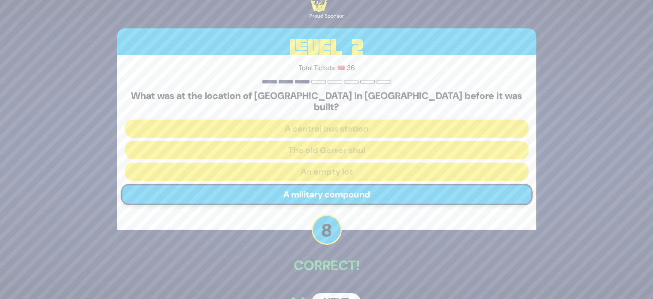
click at [330, 293] on button "Next" at bounding box center [336, 303] width 50 height 20
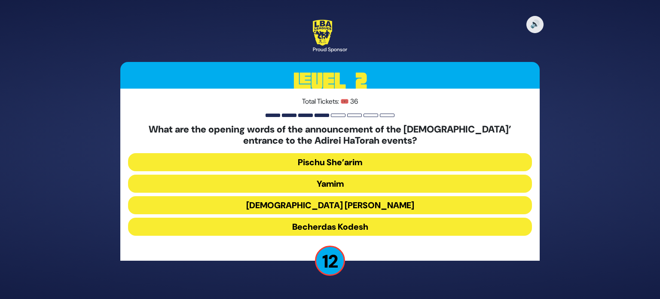
click at [337, 226] on button "Becherdas Kodesh" at bounding box center [330, 226] width 404 height 18
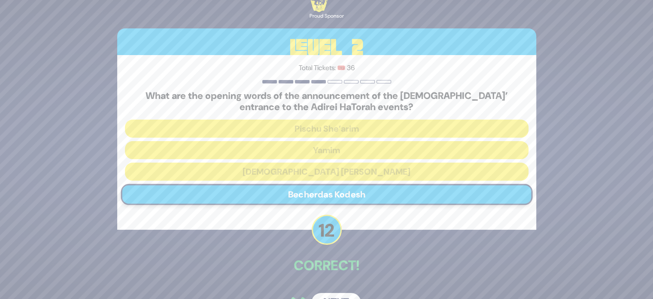
scroll to position [24, 0]
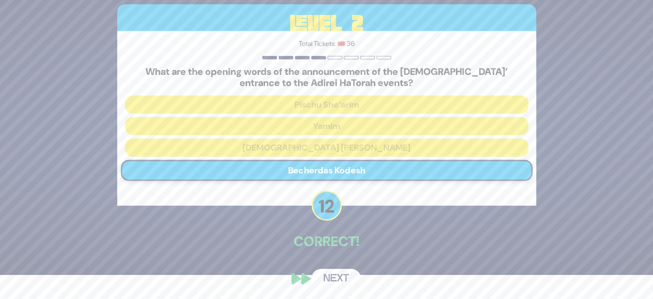
click at [343, 280] on button "Next" at bounding box center [336, 278] width 50 height 20
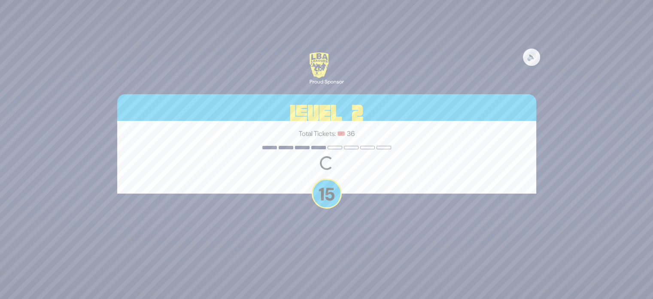
scroll to position [0, 0]
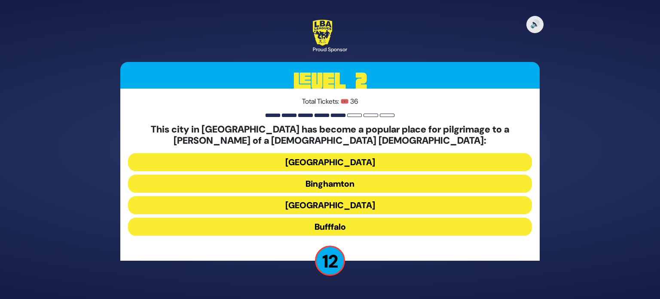
click at [338, 224] on button "Bufffalo" at bounding box center [330, 226] width 404 height 18
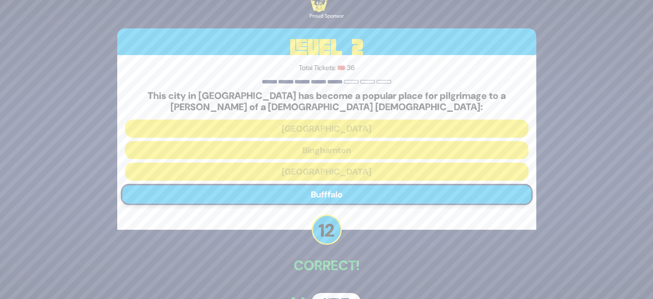
scroll to position [24, 0]
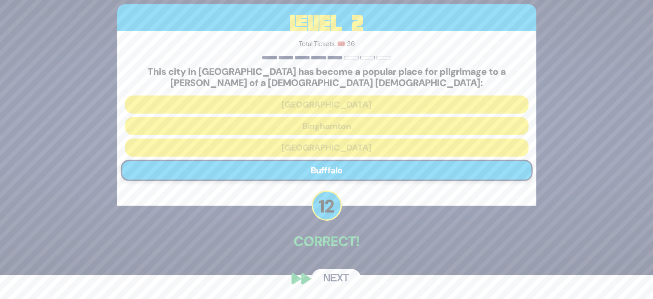
click at [341, 276] on button "Next" at bounding box center [336, 278] width 50 height 20
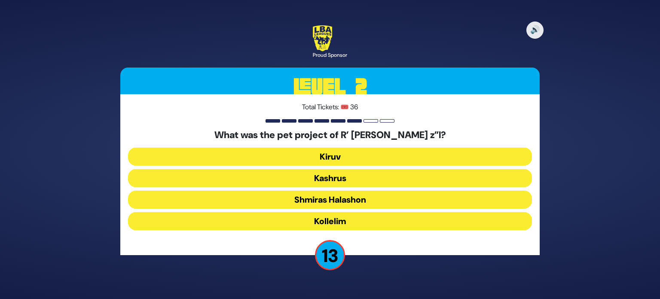
click at [339, 201] on button "Shmiras Halashon" at bounding box center [330, 199] width 404 height 18
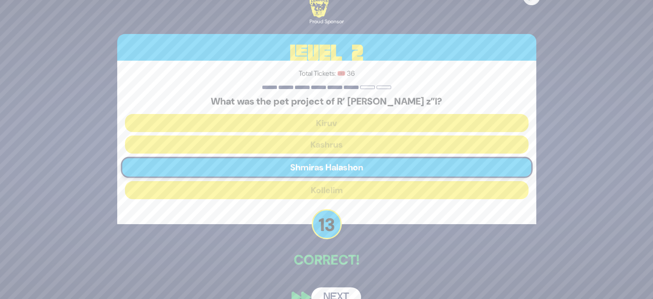
click at [335, 292] on button "Next" at bounding box center [336, 297] width 50 height 20
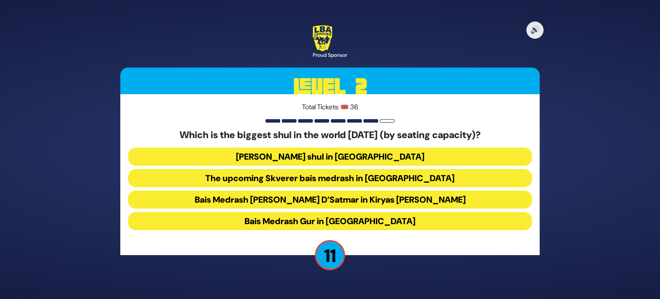
click at [335, 154] on button "Belzer shul in Yerushalayim" at bounding box center [330, 156] width 404 height 18
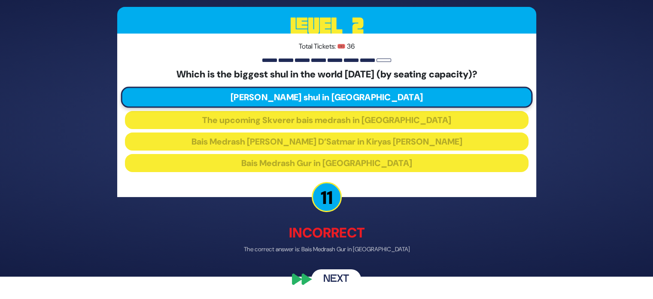
scroll to position [22, 0]
click at [341, 276] on button "Next" at bounding box center [336, 279] width 50 height 20
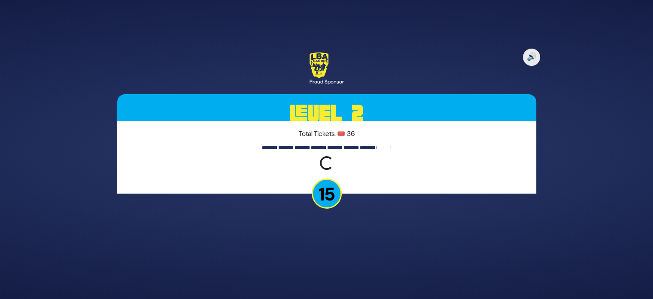
scroll to position [0, 0]
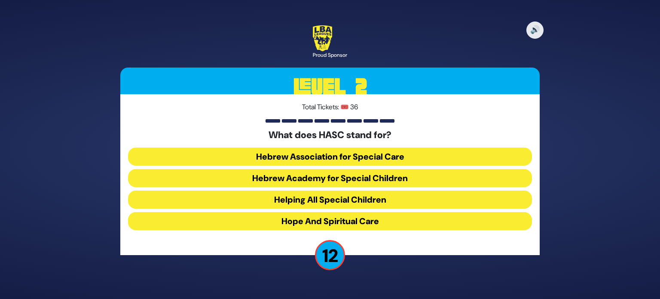
click at [313, 200] on button "Helping All Special Children" at bounding box center [330, 199] width 404 height 18
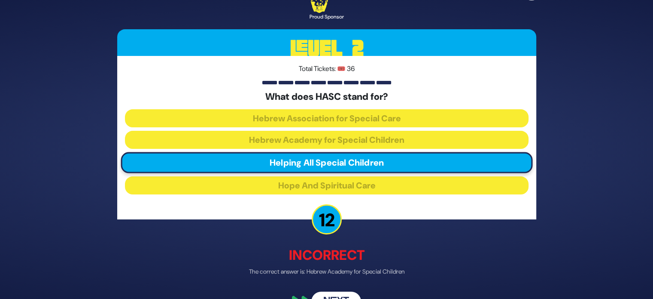
scroll to position [22, 0]
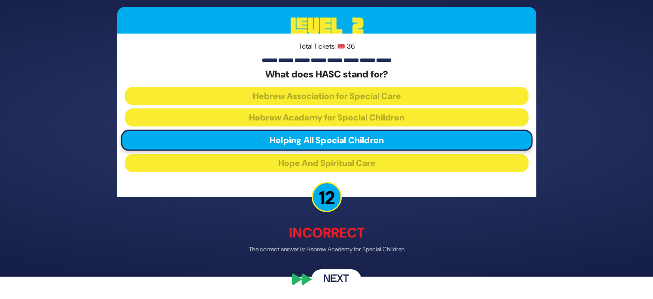
click at [338, 276] on button "Next" at bounding box center [336, 279] width 50 height 20
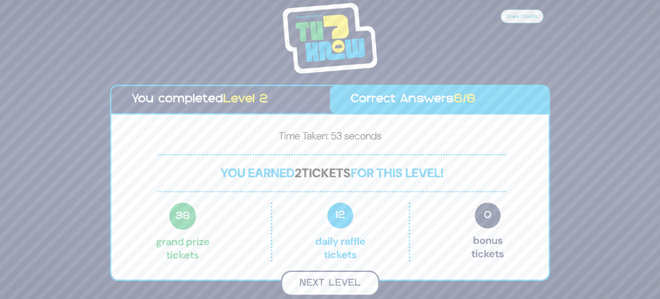
click at [342, 283] on button "Next Level" at bounding box center [330, 282] width 98 height 25
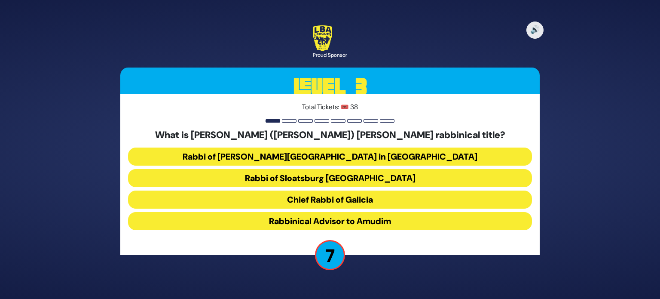
click at [323, 223] on button "Rabbinical Advisor to Amudim" at bounding box center [330, 221] width 404 height 18
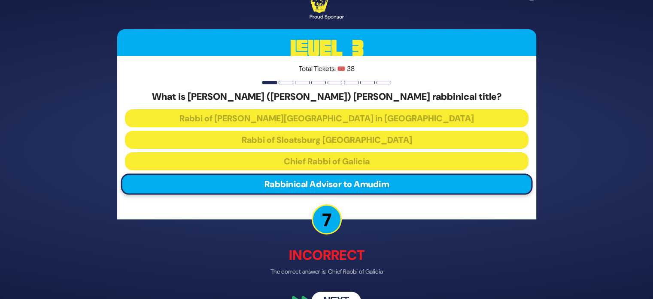
click at [338, 293] on button "Next" at bounding box center [336, 302] width 50 height 20
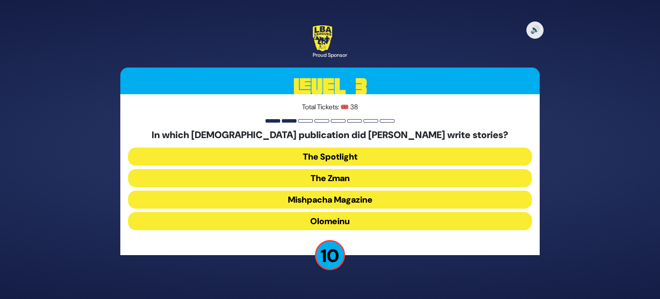
click at [338, 196] on button "Mishpacha Magazine" at bounding box center [330, 199] width 404 height 18
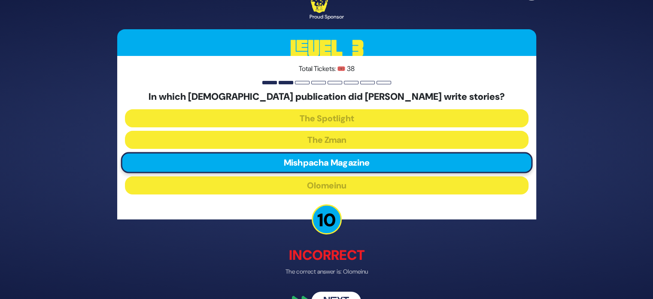
click at [335, 296] on button "Next" at bounding box center [336, 302] width 50 height 20
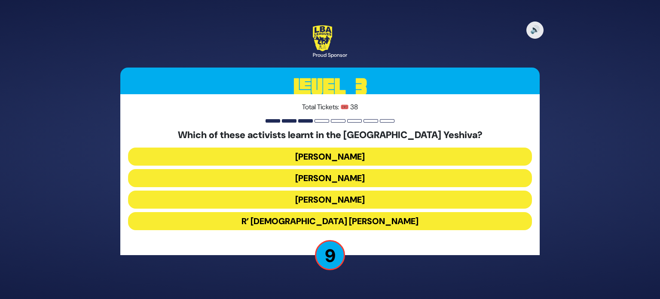
click at [345, 220] on button "R’ Shia Fishman" at bounding box center [330, 221] width 404 height 18
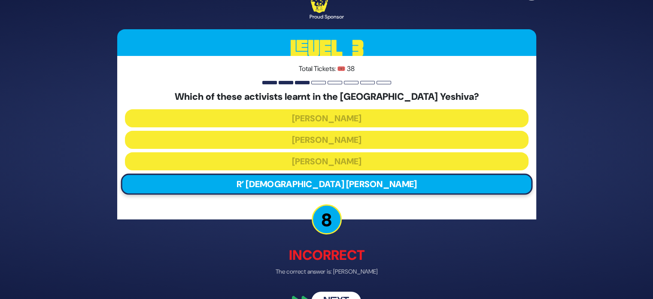
scroll to position [14, 0]
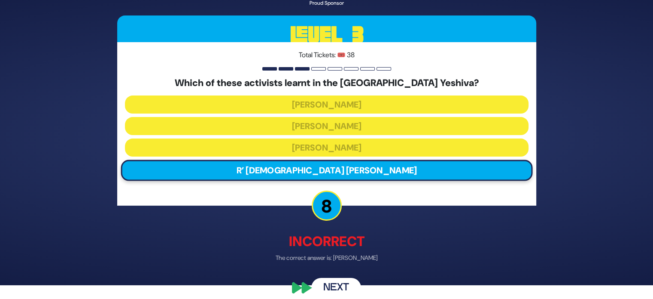
click at [336, 283] on button "Next" at bounding box center [336, 288] width 50 height 20
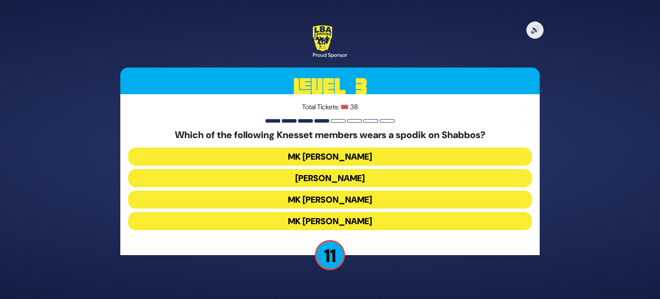
click at [354, 222] on button "MK Moshe Gafni" at bounding box center [330, 221] width 404 height 18
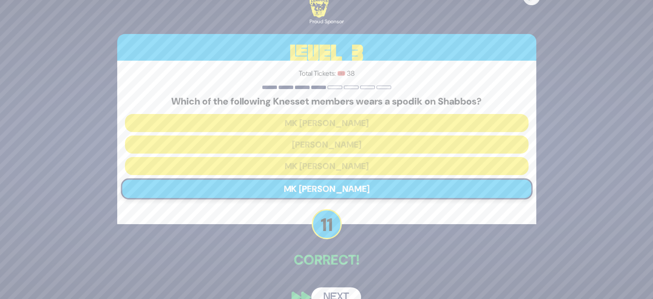
scroll to position [18, 0]
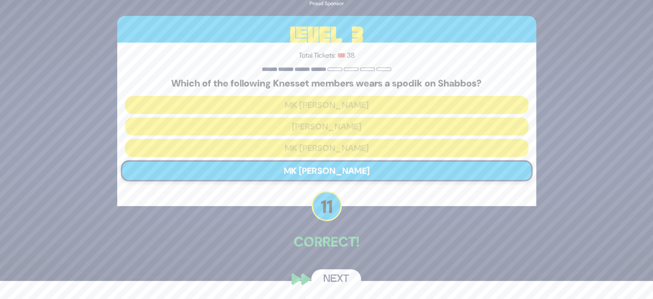
click at [338, 284] on button "Next" at bounding box center [336, 279] width 50 height 20
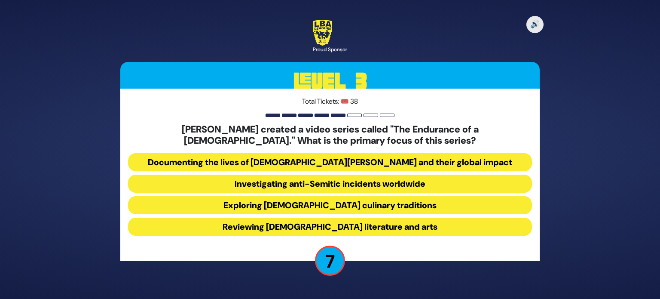
click at [332, 183] on button "Investigating anti-Semitic incidents worldwide" at bounding box center [330, 183] width 404 height 18
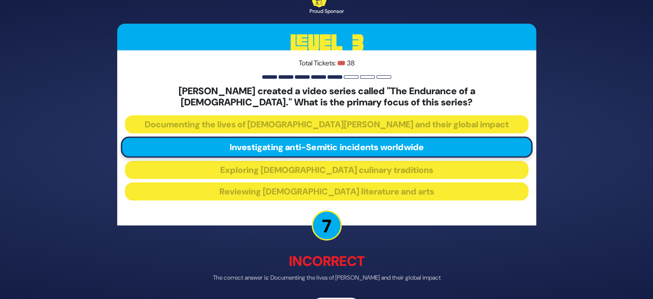
scroll to position [28, 0]
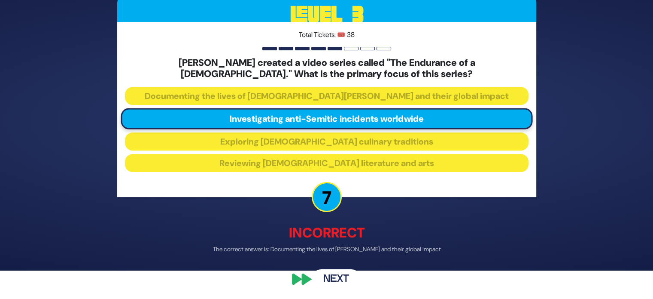
click at [321, 276] on button "Next" at bounding box center [336, 279] width 50 height 20
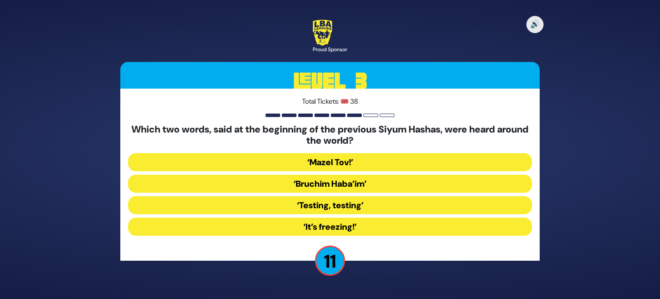
click at [360, 207] on button "‘Testing, testing’" at bounding box center [330, 205] width 404 height 18
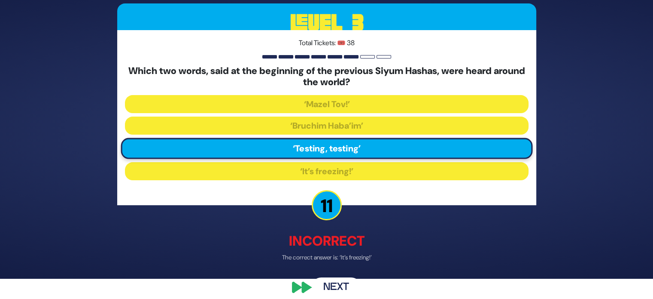
scroll to position [28, 0]
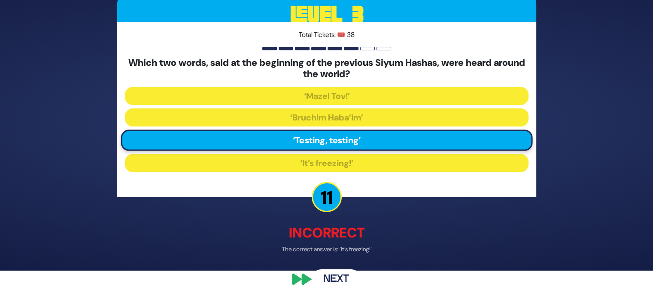
click at [335, 283] on button "Next" at bounding box center [336, 279] width 50 height 20
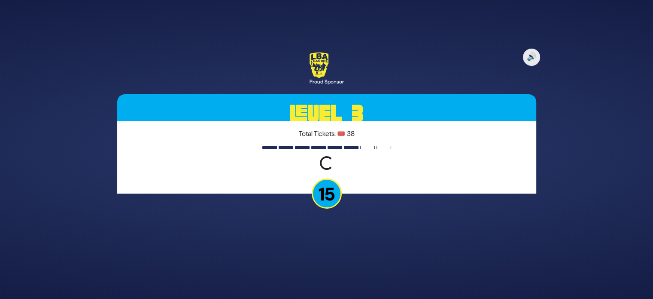
scroll to position [0, 0]
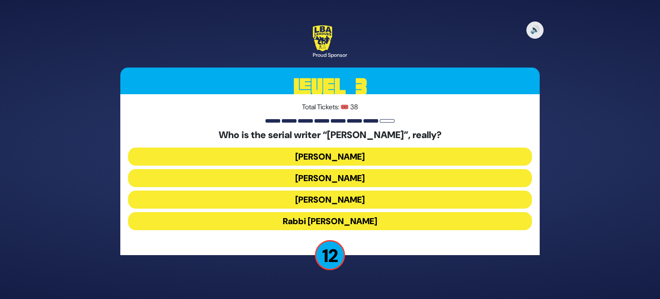
click at [351, 160] on button "Nachman Seltzer" at bounding box center [330, 156] width 404 height 18
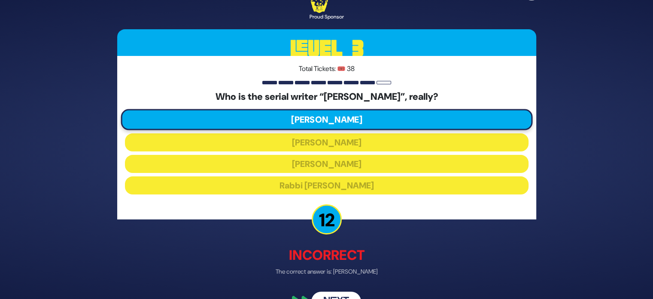
scroll to position [11, 0]
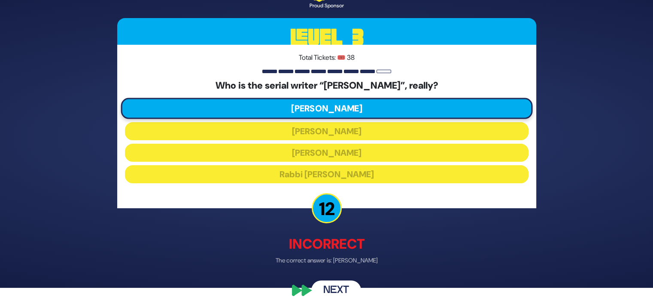
click at [339, 290] on button "Next" at bounding box center [336, 291] width 50 height 20
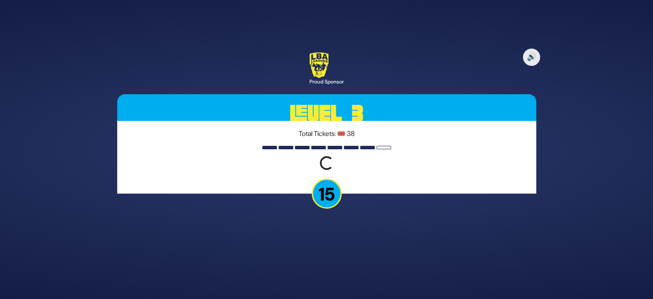
scroll to position [0, 0]
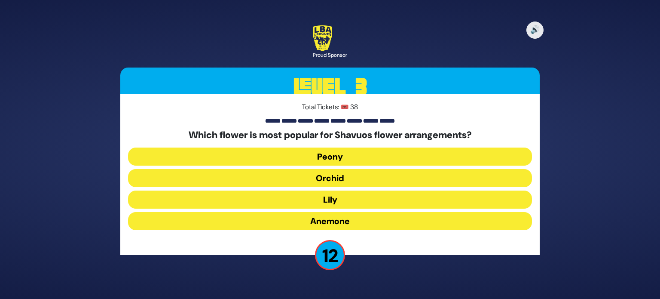
click at [330, 218] on button "Anemone" at bounding box center [330, 221] width 404 height 18
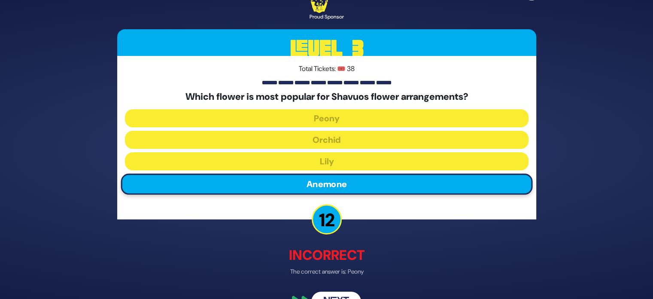
scroll to position [22, 0]
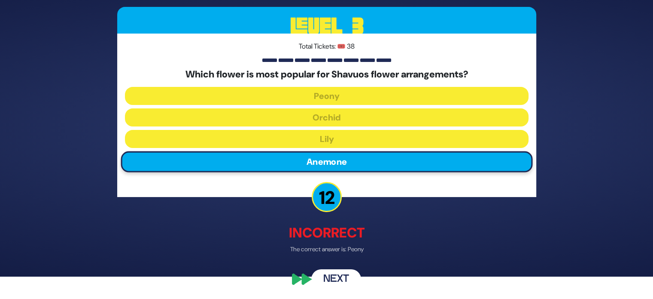
click at [328, 281] on button "Next" at bounding box center [336, 279] width 50 height 20
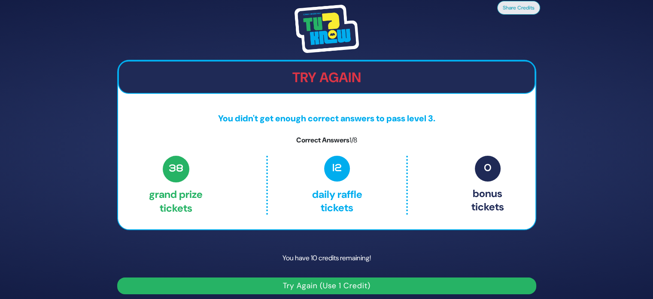
scroll to position [5, 0]
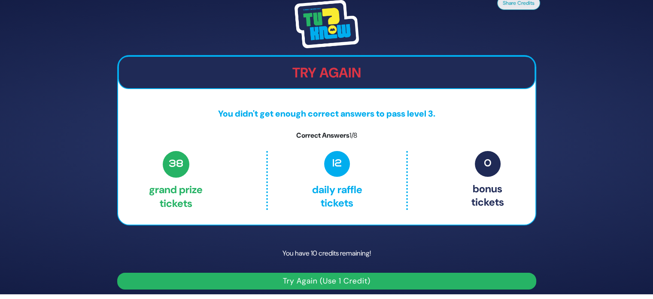
click at [313, 278] on button "Try Again (Use 1 Credit)" at bounding box center [326, 280] width 419 height 17
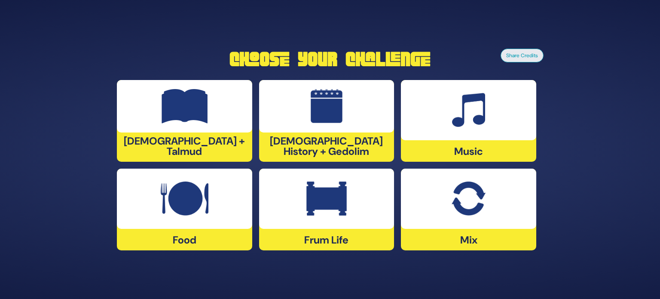
drag, startPoint x: 318, startPoint y: 206, endPoint x: 302, endPoint y: 211, distance: 16.6
click at [302, 211] on div at bounding box center [326, 198] width 135 height 60
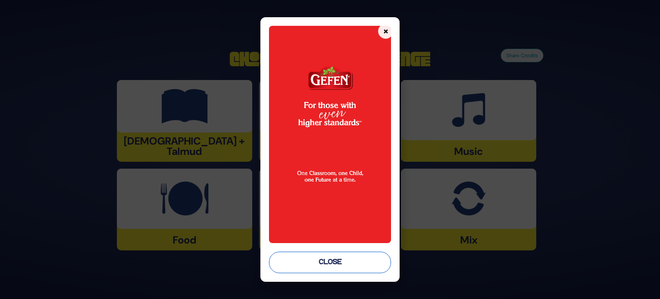
click at [311, 267] on button "Close" at bounding box center [330, 261] width 122 height 21
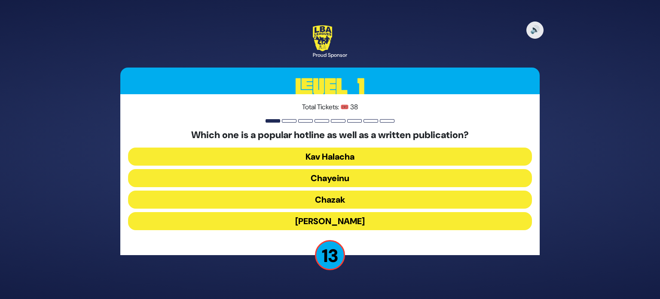
click at [331, 181] on button "Chayeinu" at bounding box center [330, 178] width 404 height 18
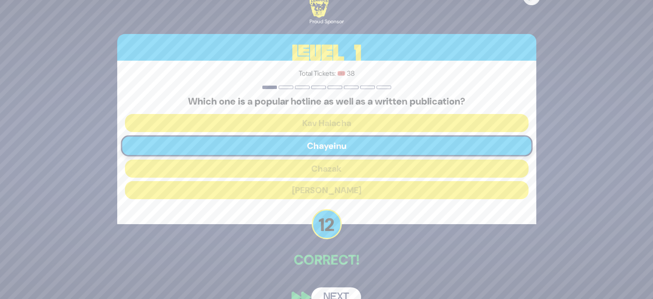
click at [332, 292] on button "Next" at bounding box center [336, 297] width 50 height 20
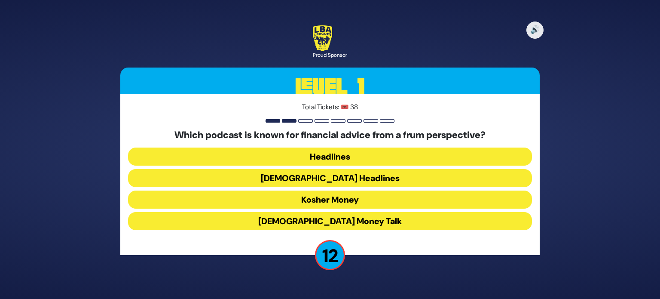
click at [335, 202] on button "Kosher Money" at bounding box center [330, 199] width 404 height 18
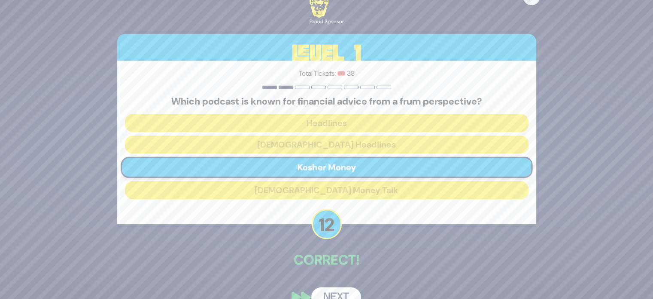
click at [338, 292] on button "Next" at bounding box center [336, 297] width 50 height 20
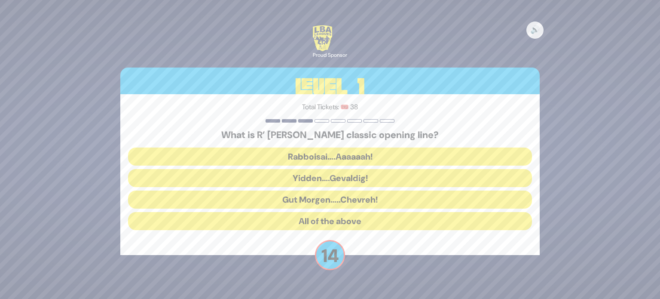
click at [329, 150] on button "Rabboisai….Aaaaaah!" at bounding box center [330, 156] width 404 height 18
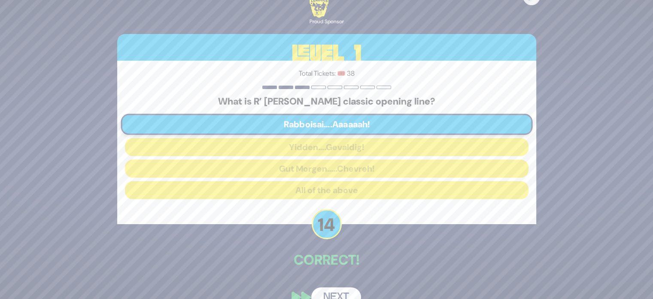
click at [338, 290] on button "Next" at bounding box center [336, 297] width 50 height 20
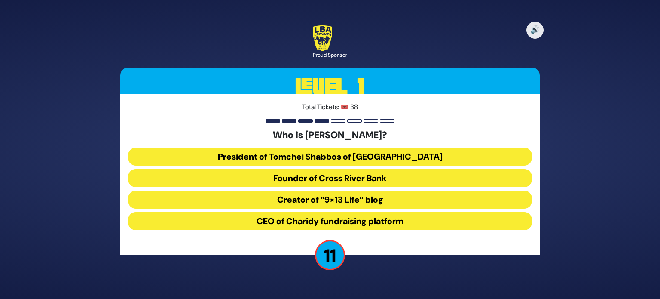
click at [320, 219] on button "CEO of Charidy fundraising platform" at bounding box center [330, 221] width 404 height 18
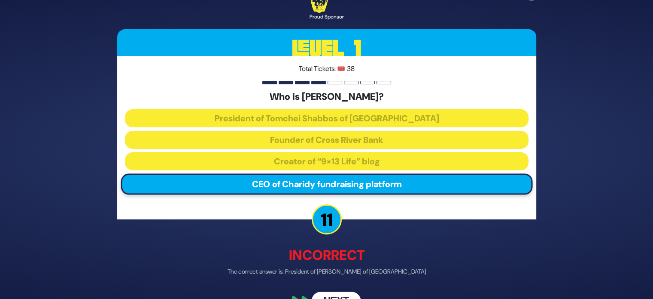
click at [335, 292] on button "Next" at bounding box center [336, 302] width 50 height 20
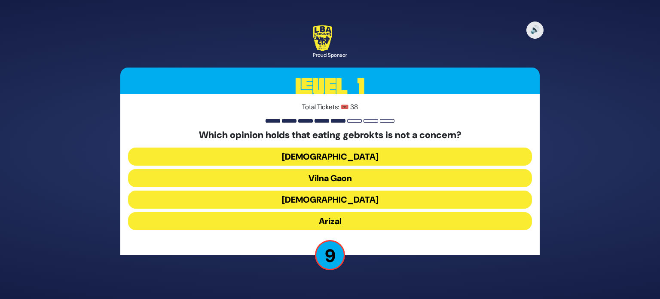
click at [345, 216] on button "Arizal" at bounding box center [330, 221] width 404 height 18
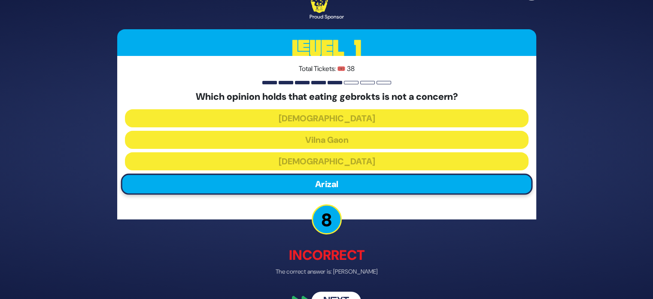
click at [337, 293] on button "Next" at bounding box center [336, 302] width 50 height 20
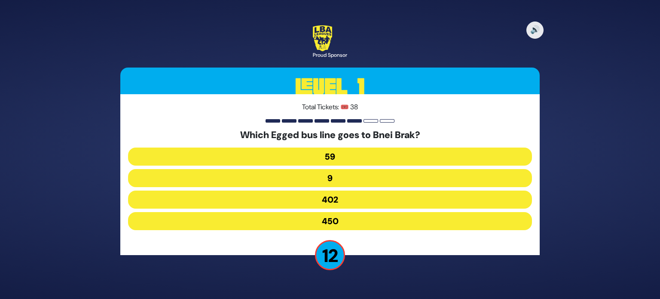
click at [355, 195] on button "402" at bounding box center [330, 199] width 404 height 18
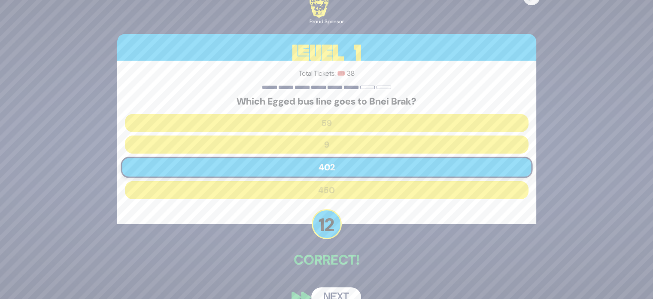
click at [335, 284] on div "🔊 Proud Sponsor Level 1 Total Tickets: 🎟️ 38 Which Egged bus line goes to Bnei …" at bounding box center [327, 149] width 440 height 335
click at [332, 292] on button "Next" at bounding box center [336, 297] width 50 height 20
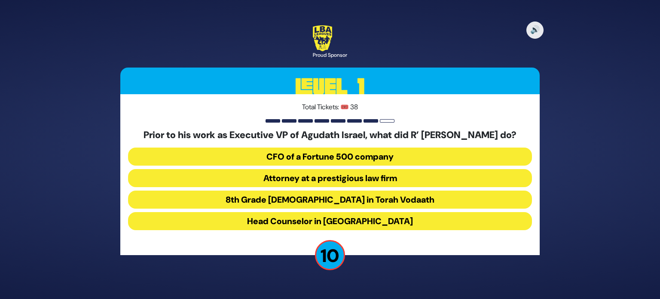
click at [338, 183] on button "Attorney at a prestigious law firm" at bounding box center [330, 178] width 404 height 18
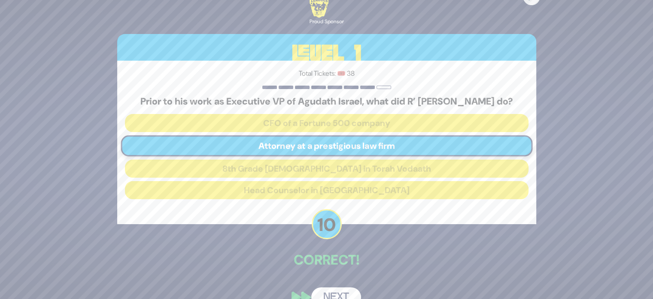
click at [324, 292] on button "Next" at bounding box center [336, 297] width 50 height 20
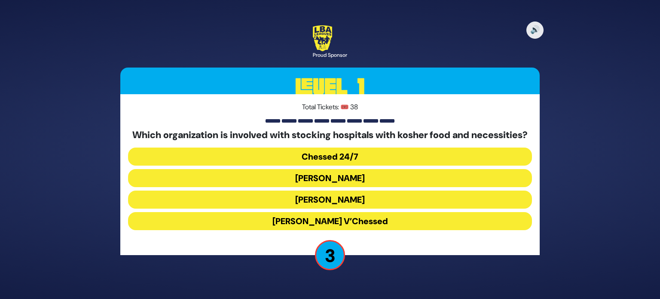
click at [372, 161] on button "Chessed 24/7" at bounding box center [330, 156] width 404 height 18
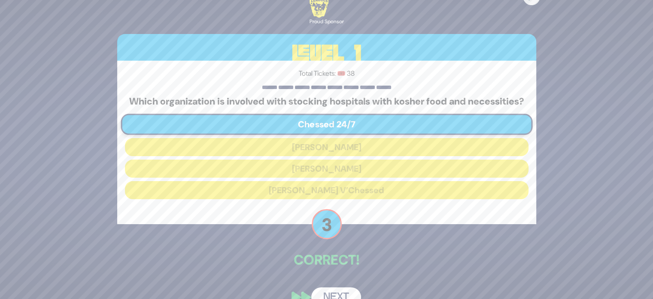
click at [332, 294] on button "Next" at bounding box center [336, 297] width 50 height 20
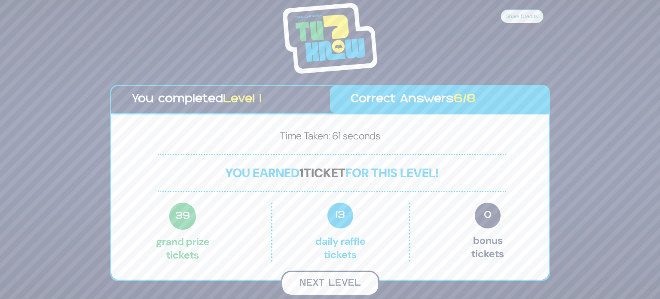
click at [342, 280] on button "Next Level" at bounding box center [330, 282] width 98 height 25
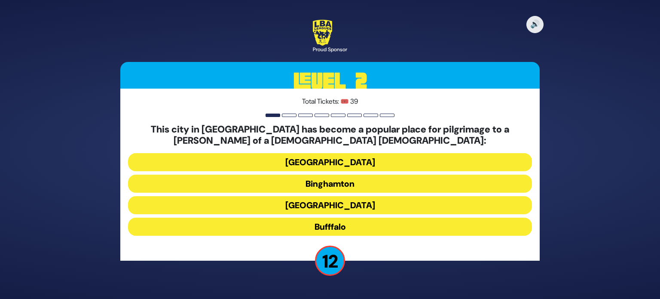
click at [349, 227] on button "Bufffalo" at bounding box center [330, 226] width 404 height 18
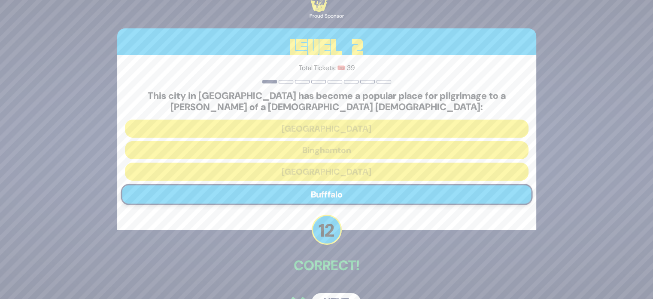
click at [330, 297] on button "Next" at bounding box center [336, 303] width 50 height 20
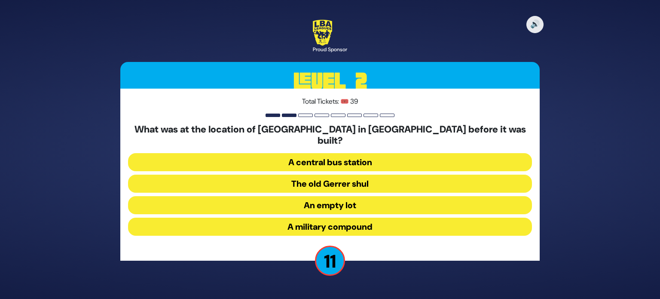
click at [329, 220] on button "A military compound" at bounding box center [330, 226] width 404 height 18
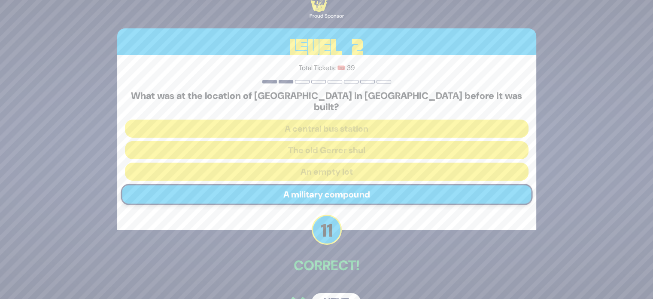
click at [340, 293] on button "Next" at bounding box center [336, 303] width 50 height 20
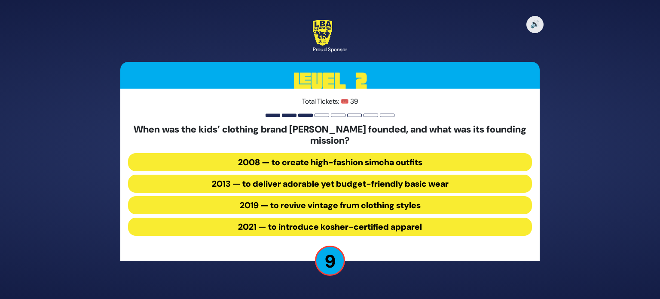
click at [375, 201] on button "2019 — to revive vintage frum clothing styles" at bounding box center [330, 205] width 404 height 18
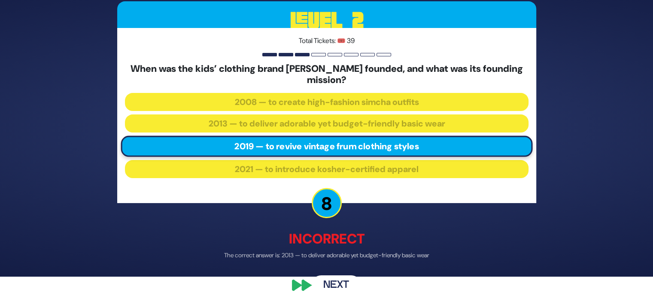
scroll to position [28, 0]
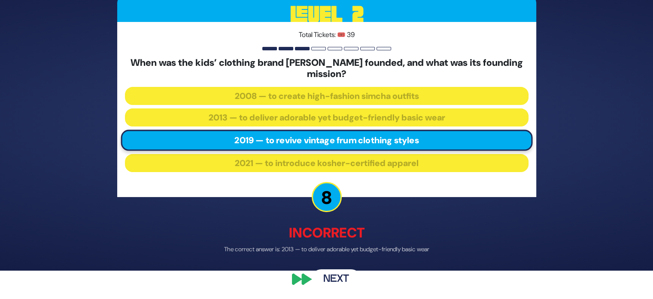
click at [345, 282] on button "Next" at bounding box center [336, 279] width 50 height 20
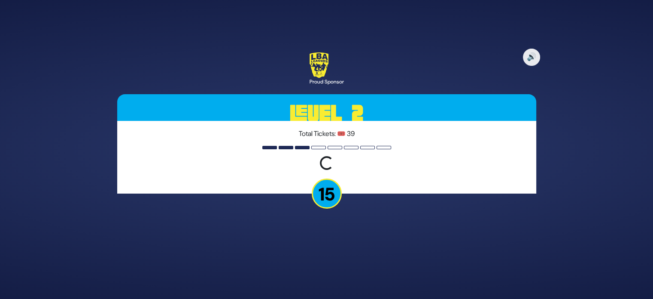
scroll to position [0, 0]
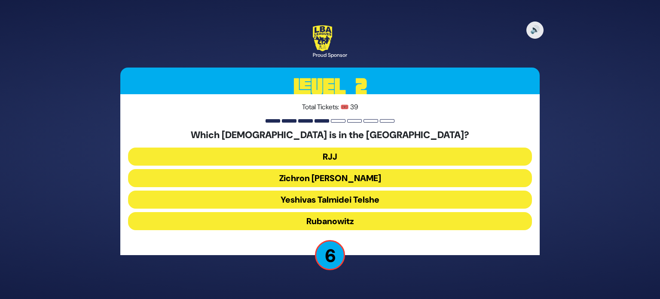
click at [336, 179] on button "Zichron [PERSON_NAME]" at bounding box center [330, 178] width 404 height 18
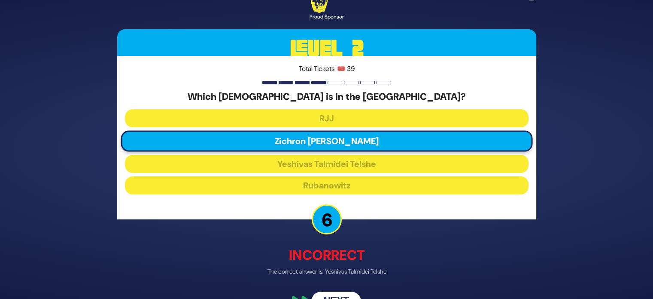
click at [335, 294] on button "Next" at bounding box center [336, 302] width 50 height 20
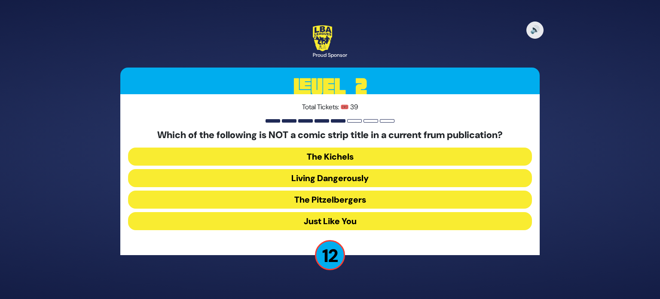
click at [336, 217] on button "Just Like You" at bounding box center [330, 221] width 404 height 18
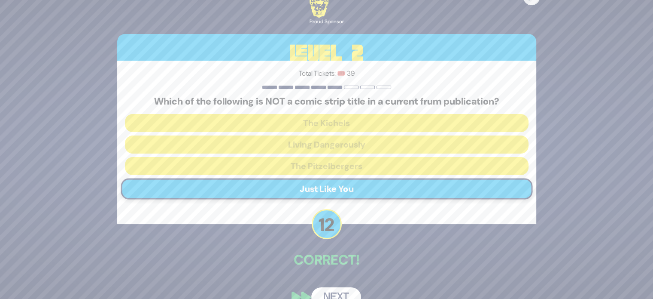
click at [335, 290] on button "Next" at bounding box center [336, 297] width 50 height 20
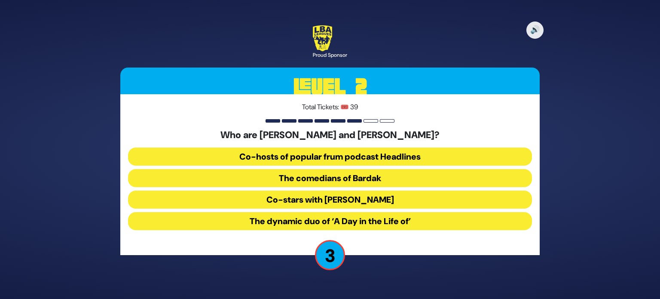
click at [377, 155] on button "Co-hosts of popular frum podcast Headlines" at bounding box center [330, 156] width 404 height 18
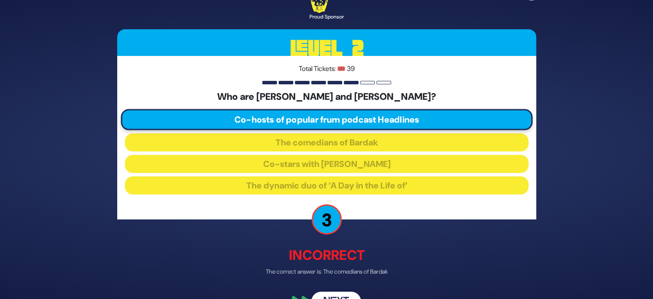
click at [333, 295] on button "Next" at bounding box center [336, 302] width 50 height 20
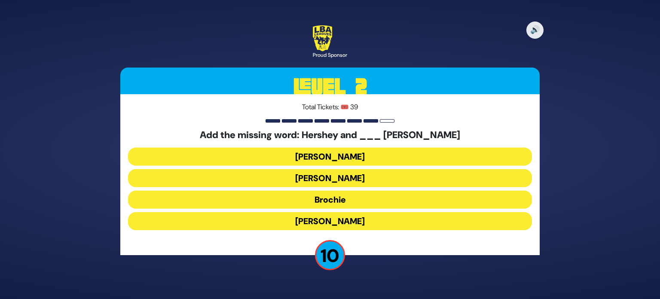
click at [349, 200] on button "Brochie" at bounding box center [330, 199] width 404 height 18
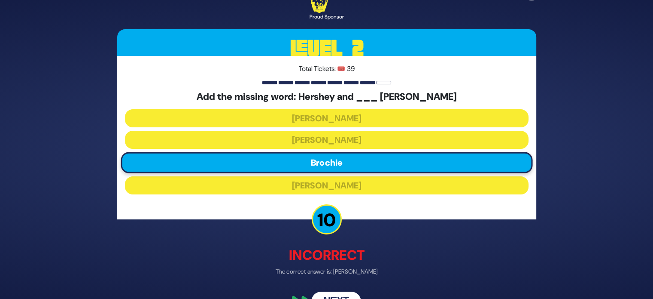
click at [336, 290] on div "🔊 Proud Sponsor Level 2 Total Tickets: 🎟️ 39 Add the missing word: Hershey and …" at bounding box center [327, 149] width 440 height 345
click at [324, 294] on button "Next" at bounding box center [336, 302] width 50 height 20
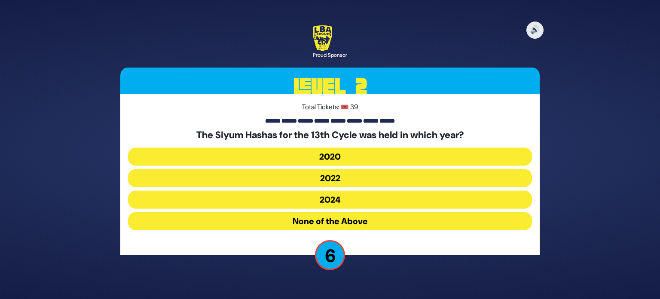
click at [337, 157] on button "2020" at bounding box center [330, 156] width 404 height 18
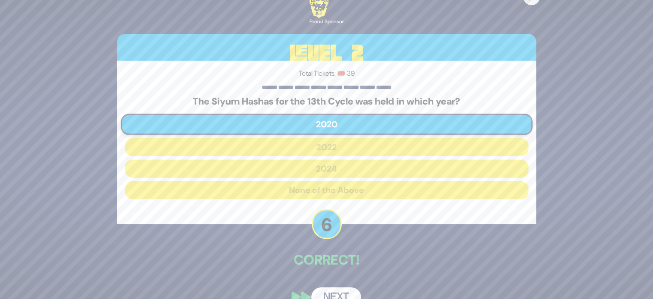
click at [331, 290] on button "Next" at bounding box center [336, 297] width 50 height 20
